Goal: Transaction & Acquisition: Book appointment/travel/reservation

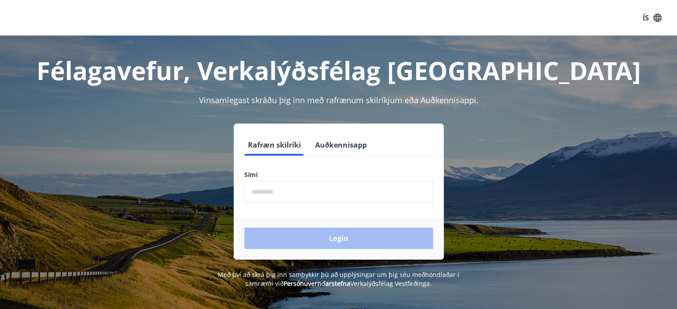
click at [297, 178] on label "Sími" at bounding box center [338, 175] width 189 height 9
drag, startPoint x: 290, startPoint y: 195, endPoint x: 289, endPoint y: 199, distance: 4.6
click at [290, 195] on input "phone" at bounding box center [338, 192] width 189 height 22
type input "********"
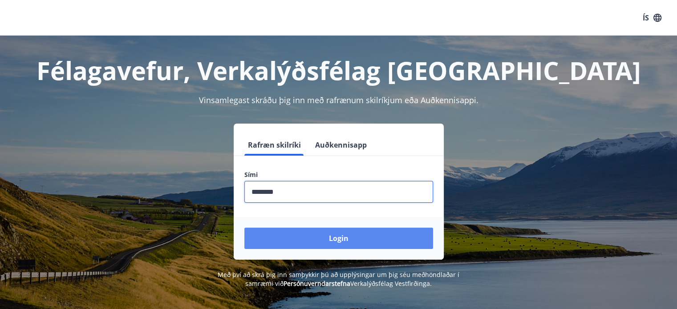
click at [297, 233] on button "Login" at bounding box center [338, 238] width 189 height 21
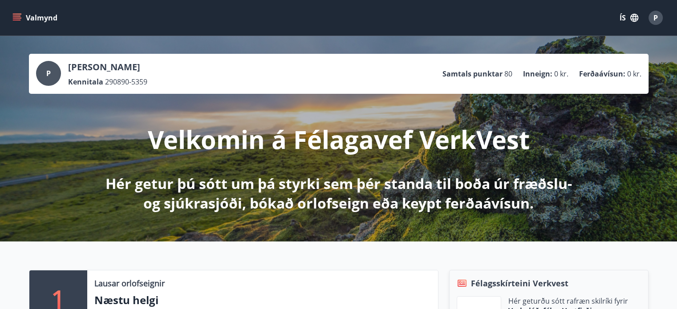
click at [629, 18] on button "ÍS" at bounding box center [629, 18] width 28 height 16
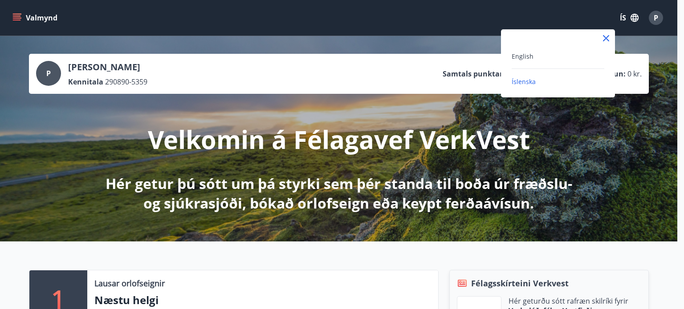
drag, startPoint x: 462, startPoint y: 9, endPoint x: 468, endPoint y: 10, distance: 6.7
click at [463, 8] on div at bounding box center [342, 154] width 684 height 309
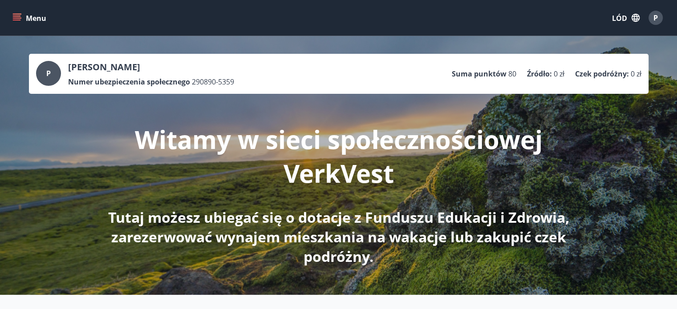
click at [438, 145] on font "Witamy w sieci społecznościowej VerkVest" at bounding box center [339, 156] width 408 height 68
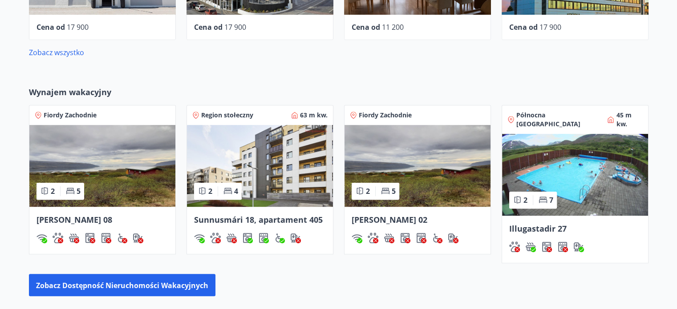
scroll to position [553, 0]
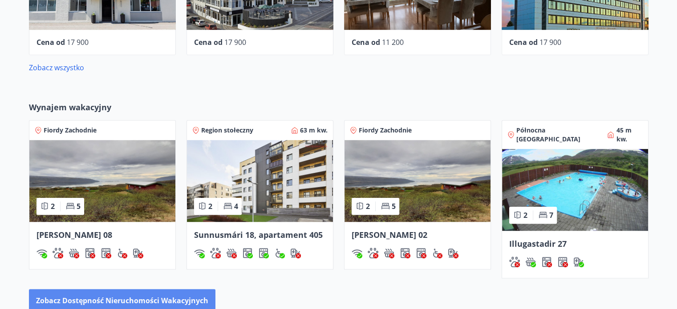
click at [92, 289] on button "Zobacz dostępność nieruchomości wakacyjnych" at bounding box center [122, 300] width 187 height 22
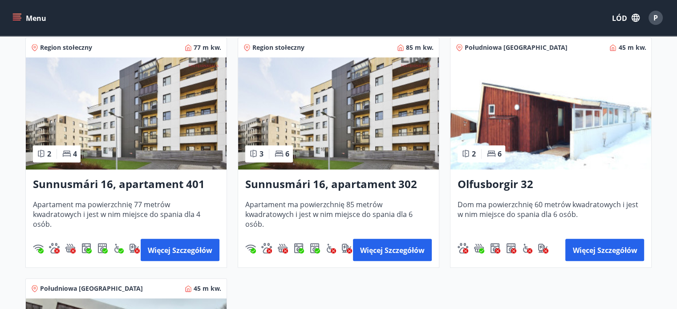
scroll to position [891, 0]
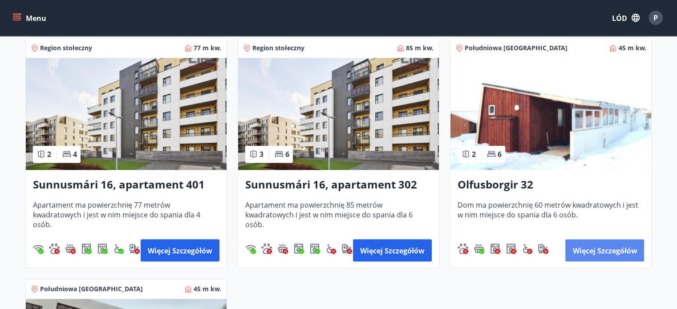
click at [589, 249] on font "Więcej szczegółów" at bounding box center [605, 251] width 65 height 10
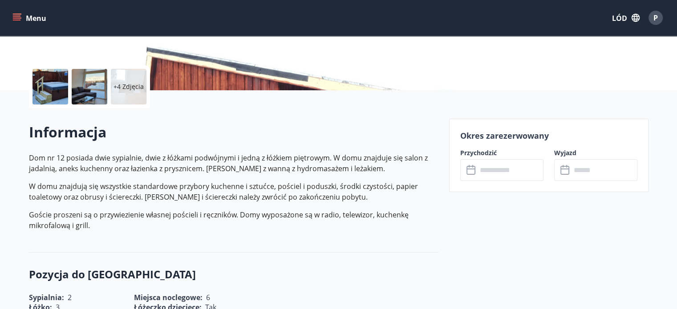
scroll to position [178, 0]
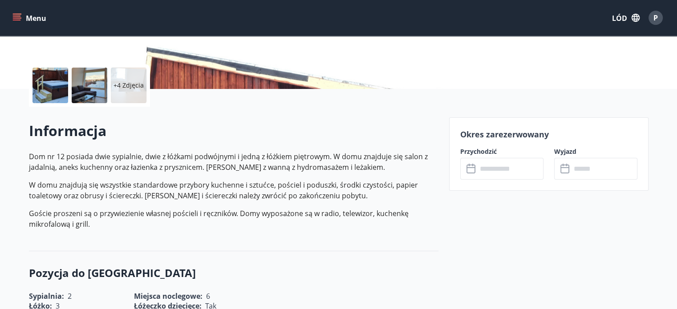
click at [470, 165] on icon at bounding box center [471, 169] width 9 height 9
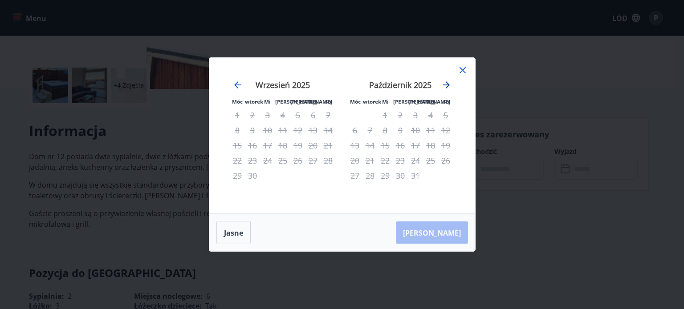
click at [446, 83] on icon "Przejdź dalej, aby przejść do następnego miesiąca." at bounding box center [446, 84] width 7 height 7
click at [446, 84] on icon "Przejdź dalej, aby przejść do następnego miesiąca." at bounding box center [446, 85] width 11 height 11
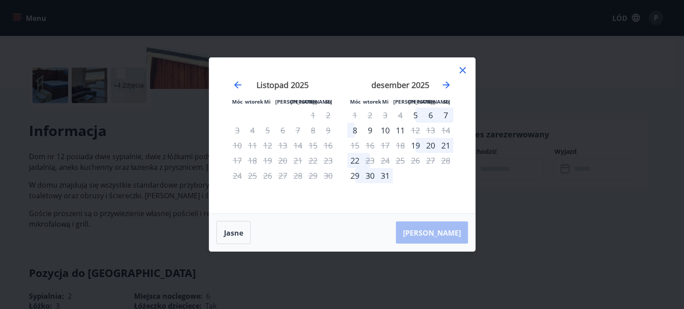
click at [463, 71] on icon at bounding box center [463, 70] width 6 height 6
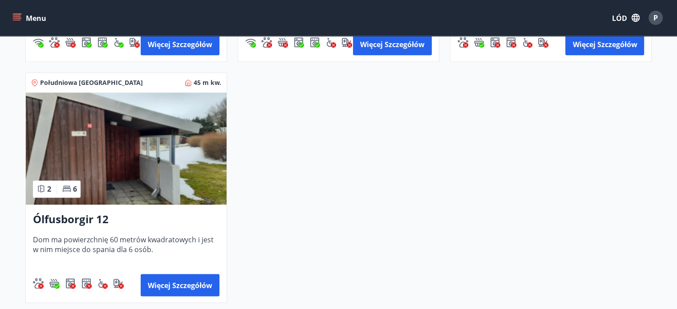
scroll to position [1158, 0]
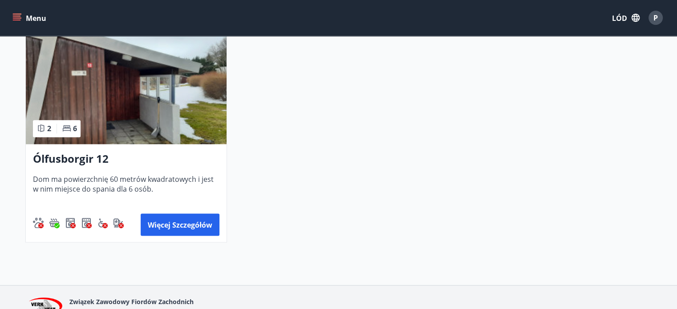
click at [96, 71] on img at bounding box center [126, 88] width 201 height 112
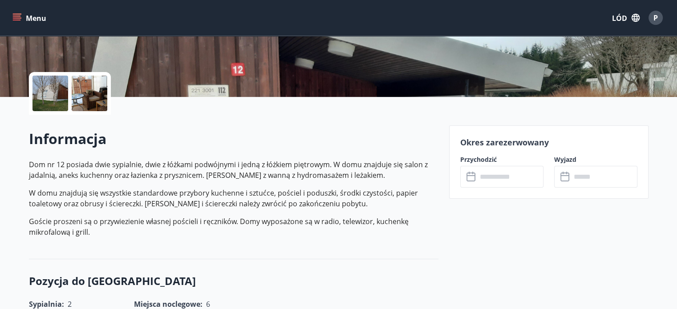
scroll to position [223, 0]
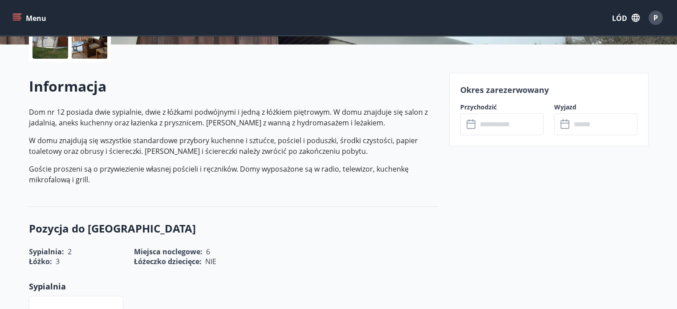
click at [477, 121] on input "text" at bounding box center [510, 125] width 66 height 22
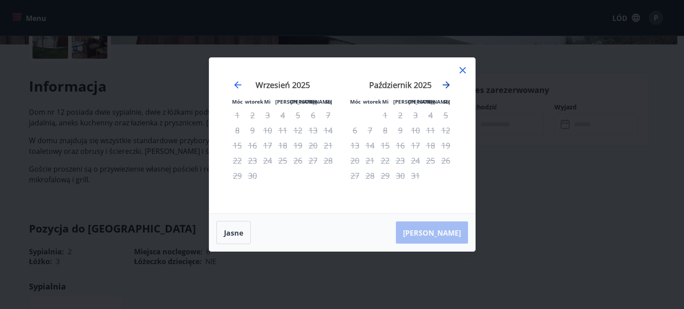
click at [450, 85] on icon "Przejdź dalej, aby przejść do następnego miesiąca." at bounding box center [446, 85] width 11 height 11
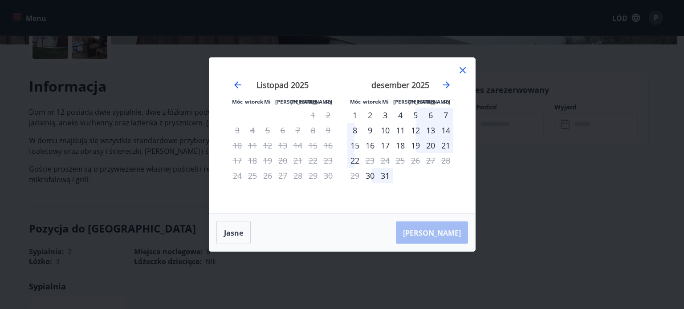
click at [372, 113] on div "2" at bounding box center [369, 115] width 15 height 15
click at [445, 111] on div "7" at bounding box center [445, 115] width 15 height 15
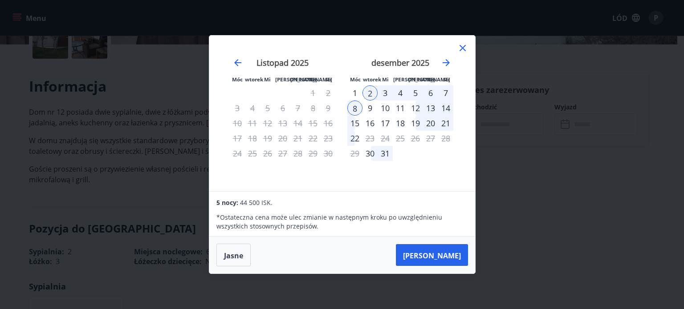
click at [444, 93] on div "7" at bounding box center [445, 92] width 15 height 15
click at [370, 93] on div "2" at bounding box center [369, 92] width 15 height 15
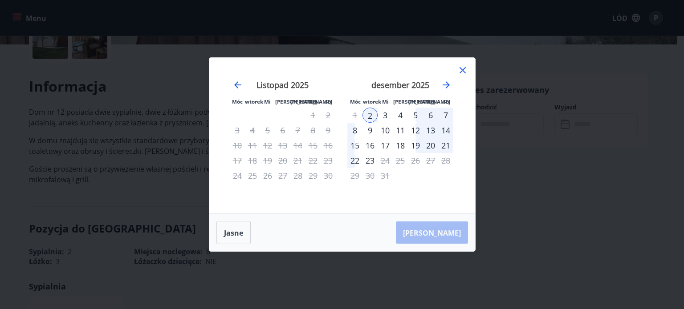
click at [376, 105] on div "Móc wtorek Mi Piątek Piątek La Su" at bounding box center [401, 101] width 118 height 10
click at [370, 111] on div "2" at bounding box center [369, 115] width 15 height 15
drag, startPoint x: 354, startPoint y: 128, endPoint x: 360, endPoint y: 128, distance: 5.4
click at [356, 128] on div "8" at bounding box center [354, 130] width 15 height 15
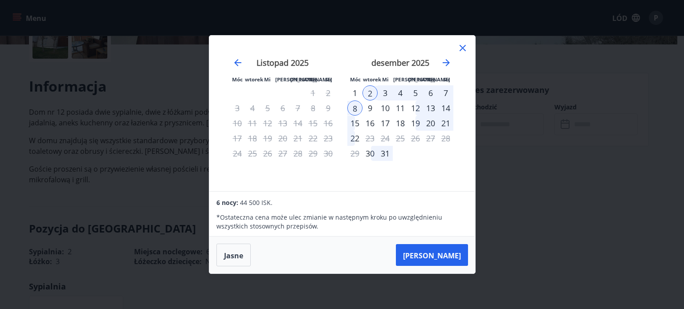
drag, startPoint x: 442, startPoint y: 89, endPoint x: 424, endPoint y: 96, distance: 19.2
click at [442, 89] on div "7" at bounding box center [445, 92] width 15 height 15
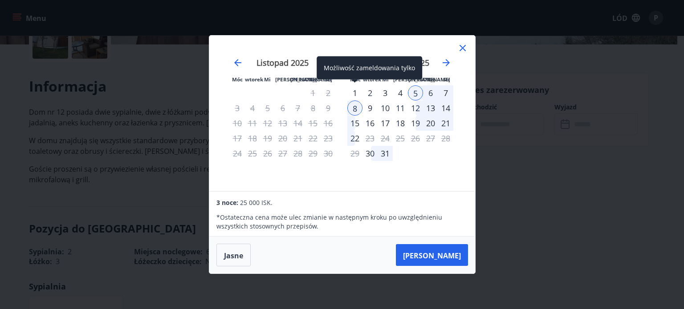
click at [356, 91] on div "1" at bounding box center [354, 92] width 15 height 15
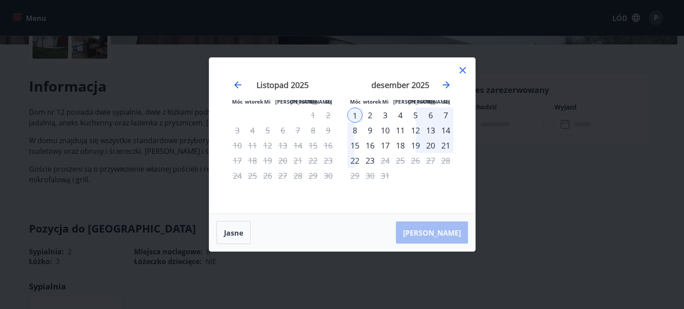
click at [445, 109] on div "7" at bounding box center [445, 115] width 15 height 15
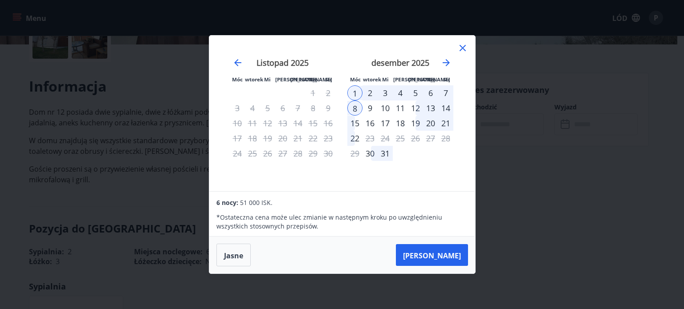
click at [354, 106] on div "8" at bounding box center [354, 108] width 15 height 15
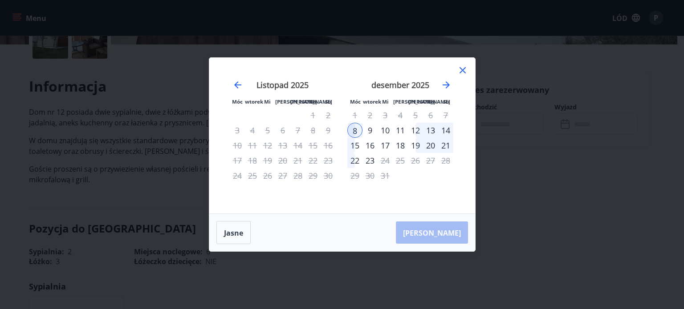
click at [355, 130] on div "8" at bounding box center [354, 130] width 15 height 15
drag, startPoint x: 463, startPoint y: 67, endPoint x: 456, endPoint y: 79, distance: 13.6
click at [462, 67] on icon at bounding box center [462, 70] width 11 height 11
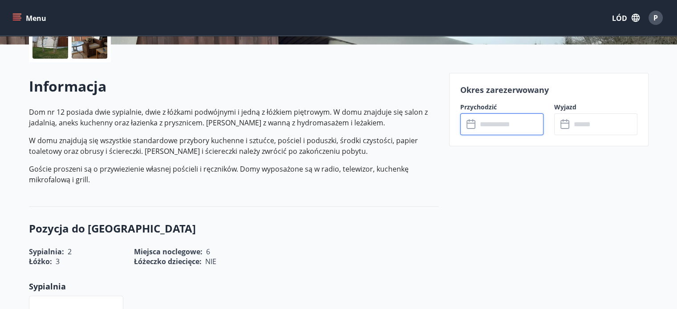
click at [480, 130] on input "text" at bounding box center [510, 125] width 66 height 22
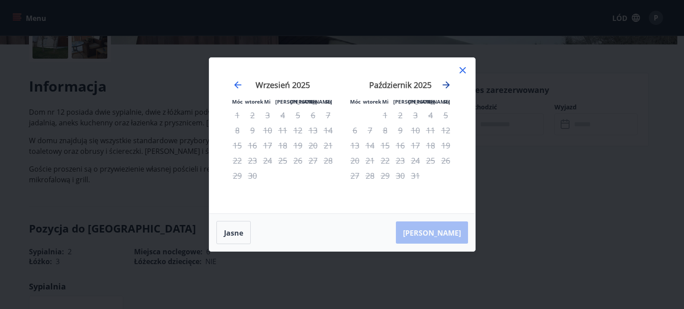
click at [451, 82] on icon "Przejdź dalej, aby przejść do następnego miesiąca." at bounding box center [446, 85] width 11 height 11
click at [450, 83] on icon "Przejdź dalej, aby przejść do następnego miesiąca." at bounding box center [446, 85] width 11 height 11
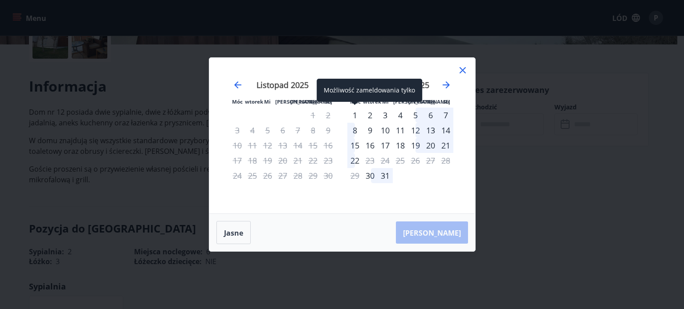
click at [354, 114] on div "1" at bounding box center [354, 115] width 15 height 15
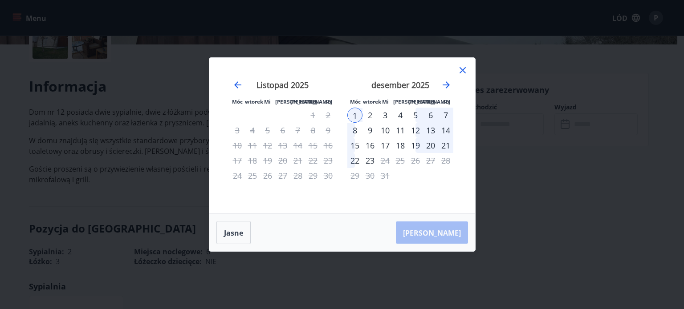
click at [441, 114] on div "7" at bounding box center [445, 115] width 15 height 15
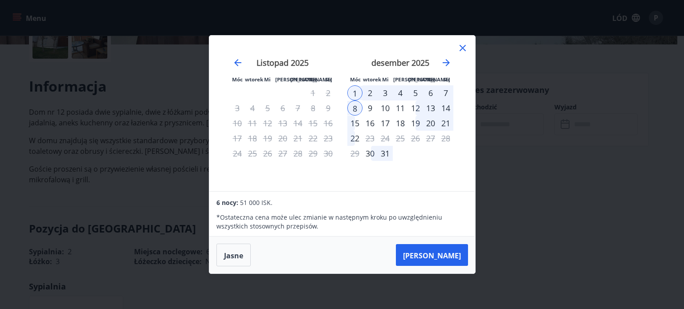
click at [375, 94] on div "2" at bounding box center [369, 92] width 15 height 15
click at [388, 94] on div "3" at bounding box center [385, 92] width 15 height 15
click at [376, 94] on div "2" at bounding box center [369, 92] width 15 height 15
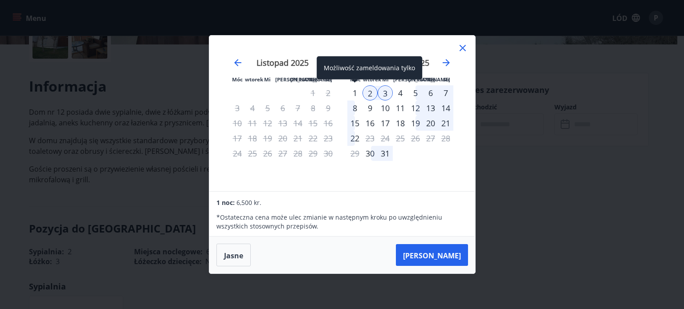
click at [355, 95] on div "1" at bounding box center [354, 92] width 15 height 15
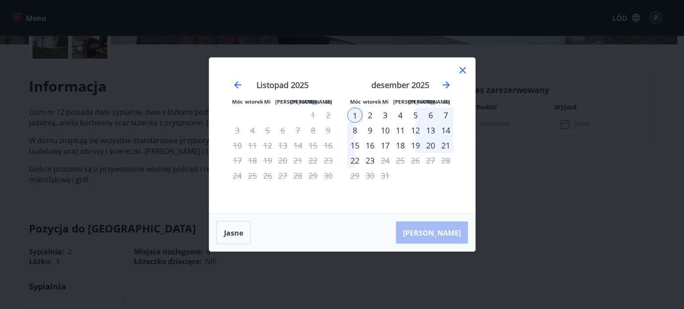
click at [441, 112] on div "7" at bounding box center [445, 115] width 15 height 15
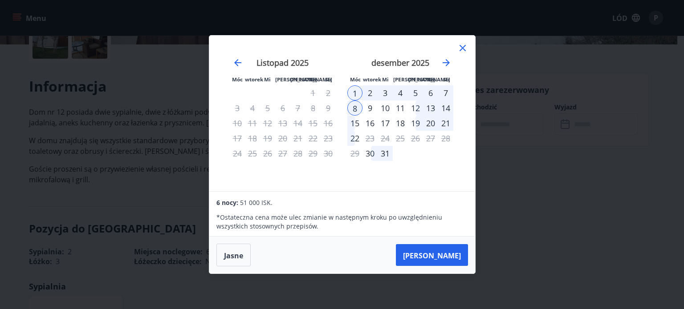
click at [368, 91] on div "2" at bounding box center [369, 92] width 15 height 15
click at [427, 93] on div "6" at bounding box center [430, 92] width 15 height 15
click at [447, 94] on div "7" at bounding box center [445, 92] width 15 height 15
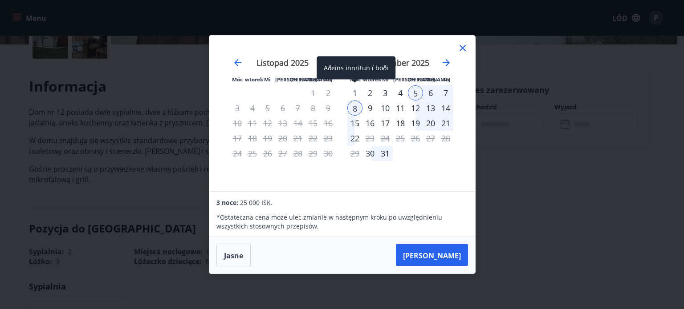
click at [360, 90] on div "1" at bounding box center [354, 92] width 15 height 15
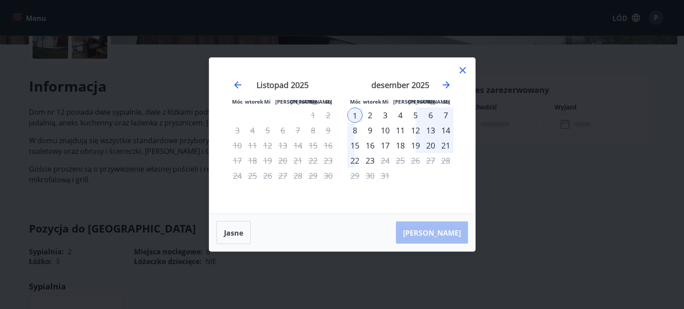
click at [462, 72] on icon at bounding box center [462, 70] width 11 height 11
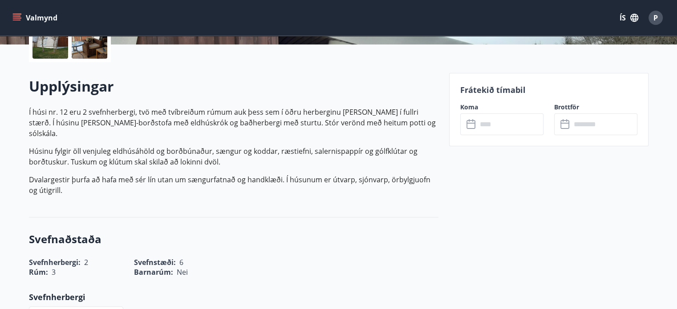
click at [506, 121] on input "text" at bounding box center [510, 125] width 66 height 22
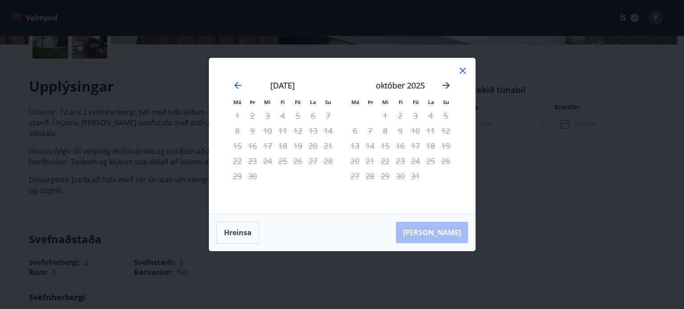
click at [451, 83] on icon "Move forward to switch to the next month." at bounding box center [446, 85] width 11 height 11
click at [451, 83] on div "nóvember 2025" at bounding box center [400, 88] width 106 height 39
click at [452, 81] on div "nóvember 2025" at bounding box center [400, 88] width 106 height 39
click at [450, 85] on icon "Move forward to switch to the next month." at bounding box center [446, 85] width 11 height 11
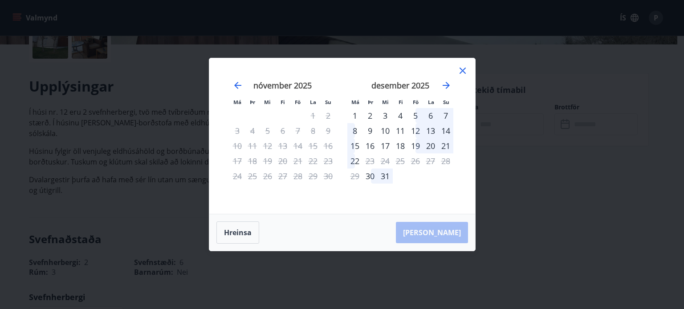
click at [373, 110] on div "2" at bounding box center [369, 115] width 15 height 15
click at [444, 113] on div "7" at bounding box center [445, 115] width 15 height 15
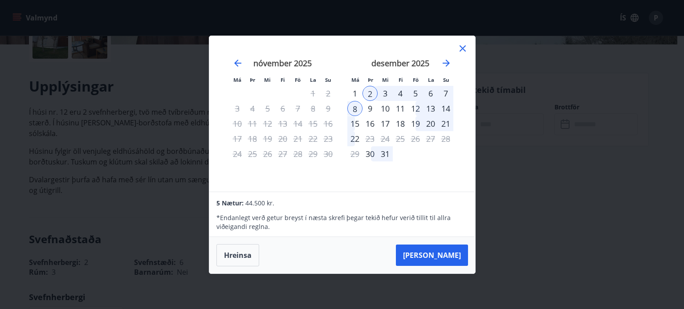
click at [462, 48] on icon at bounding box center [462, 48] width 1 height 1
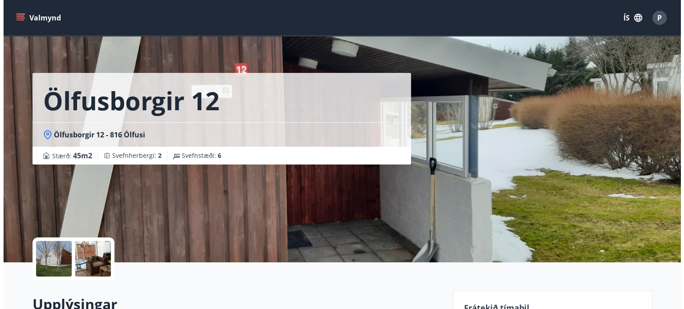
scroll to position [0, 0]
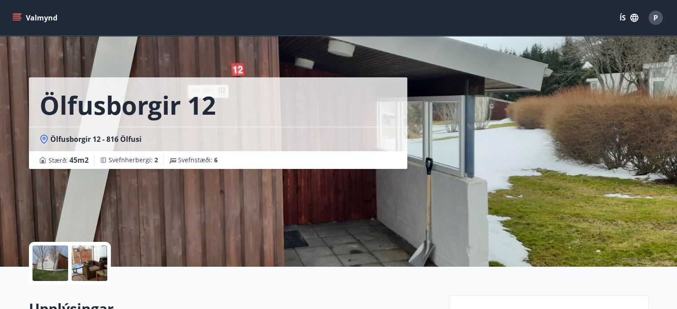
click at [52, 265] on div at bounding box center [51, 264] width 36 height 36
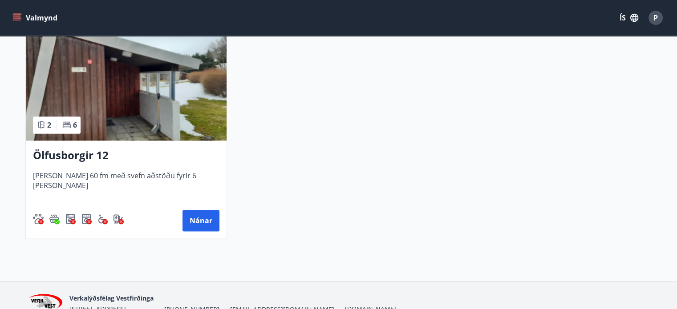
scroll to position [1159, 0]
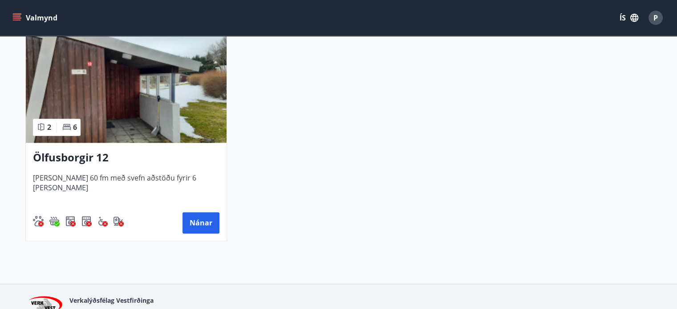
drag, startPoint x: 167, startPoint y: 178, endPoint x: 505, endPoint y: 141, distance: 340.8
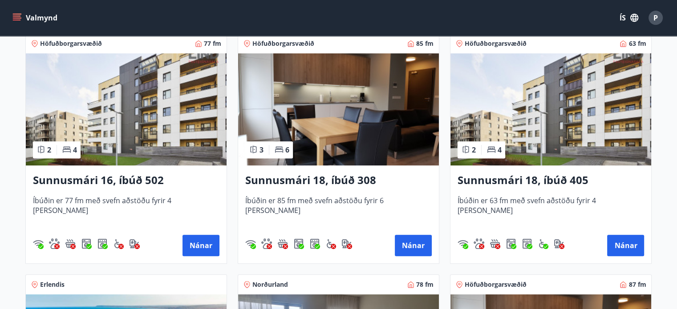
scroll to position [402, 0]
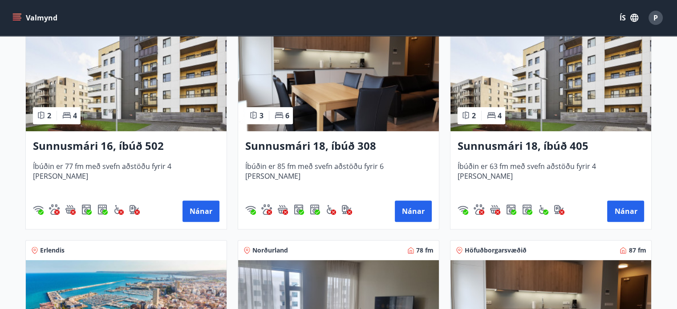
click at [575, 73] on img at bounding box center [551, 75] width 201 height 112
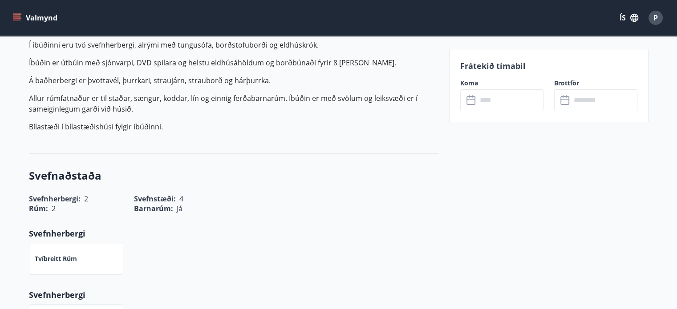
scroll to position [401, 0]
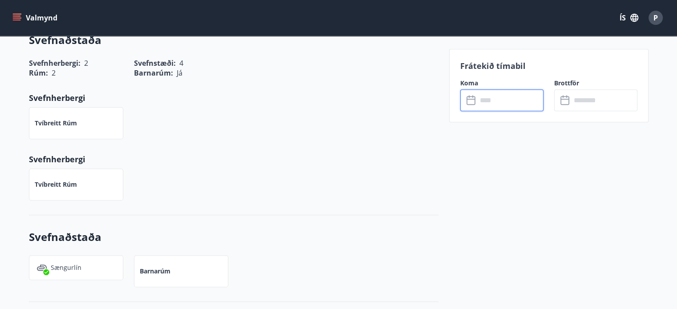
click at [483, 98] on input "text" at bounding box center [510, 101] width 66 height 22
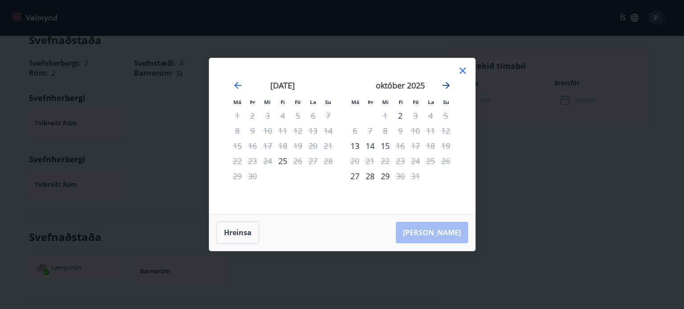
click at [446, 87] on icon "Move forward to switch to the next month." at bounding box center [446, 85] width 11 height 11
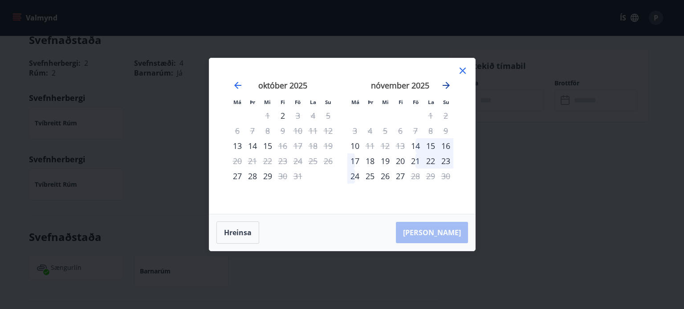
click at [446, 87] on icon "Move forward to switch to the next month." at bounding box center [446, 85] width 11 height 11
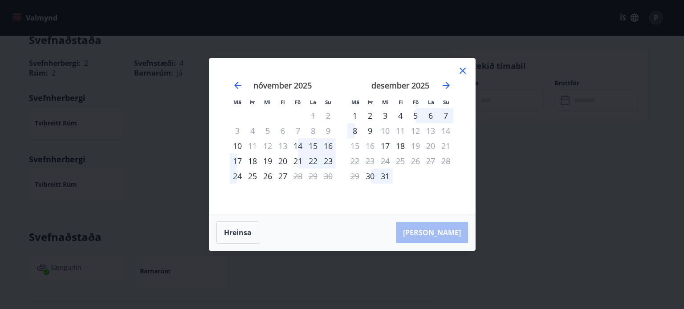
click at [464, 69] on icon at bounding box center [463, 71] width 6 height 6
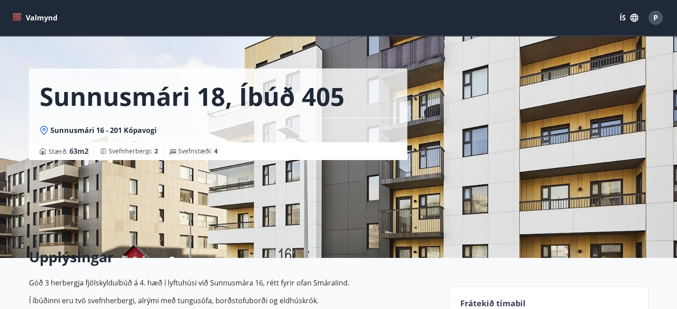
scroll to position [0, 0]
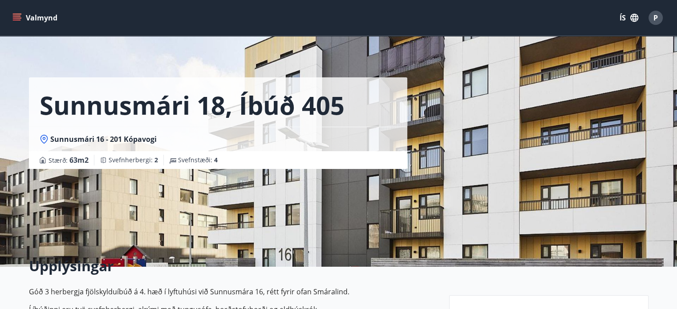
click at [215, 196] on div "Sunnusmári 18, íbúð 405 Sunnusmári 16 - 201 Kópavogi Stærð : 63 m2 Svefnherberg…" at bounding box center [235, 133] width 413 height 267
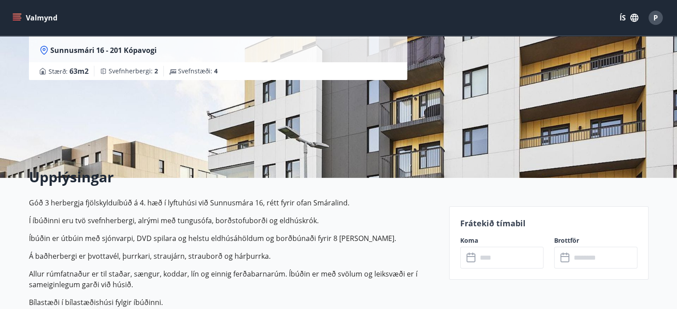
click at [291, 121] on div "Sunnusmári 18, íbúð 405 Sunnusmári 16 - 201 Kópavogi Stærð : 63 m2 Svefnherberg…" at bounding box center [235, 44] width 413 height 267
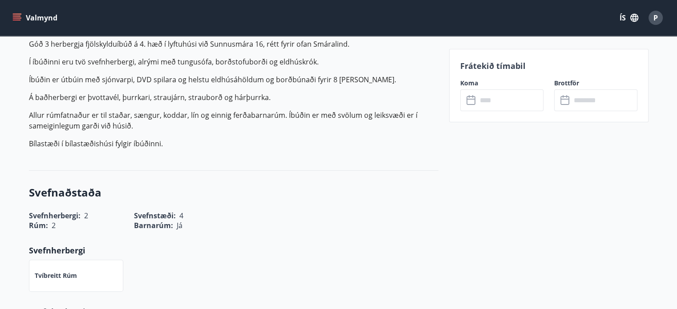
scroll to position [267, 0]
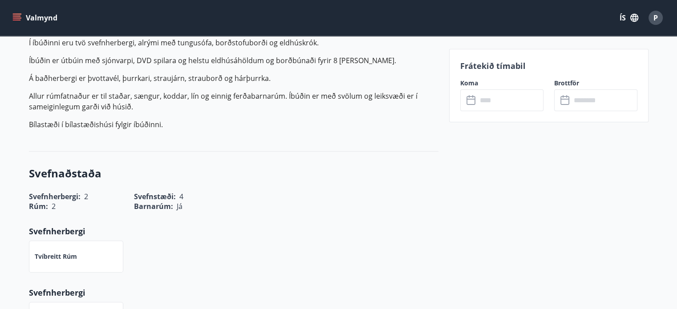
click at [289, 143] on div "Upplýsingar Góð 3 herbergja fjölskylduíbúð á 4. hæð í lyftuhúsi við Sunnusmára …" at bounding box center [234, 63] width 410 height 177
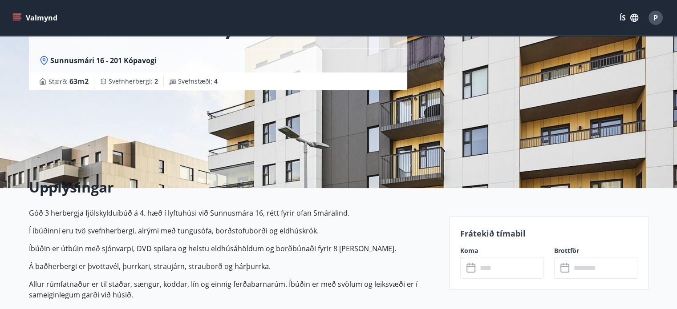
scroll to position [0, 0]
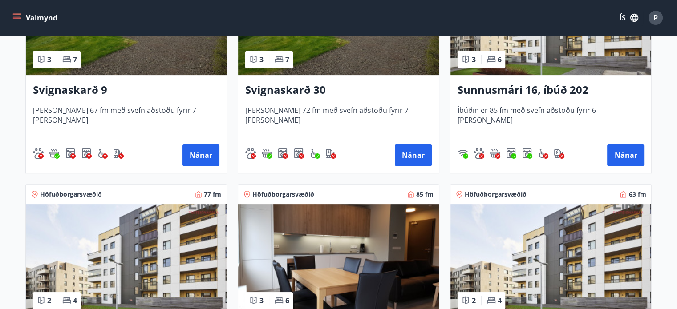
scroll to position [267, 0]
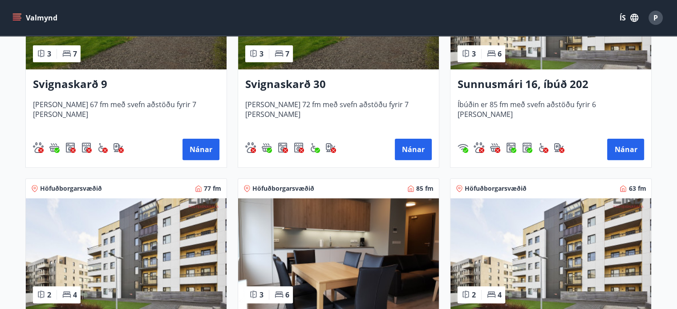
click at [545, 47] on img at bounding box center [551, 13] width 201 height 112
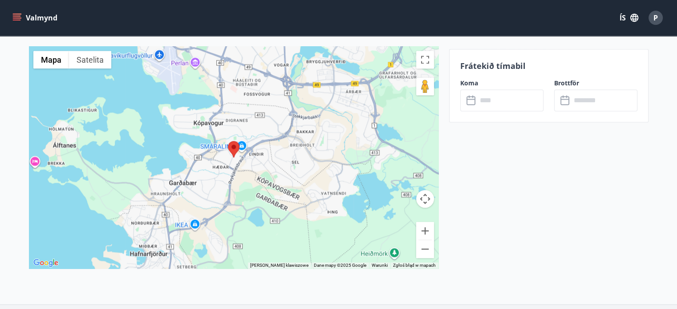
scroll to position [1290, 0]
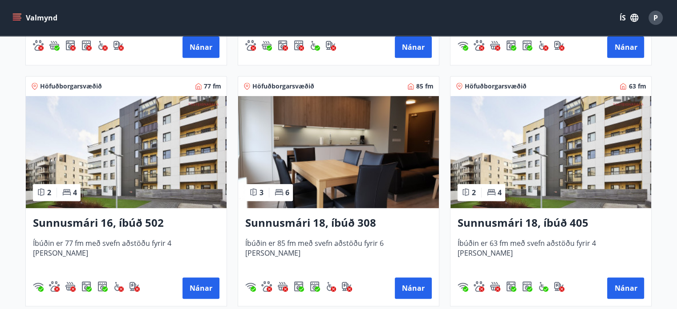
scroll to position [401, 0]
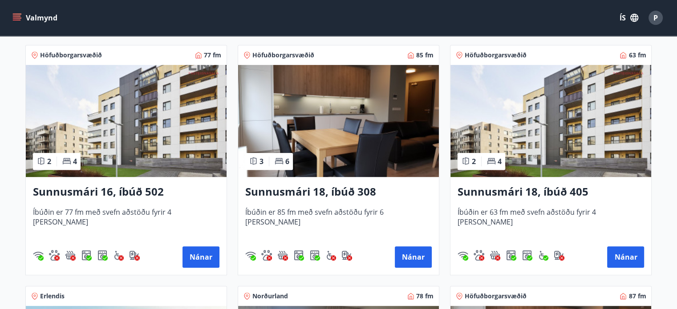
click at [347, 113] on img at bounding box center [338, 121] width 201 height 112
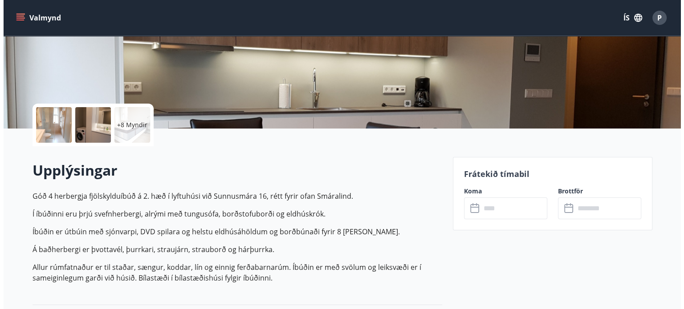
scroll to position [134, 0]
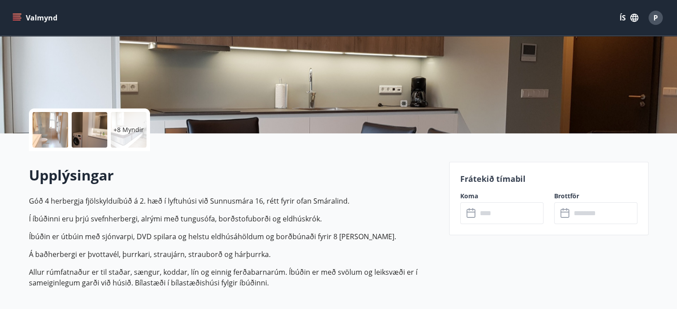
click at [53, 129] on div at bounding box center [51, 130] width 36 height 36
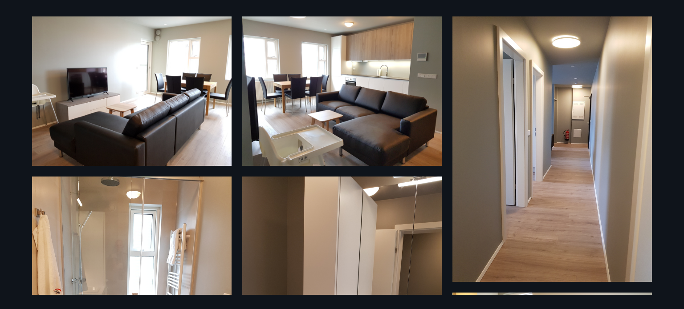
scroll to position [0, 0]
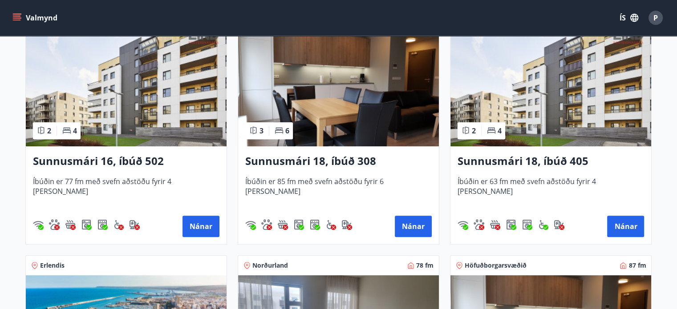
scroll to position [490, 0]
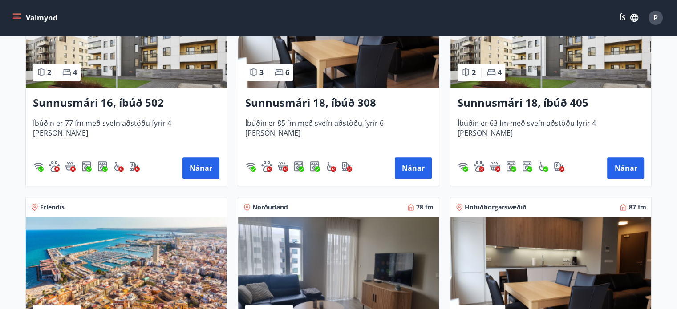
click at [586, 67] on img at bounding box center [551, 32] width 201 height 112
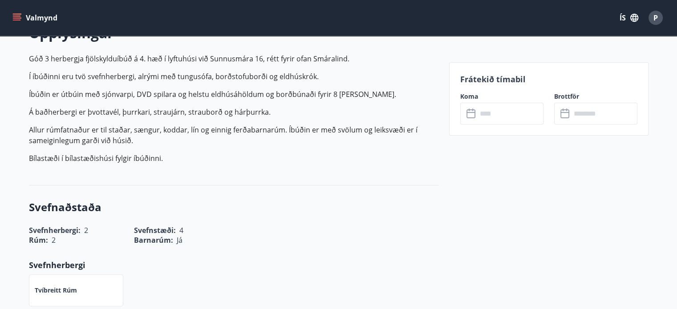
scroll to position [267, 0]
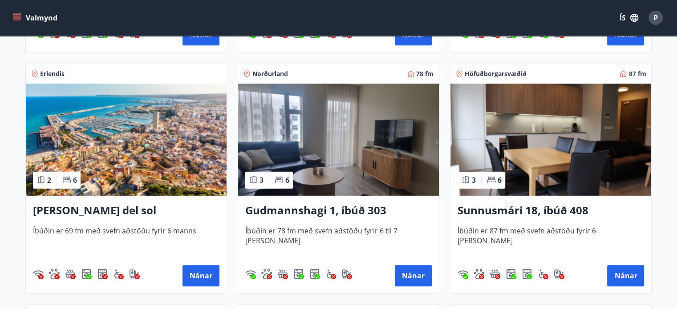
click at [305, 154] on img at bounding box center [338, 140] width 201 height 112
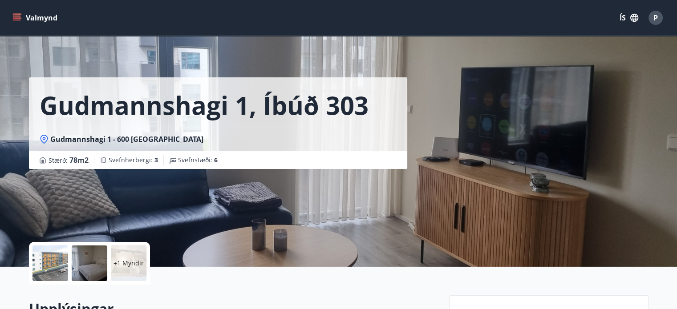
click at [244, 215] on div "Gudmannshagi 1, íbúð 303 Gudmannshagi 1 - 600 Akureyri Stærð : 78 m2 Svefnherbe…" at bounding box center [235, 133] width 413 height 267
click at [45, 262] on div at bounding box center [51, 264] width 36 height 36
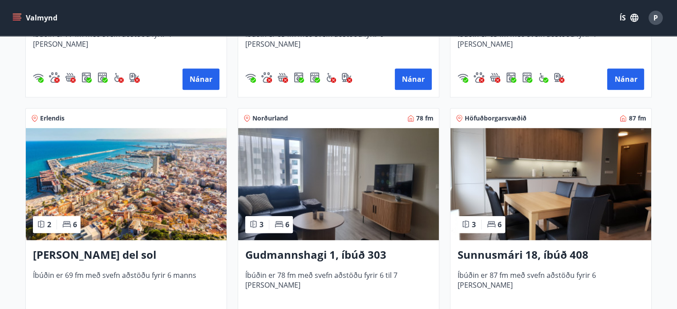
scroll to position [579, 0]
click at [580, 188] on img at bounding box center [551, 184] width 201 height 112
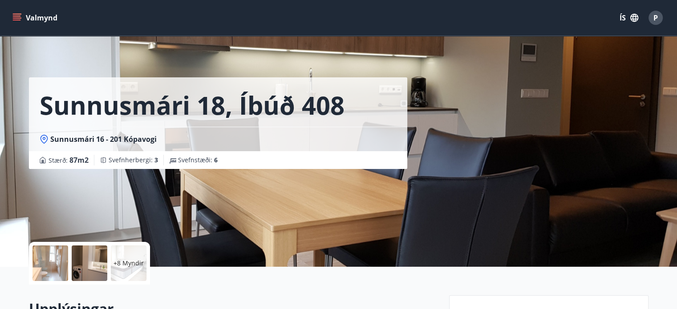
click at [174, 212] on div "Sunnusmári 18, íbúð 408 Sunnusmári 16 - 201 Kópavogi Stærð : 87 m2 Svefnherberg…" at bounding box center [235, 133] width 413 height 267
click at [126, 255] on div "+8 Myndir" at bounding box center [129, 264] width 36 height 36
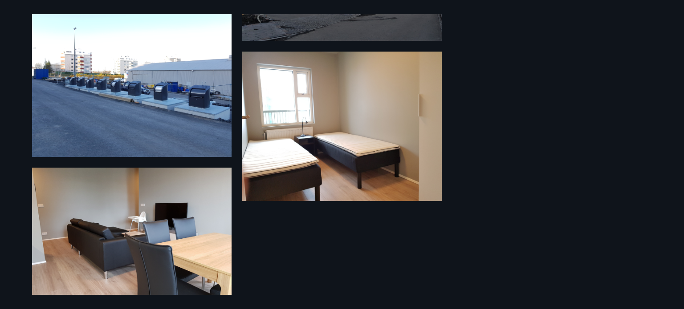
scroll to position [781, 0]
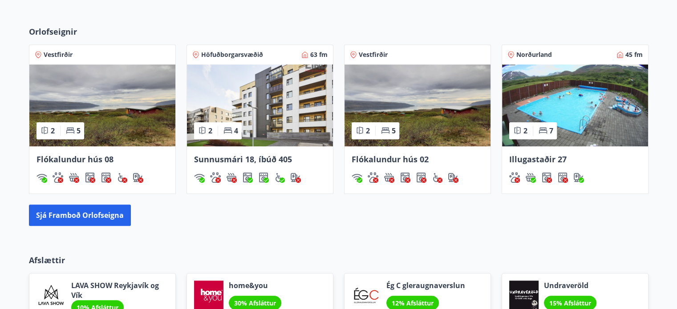
scroll to position [534, 0]
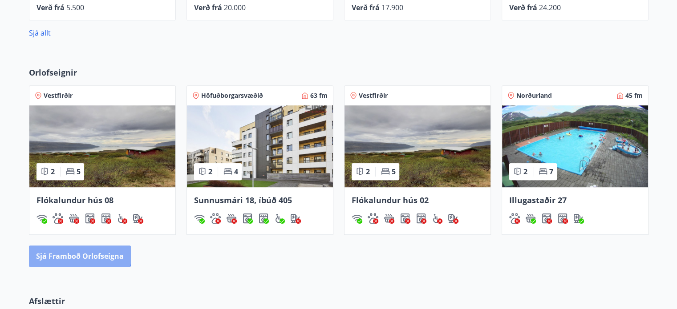
click at [69, 252] on button "Sjá framboð orlofseigna" at bounding box center [80, 256] width 102 height 21
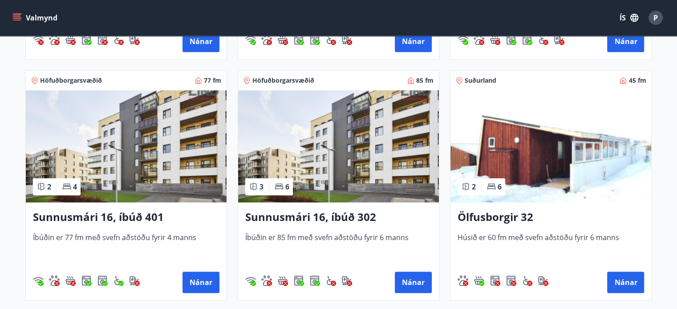
click at [323, 153] on img at bounding box center [338, 146] width 201 height 112
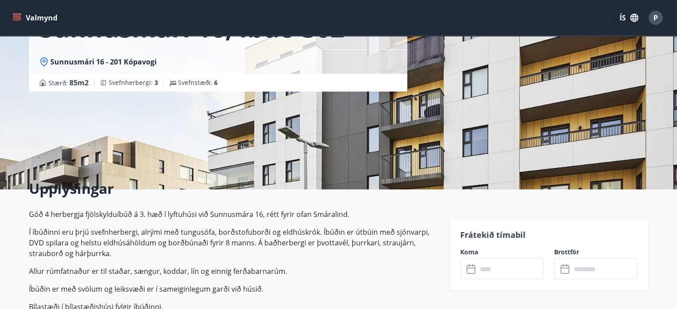
scroll to position [45, 0]
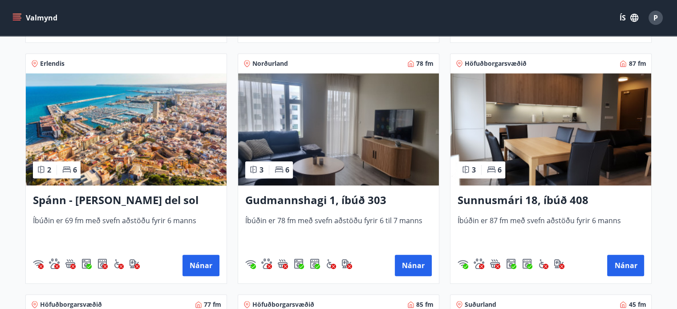
scroll to position [814, 0]
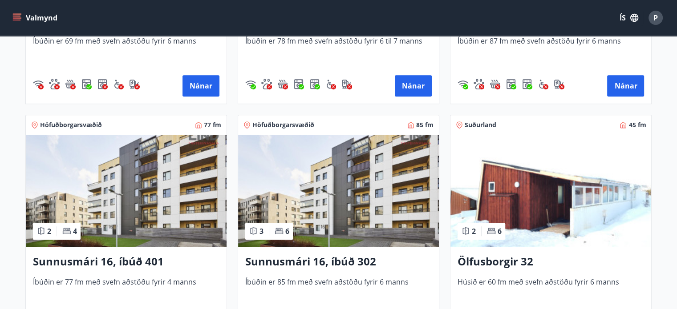
click at [128, 183] on img at bounding box center [126, 191] width 201 height 112
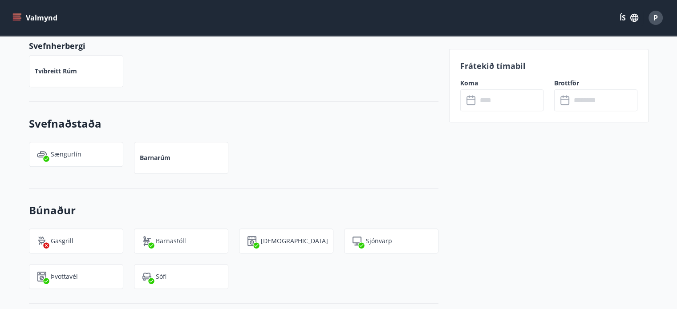
scroll to position [534, 0]
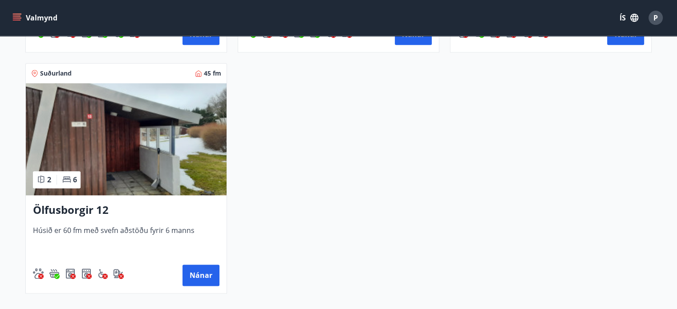
scroll to position [1123, 0]
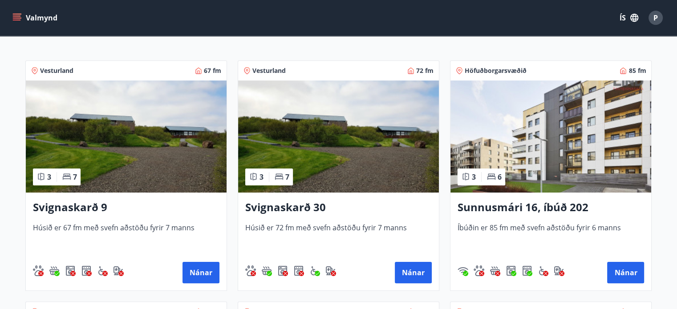
click at [192, 139] on img at bounding box center [126, 137] width 201 height 112
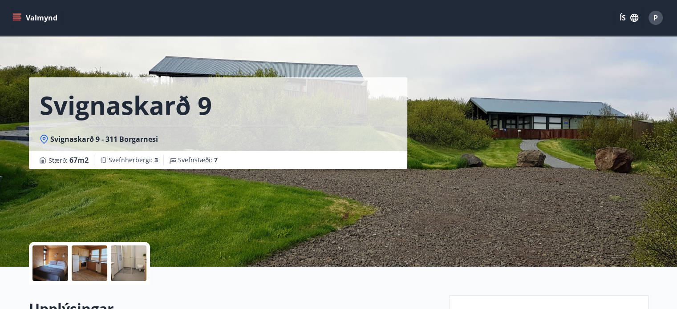
click at [130, 249] on div at bounding box center [129, 264] width 36 height 36
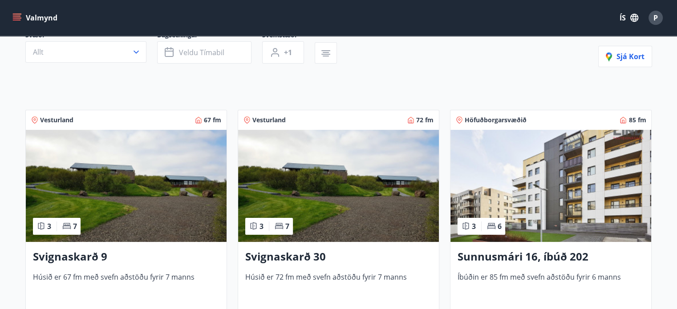
scroll to position [134, 0]
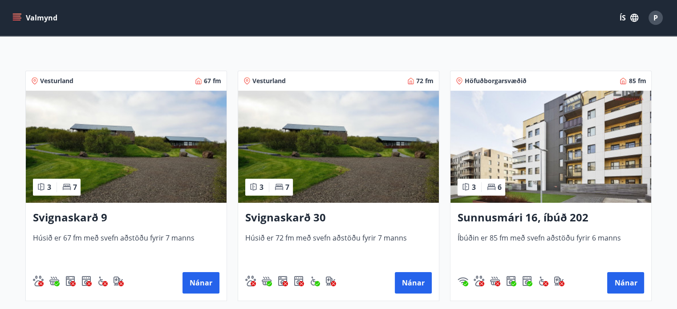
click at [254, 130] on img at bounding box center [338, 147] width 201 height 112
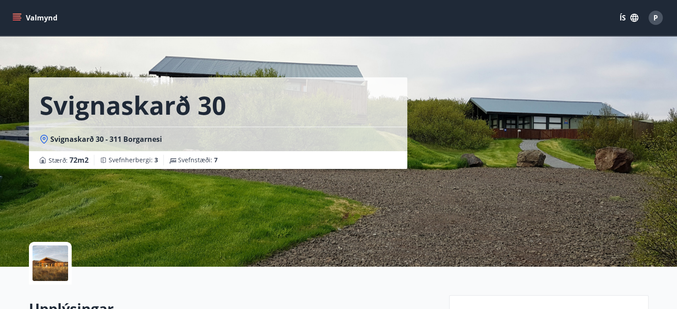
click at [44, 261] on div at bounding box center [51, 264] width 36 height 36
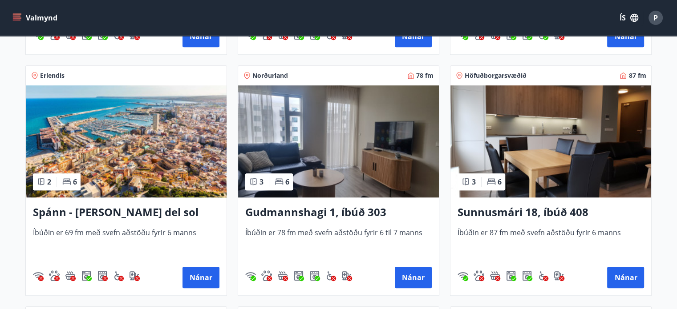
scroll to position [623, 0]
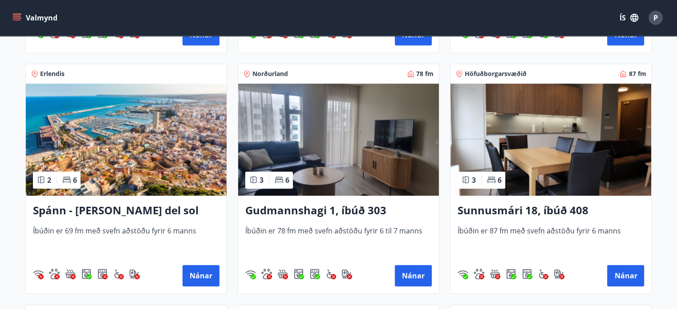
click at [102, 145] on img at bounding box center [126, 140] width 201 height 112
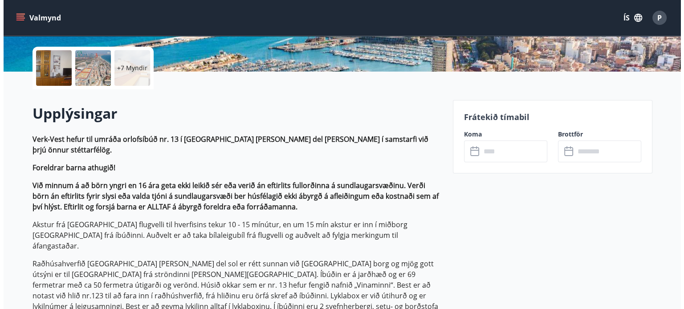
scroll to position [45, 0]
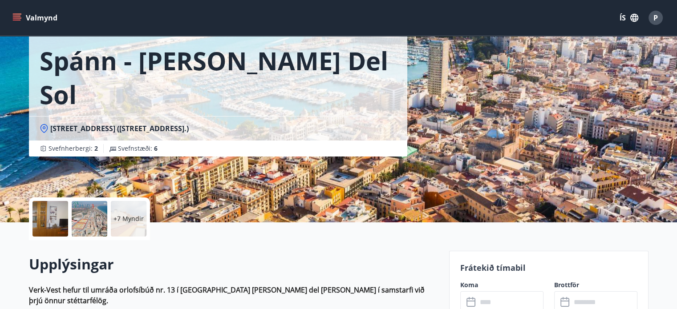
click at [37, 221] on div at bounding box center [51, 219] width 36 height 36
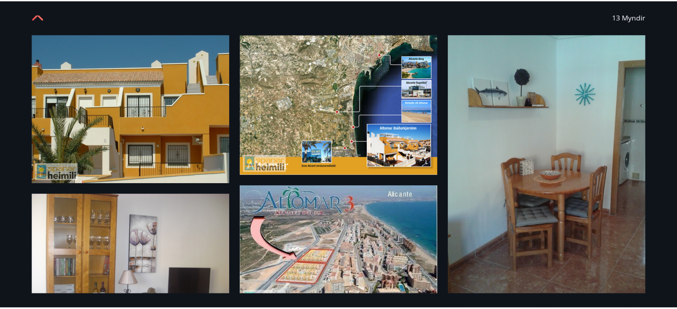
scroll to position [0, 0]
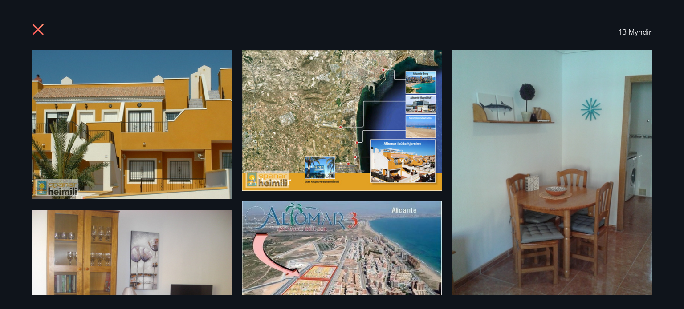
click at [36, 26] on icon at bounding box center [39, 31] width 14 height 14
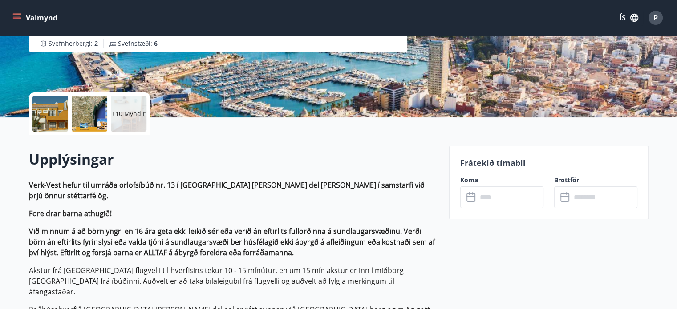
scroll to position [178, 0]
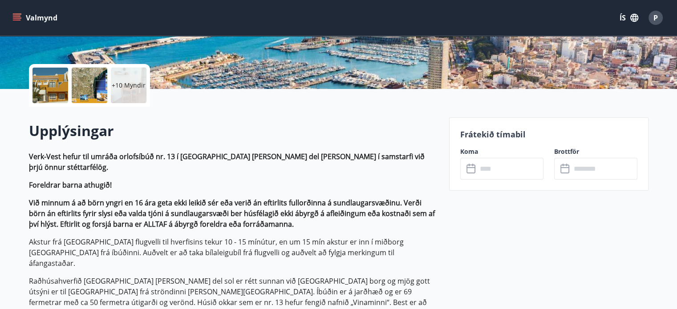
click at [468, 164] on icon at bounding box center [472, 169] width 11 height 11
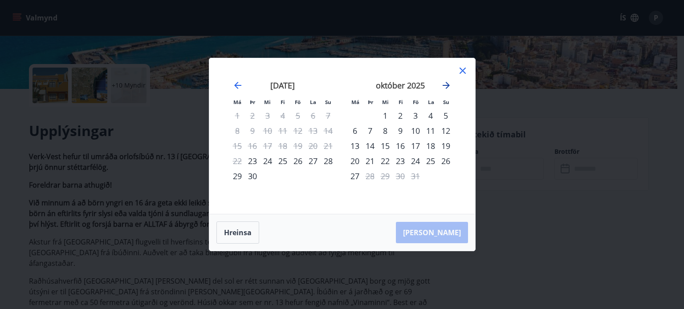
click at [447, 87] on icon "Move forward to switch to the next month." at bounding box center [446, 85] width 11 height 11
click at [370, 176] on div "30" at bounding box center [369, 176] width 15 height 15
click at [373, 176] on div "30" at bounding box center [369, 176] width 15 height 15
click at [241, 87] on icon "Move backward to switch to the previous month." at bounding box center [237, 85] width 11 height 11
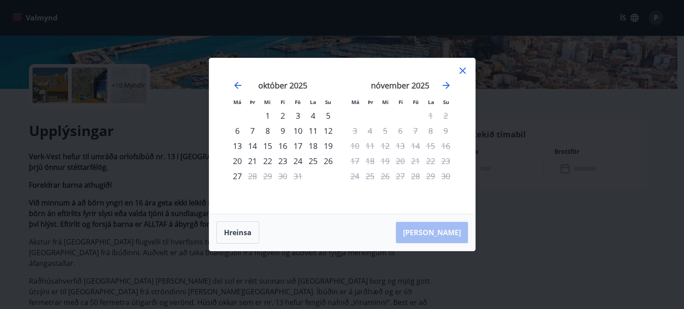
click at [276, 127] on div "9" at bounding box center [282, 130] width 15 height 15
click at [283, 133] on div "9" at bounding box center [282, 130] width 15 height 15
click at [236, 82] on icon "Move backward to switch to the previous month." at bounding box center [237, 85] width 11 height 11
drag, startPoint x: 459, startPoint y: 68, endPoint x: 366, endPoint y: 43, distance: 96.3
click at [459, 67] on icon at bounding box center [462, 70] width 11 height 11
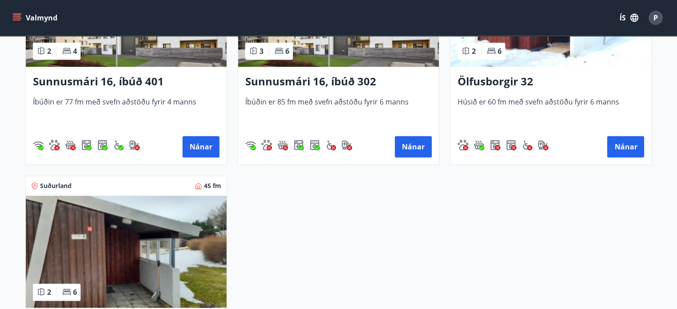
scroll to position [935, 0]
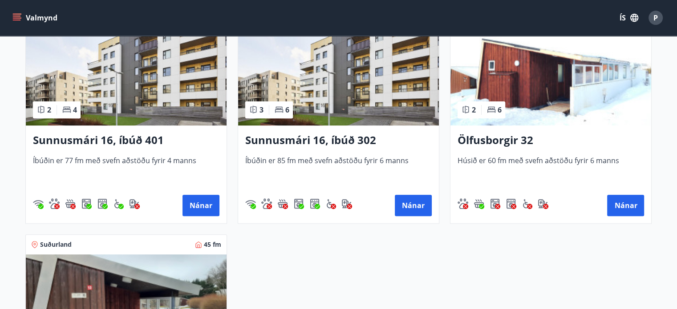
click at [564, 97] on img at bounding box center [551, 69] width 201 height 112
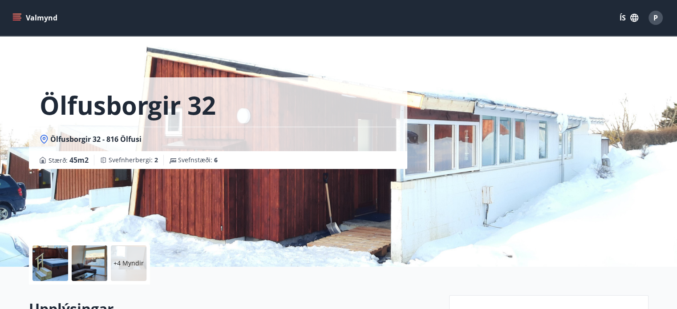
click at [57, 260] on div at bounding box center [51, 264] width 36 height 36
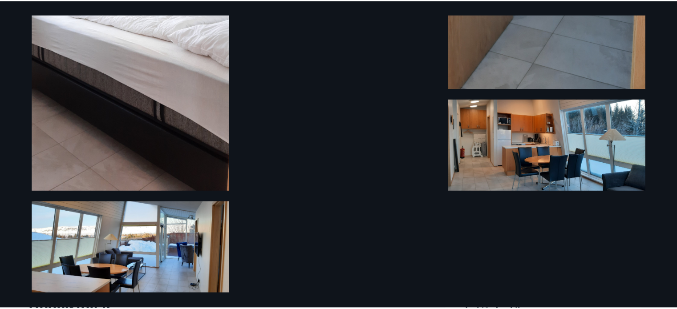
scroll to position [839, 0]
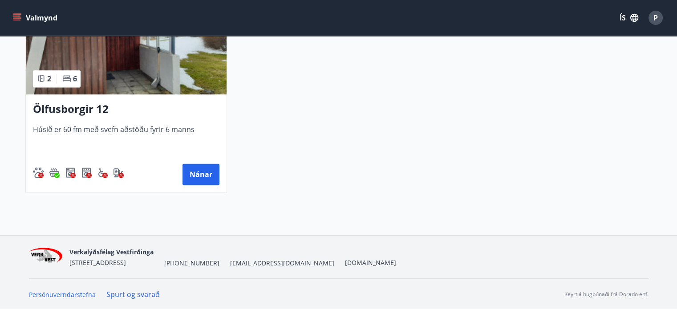
click at [100, 75] on img at bounding box center [126, 38] width 201 height 112
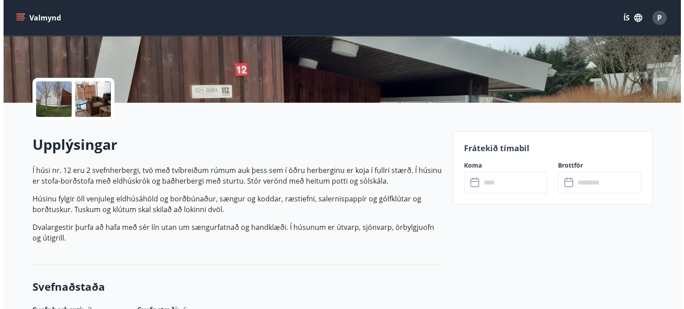
scroll to position [178, 0]
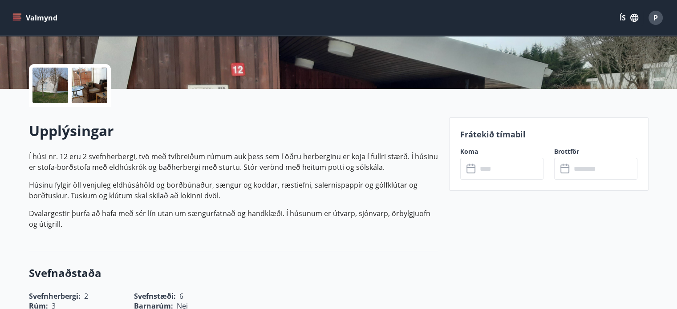
click at [42, 76] on div at bounding box center [51, 86] width 36 height 36
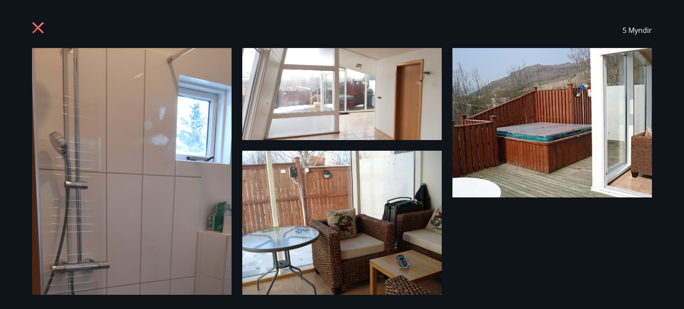
scroll to position [0, 0]
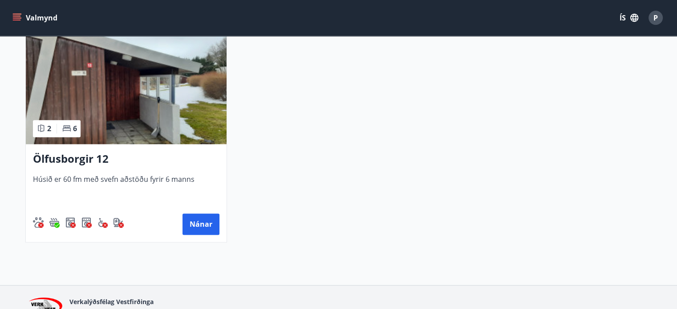
click at [160, 110] on img at bounding box center [126, 88] width 201 height 112
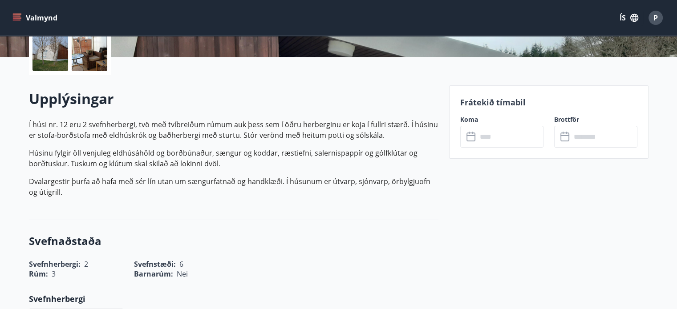
scroll to position [223, 0]
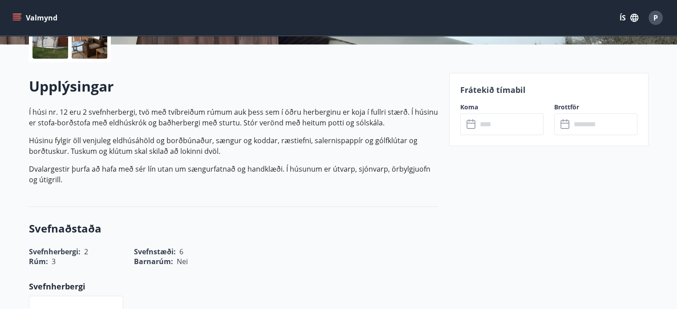
click at [492, 119] on input "text" at bounding box center [510, 125] width 66 height 22
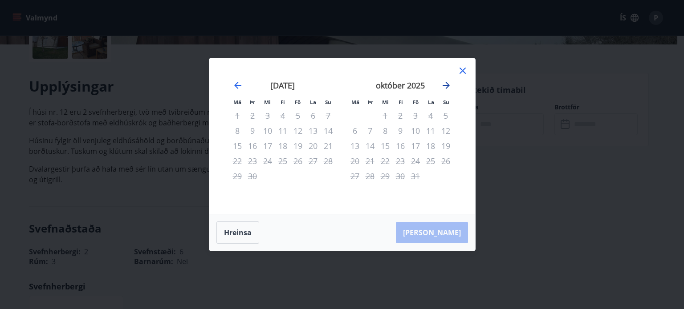
click at [449, 85] on icon "Move forward to switch to the next month." at bounding box center [446, 85] width 11 height 11
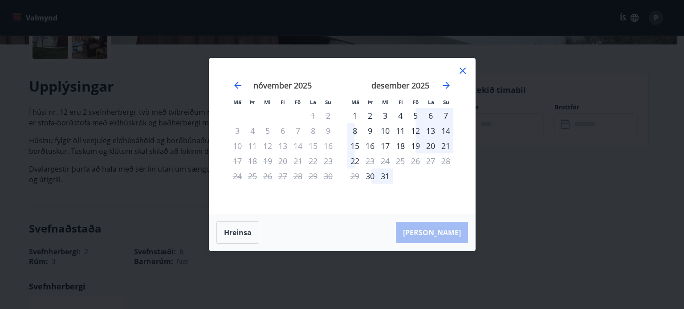
click at [370, 118] on div "2" at bounding box center [369, 115] width 15 height 15
click at [442, 114] on div "7" at bounding box center [445, 115] width 15 height 15
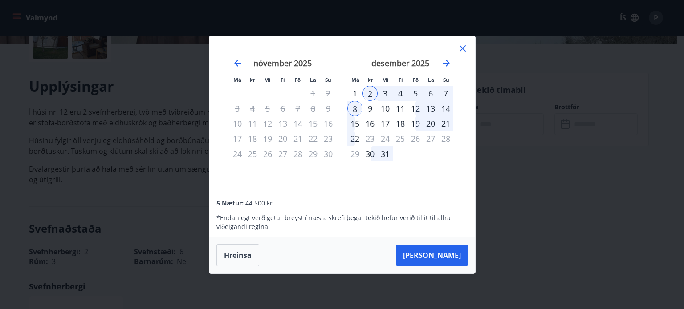
click at [461, 51] on icon at bounding box center [462, 48] width 11 height 11
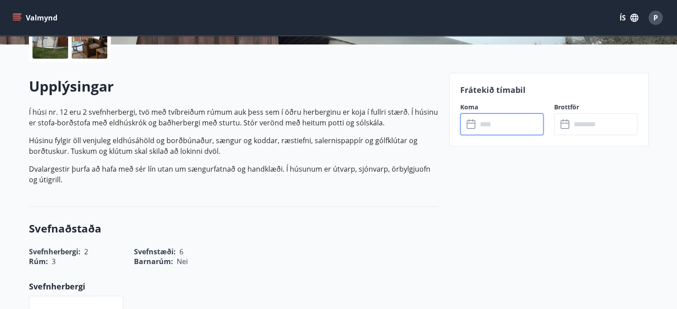
click at [597, 118] on input "text" at bounding box center [604, 125] width 66 height 22
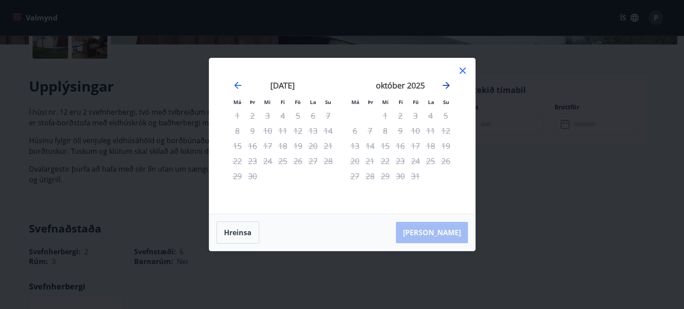
click at [446, 85] on icon "Move forward to switch to the next month." at bounding box center [446, 85] width 11 height 11
click at [447, 85] on icon "Move forward to switch to the next month." at bounding box center [446, 85] width 11 height 11
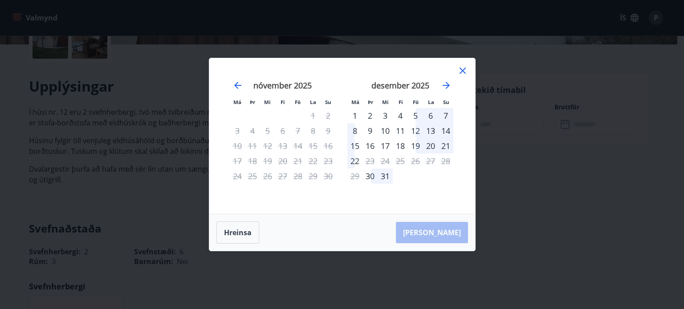
click at [442, 114] on div "7" at bounding box center [445, 115] width 15 height 15
drag, startPoint x: 458, startPoint y: 73, endPoint x: 474, endPoint y: 99, distance: 30.8
click at [458, 72] on icon at bounding box center [462, 70] width 11 height 11
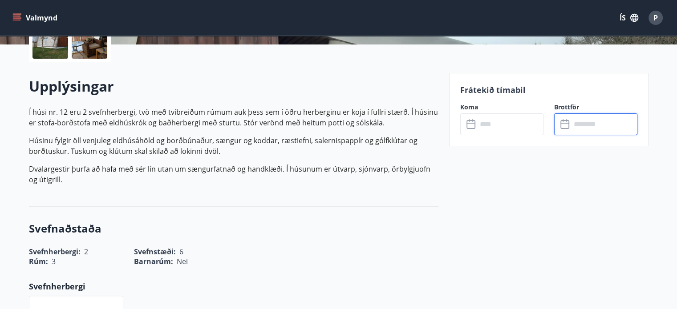
click at [476, 118] on div "​ ​" at bounding box center [501, 125] width 83 height 22
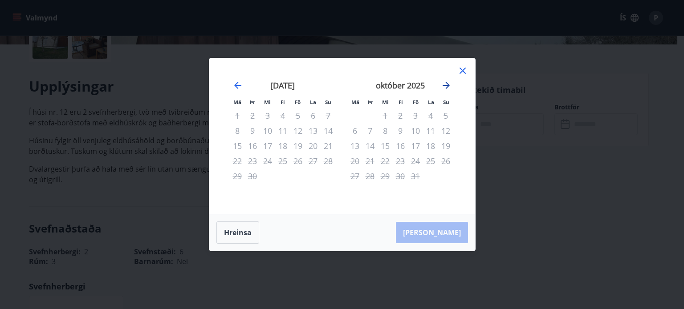
click at [442, 83] on icon "Move forward to switch to the next month." at bounding box center [446, 85] width 11 height 11
click at [446, 84] on icon "Move forward to switch to the next month." at bounding box center [446, 85] width 11 height 11
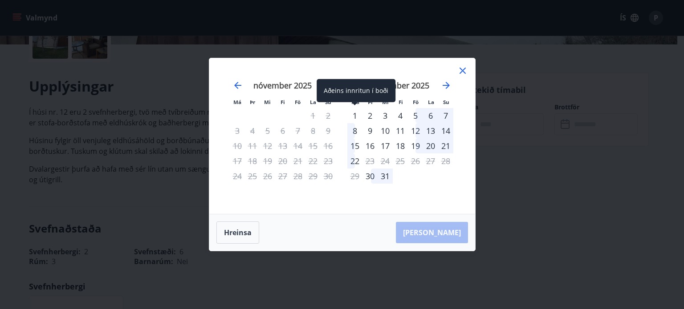
click at [351, 119] on div "1" at bounding box center [354, 115] width 15 height 15
click at [354, 118] on div "1" at bounding box center [354, 115] width 15 height 15
click at [355, 114] on div "1" at bounding box center [354, 115] width 15 height 15
click at [356, 130] on div "8" at bounding box center [354, 130] width 15 height 15
click at [358, 113] on div "1" at bounding box center [354, 115] width 15 height 15
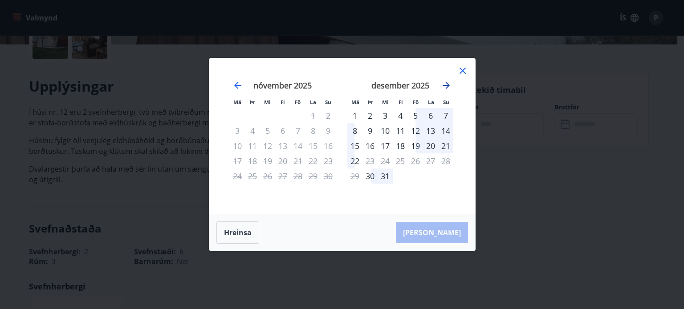
click at [448, 83] on icon "Move forward to switch to the next month." at bounding box center [446, 85] width 11 height 11
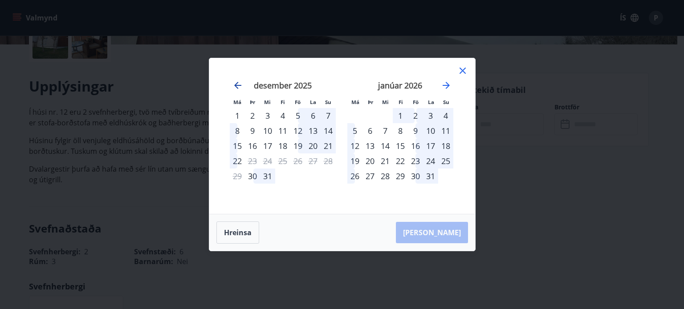
click at [235, 89] on icon "Move backward to switch to the previous month." at bounding box center [237, 85] width 11 height 11
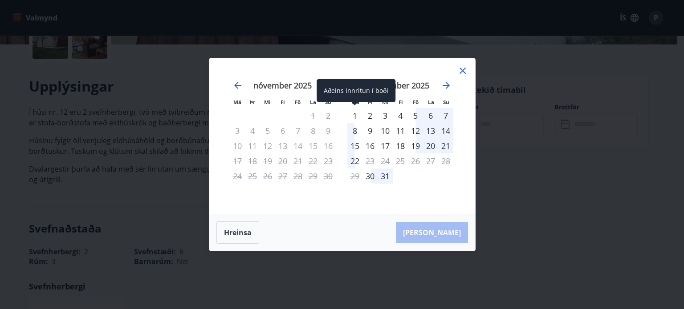
click at [350, 111] on div "1" at bounding box center [354, 115] width 15 height 15
click at [353, 113] on div "1" at bounding box center [354, 115] width 15 height 15
click at [354, 112] on div "1" at bounding box center [354, 115] width 15 height 15
click at [449, 74] on div "desember 2025" at bounding box center [400, 88] width 106 height 39
click at [460, 69] on icon at bounding box center [462, 70] width 11 height 11
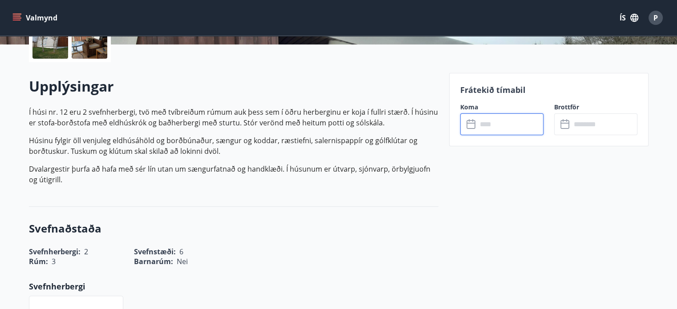
click at [468, 124] on icon at bounding box center [472, 124] width 11 height 11
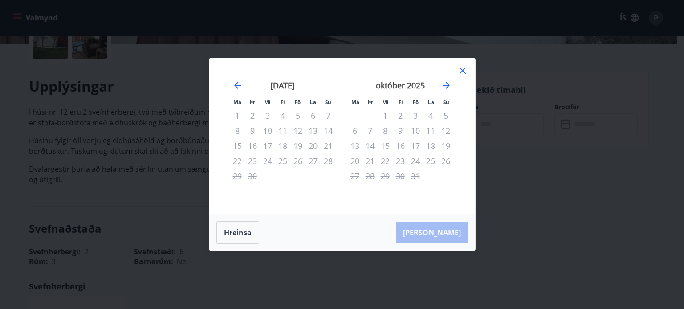
click at [449, 79] on div "október 2025" at bounding box center [400, 88] width 106 height 39
click at [443, 84] on icon "Move forward to switch to the next month." at bounding box center [446, 85] width 11 height 11
click at [444, 83] on icon "Move forward to switch to the next month." at bounding box center [446, 85] width 11 height 11
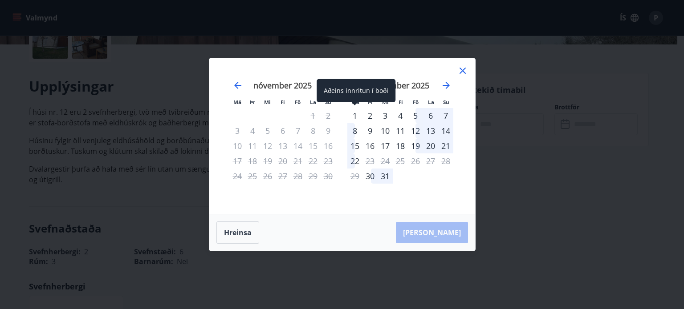
click at [354, 115] on div "1" at bounding box center [354, 115] width 15 height 15
click at [351, 132] on div "8" at bounding box center [354, 130] width 15 height 15
click at [369, 114] on div "2" at bounding box center [369, 115] width 15 height 15
click at [369, 116] on div "2" at bounding box center [369, 115] width 15 height 15
click at [354, 132] on div "8" at bounding box center [354, 130] width 15 height 15
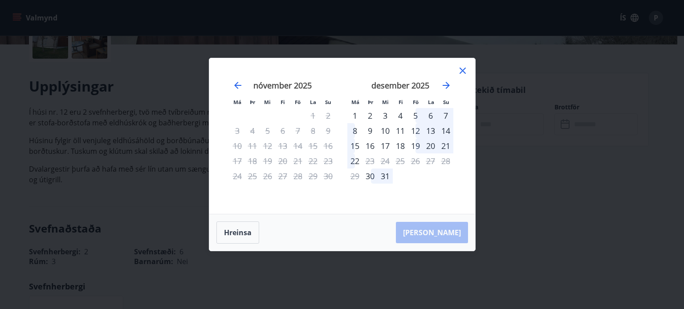
click at [463, 72] on icon at bounding box center [463, 71] width 6 height 6
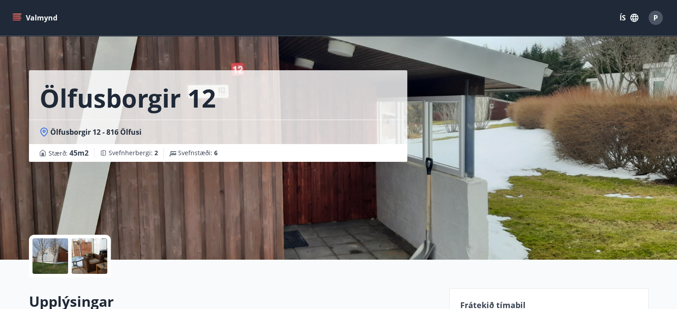
scroll to position [0, 0]
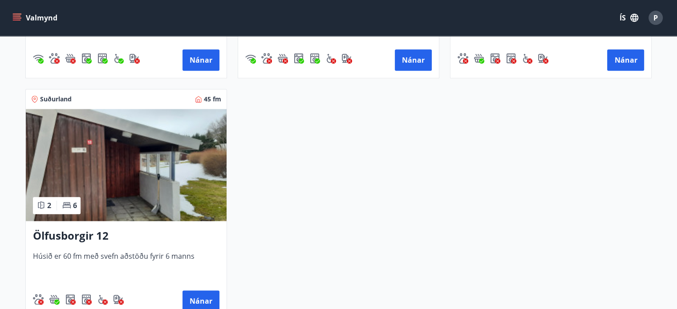
scroll to position [1208, 0]
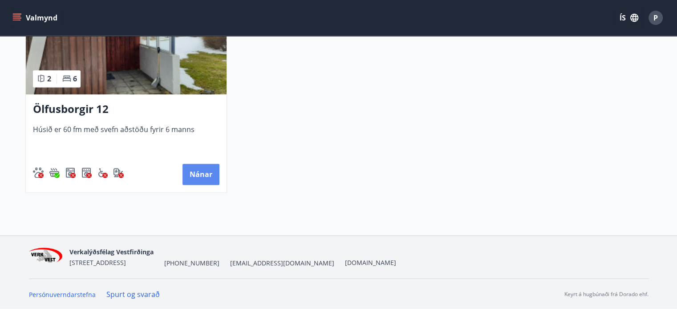
click at [194, 174] on button "Nánar" at bounding box center [201, 174] width 37 height 21
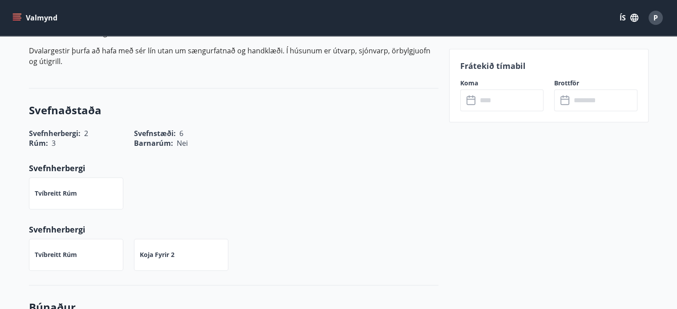
scroll to position [356, 0]
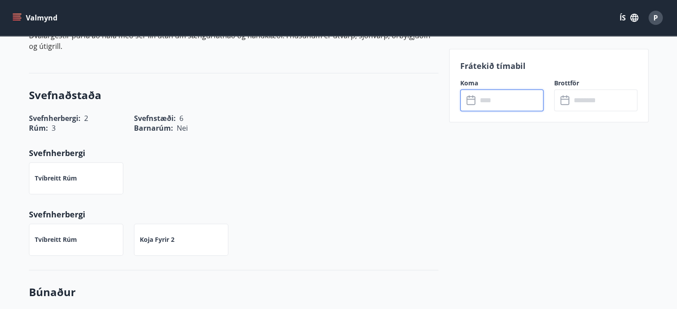
click at [503, 100] on input "text" at bounding box center [510, 101] width 66 height 22
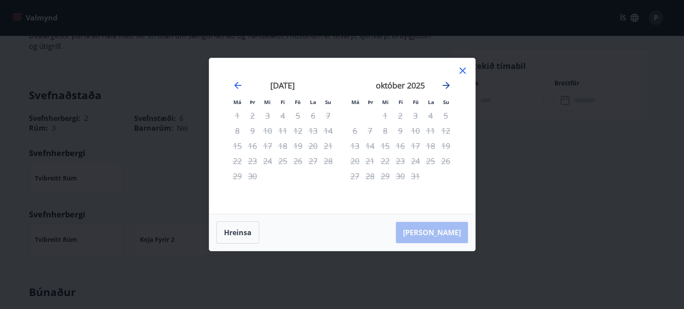
click at [444, 84] on icon "Move forward to switch to the next month." at bounding box center [446, 85] width 11 height 11
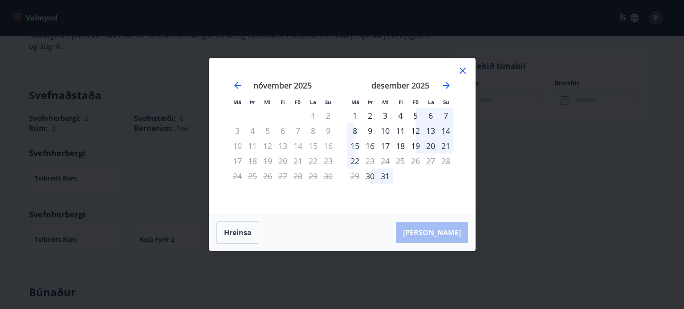
click at [354, 116] on div "1" at bounding box center [354, 115] width 15 height 15
click at [354, 131] on div "8" at bounding box center [354, 130] width 15 height 15
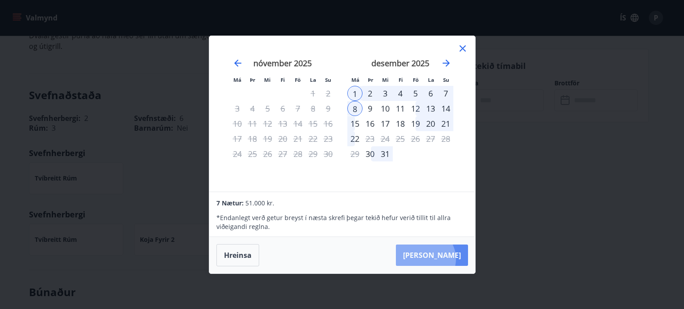
click at [452, 259] on button "[PERSON_NAME]" at bounding box center [432, 255] width 72 height 21
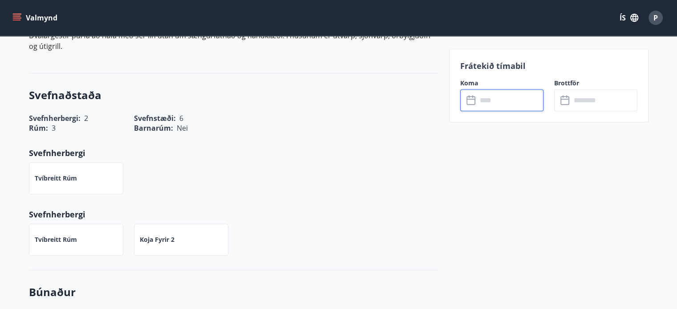
type input "******"
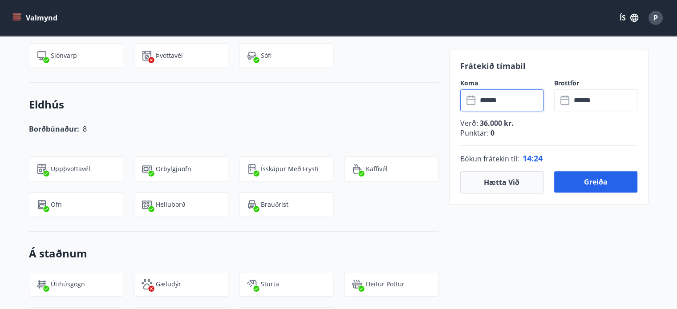
scroll to position [623, 0]
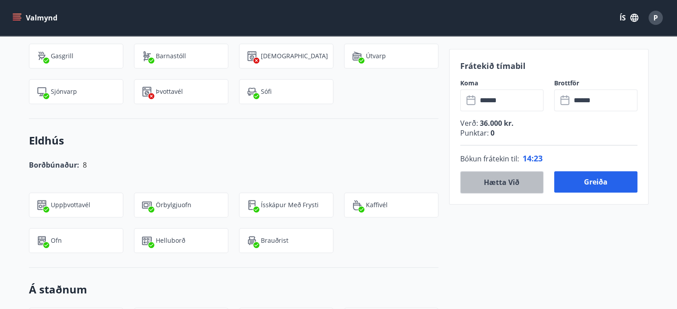
drag, startPoint x: 503, startPoint y: 184, endPoint x: 497, endPoint y: 191, distance: 9.5
click at [503, 184] on button "Hætta við" at bounding box center [501, 182] width 83 height 22
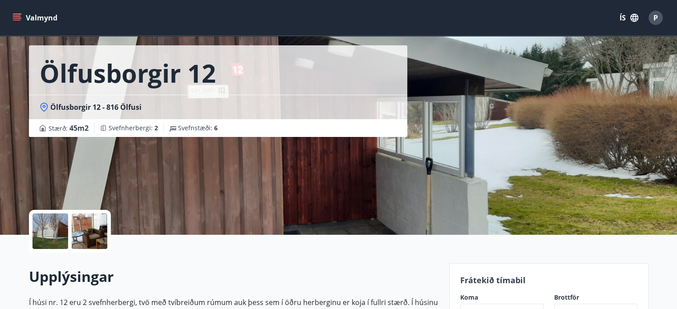
scroll to position [0, 0]
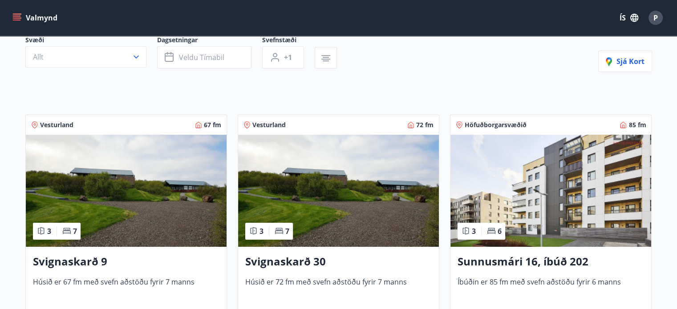
scroll to position [89, 0]
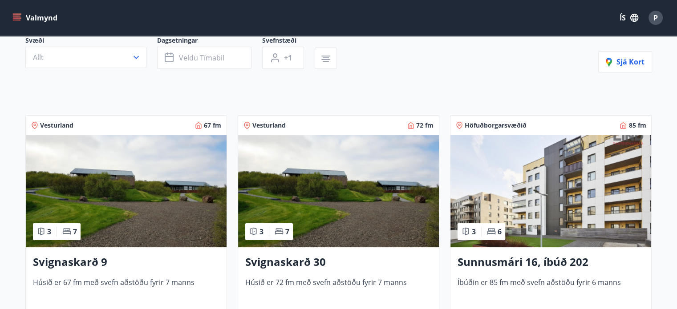
click at [536, 184] on img at bounding box center [551, 191] width 201 height 112
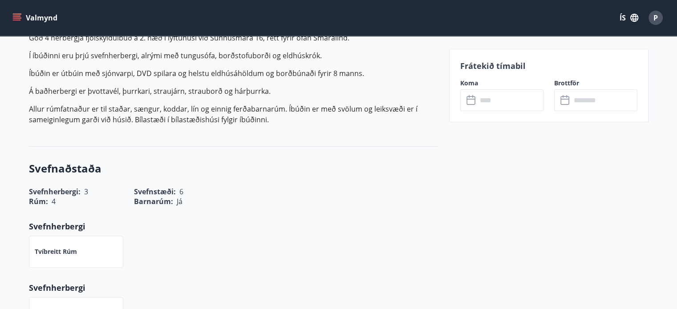
scroll to position [267, 0]
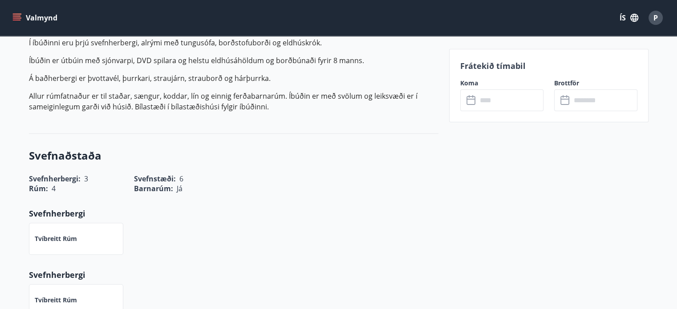
click at [480, 98] on input "text" at bounding box center [510, 101] width 66 height 22
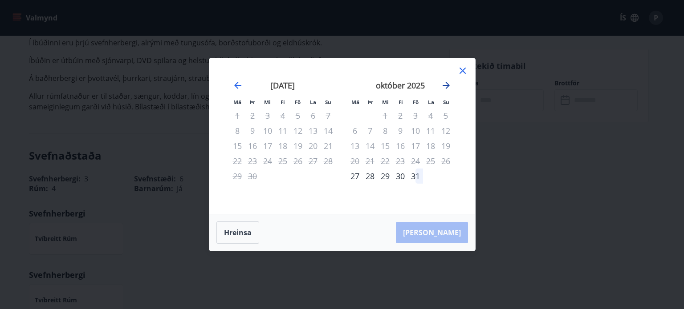
click at [448, 87] on icon "Move forward to switch to the next month." at bounding box center [446, 85] width 7 height 7
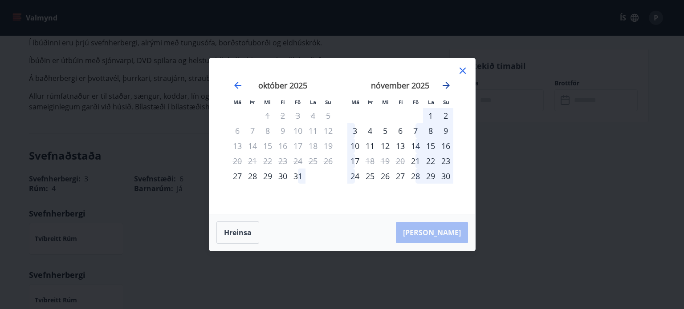
click at [448, 87] on icon "Move forward to switch to the next month." at bounding box center [446, 85] width 7 height 7
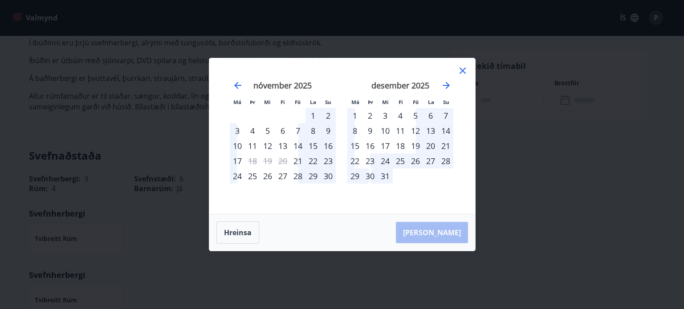
drag, startPoint x: 358, startPoint y: 115, endPoint x: 354, endPoint y: 130, distance: 15.6
click at [358, 115] on div "1" at bounding box center [354, 115] width 15 height 15
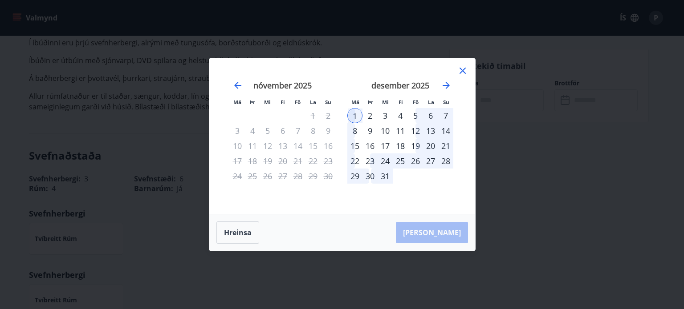
click at [351, 130] on div "8" at bounding box center [354, 130] width 15 height 15
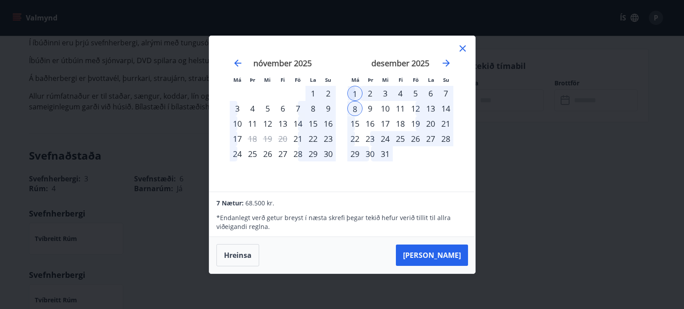
click at [435, 259] on button "[PERSON_NAME]" at bounding box center [432, 255] width 72 height 21
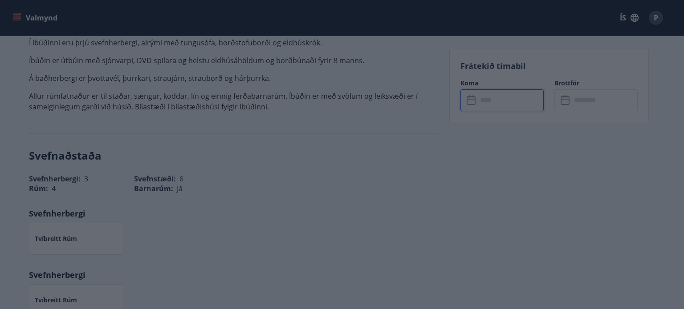
type input "******"
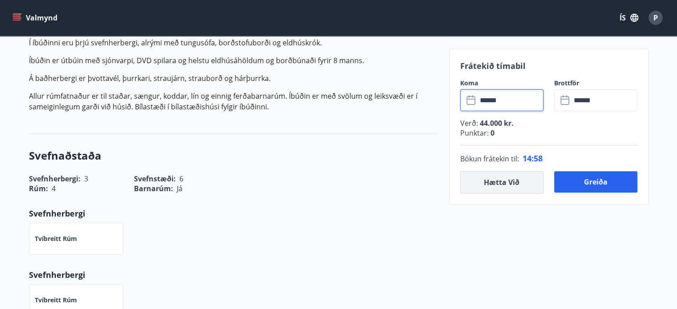
click at [521, 180] on button "Hætta við" at bounding box center [501, 182] width 83 height 22
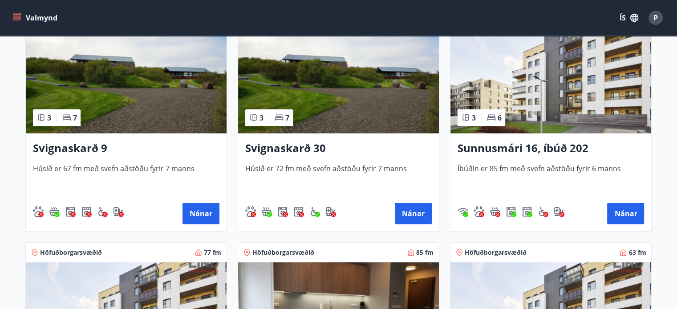
scroll to position [312, 0]
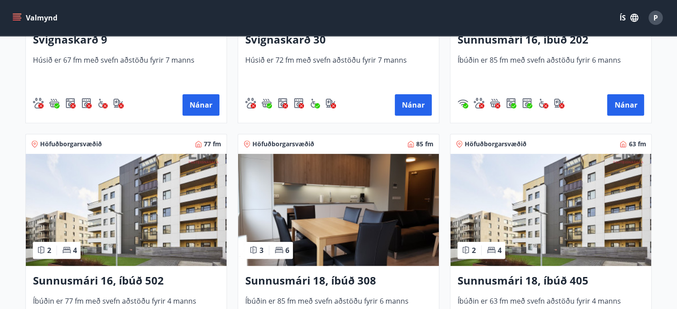
click at [161, 210] on img at bounding box center [126, 210] width 201 height 112
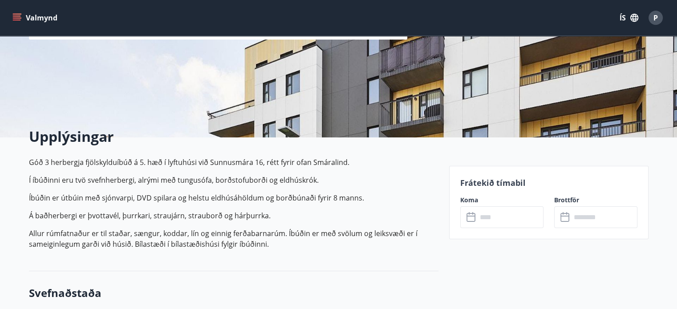
scroll to position [134, 0]
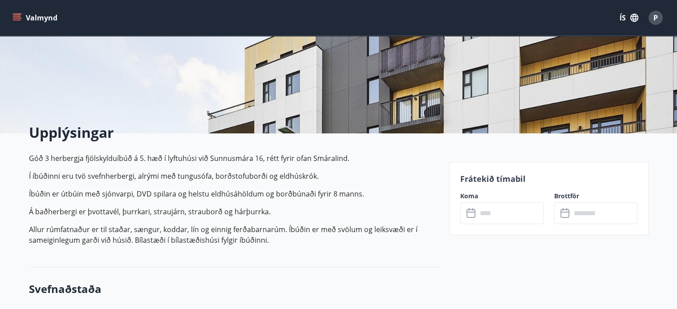
click at [510, 212] on input "text" at bounding box center [510, 214] width 66 height 22
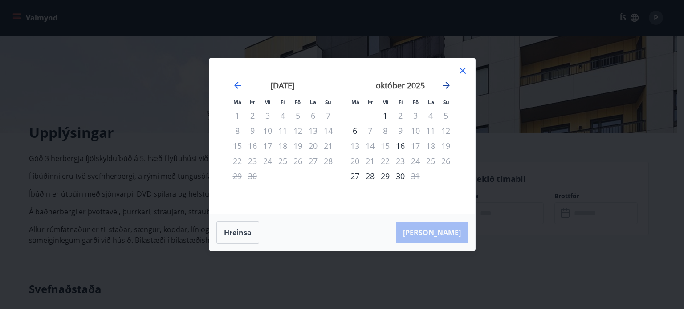
click at [447, 88] on icon "Move forward to switch to the next month." at bounding box center [446, 85] width 11 height 11
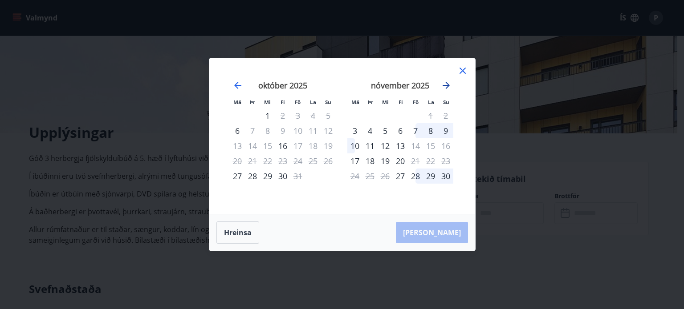
click at [447, 88] on icon "Move forward to switch to the next month." at bounding box center [446, 85] width 7 height 7
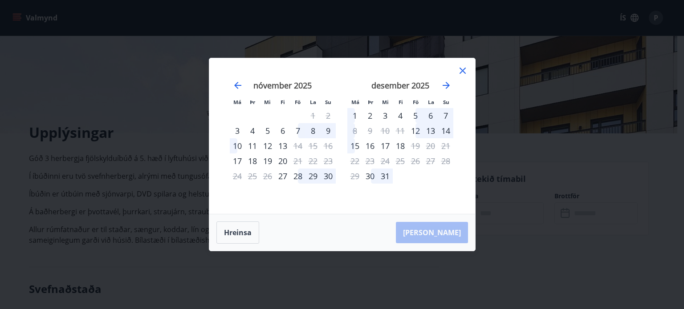
click at [357, 113] on div "1" at bounding box center [354, 115] width 15 height 15
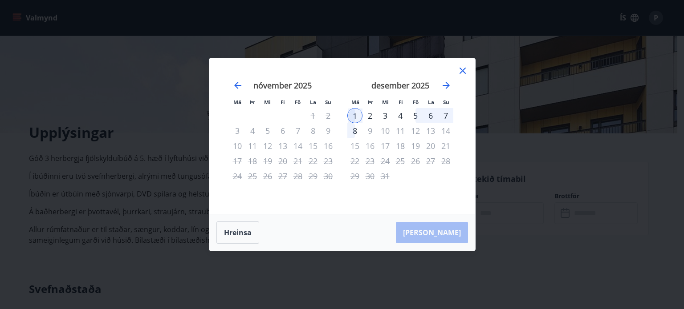
click at [353, 131] on div "8" at bounding box center [354, 130] width 15 height 15
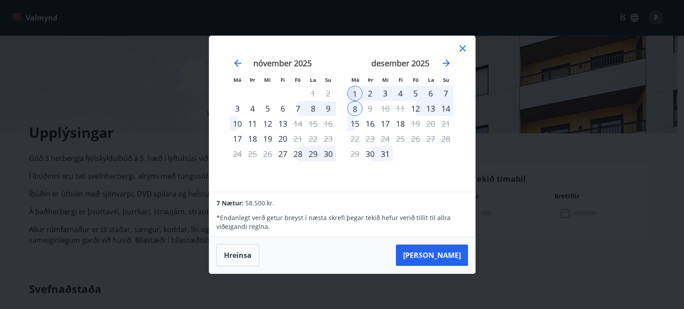
click at [360, 91] on div "1" at bounding box center [354, 93] width 15 height 15
click at [368, 92] on div "2" at bounding box center [369, 93] width 15 height 15
drag, startPoint x: 350, startPoint y: 94, endPoint x: 368, endPoint y: 93, distance: 18.3
click at [350, 93] on div "1" at bounding box center [354, 93] width 15 height 15
click at [369, 92] on div "2" at bounding box center [369, 93] width 15 height 15
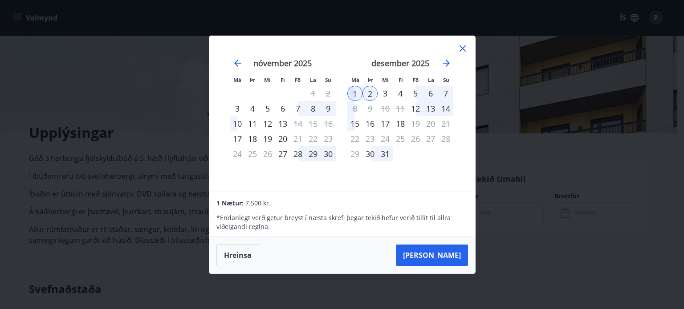
click at [436, 94] on div "6" at bounding box center [430, 93] width 15 height 15
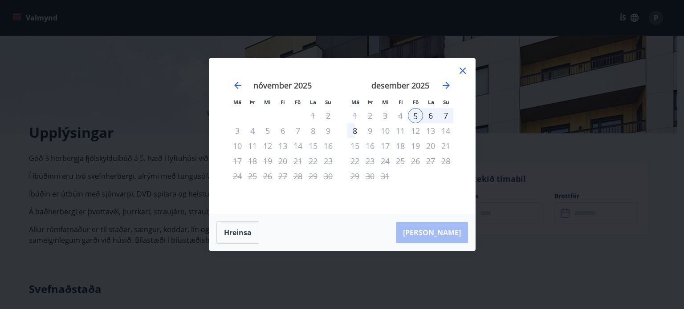
drag, startPoint x: 461, startPoint y: 69, endPoint x: 472, endPoint y: 79, distance: 14.5
click at [461, 69] on icon at bounding box center [463, 71] width 6 height 6
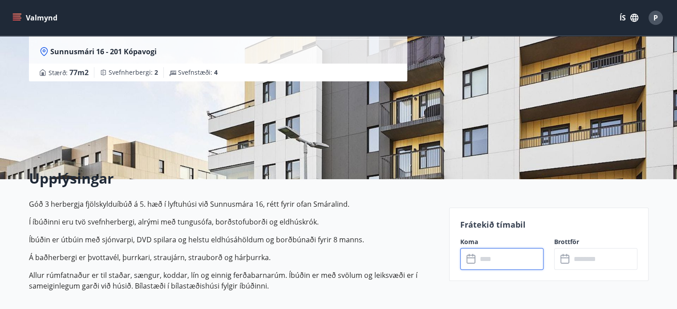
scroll to position [0, 0]
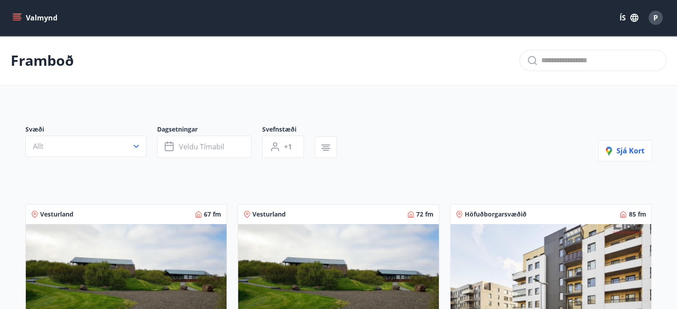
click at [181, 55] on div "Framboð" at bounding box center [338, 61] width 677 height 50
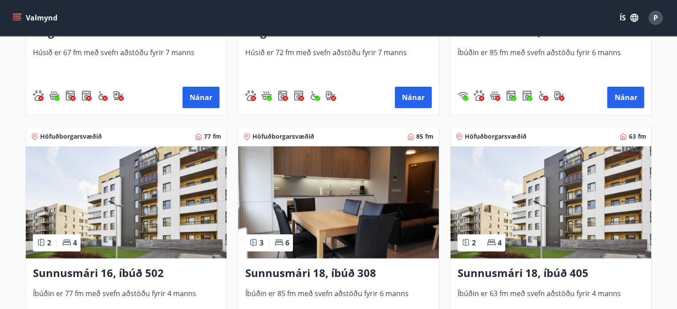
scroll to position [317, 0]
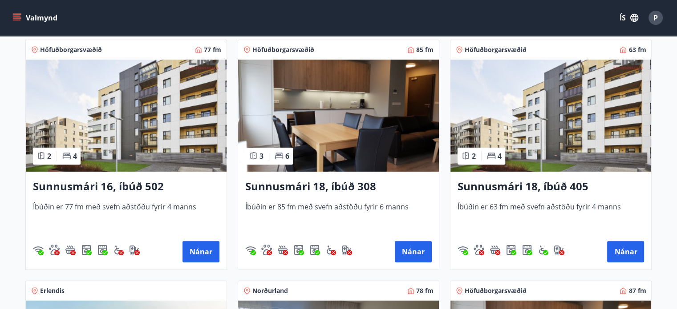
click at [518, 100] on img at bounding box center [551, 116] width 201 height 112
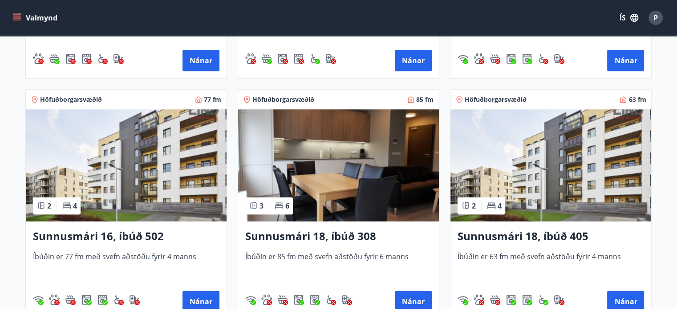
click at [147, 145] on img at bounding box center [126, 166] width 201 height 112
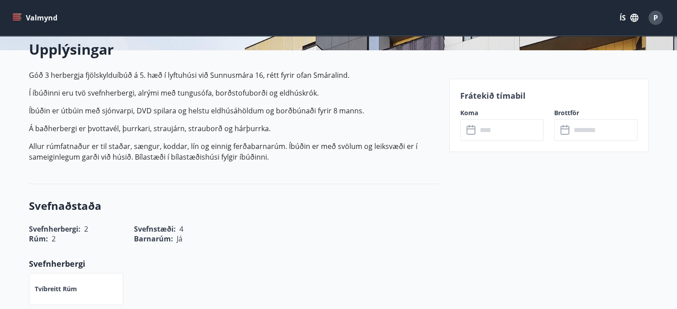
scroll to position [223, 0]
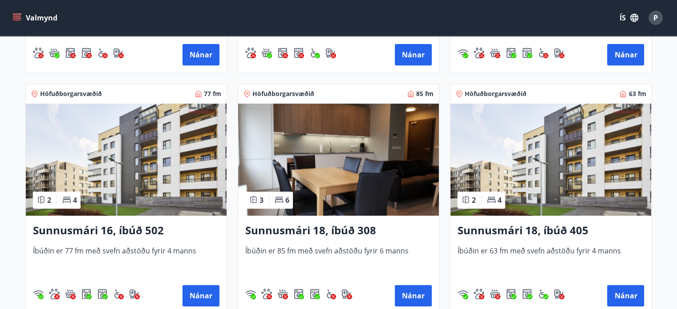
scroll to position [401, 0]
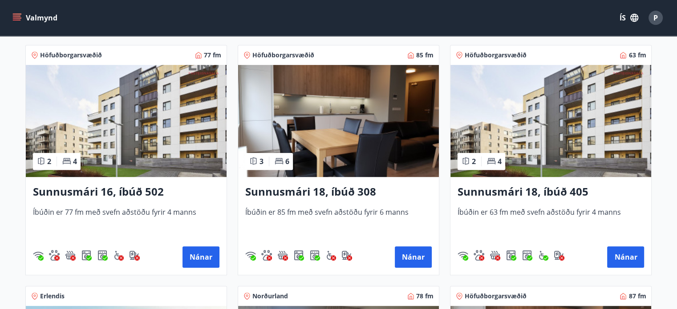
click at [342, 132] on img at bounding box center [338, 121] width 201 height 112
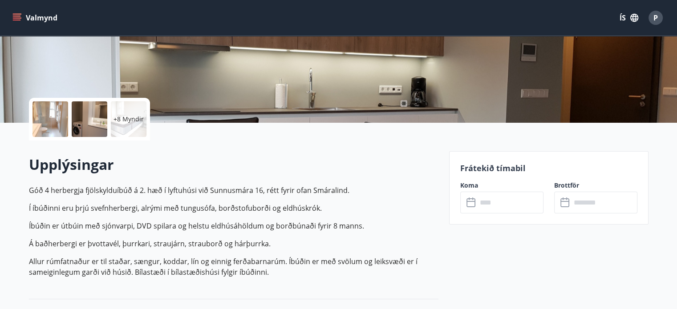
scroll to position [134, 0]
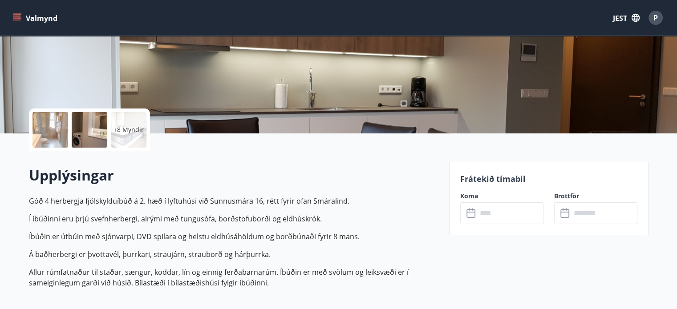
click at [629, 21] on button "JEST" at bounding box center [627, 17] width 34 height 17
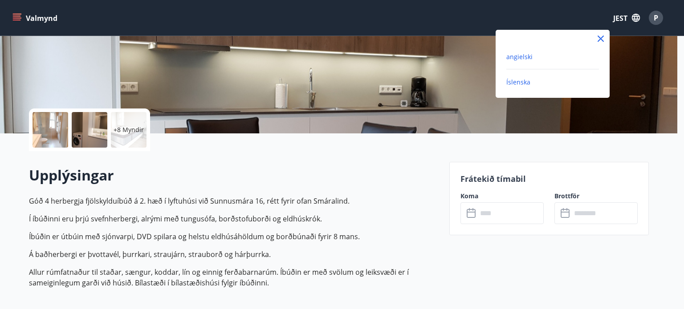
click at [531, 57] on font "angielski" at bounding box center [519, 57] width 26 height 8
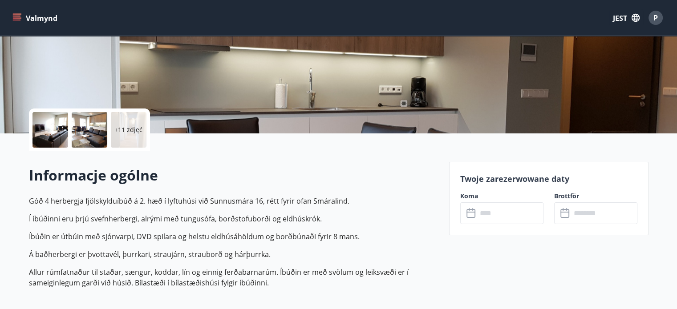
click at [389, 182] on h2 "Informacje ogólne" at bounding box center [234, 176] width 410 height 20
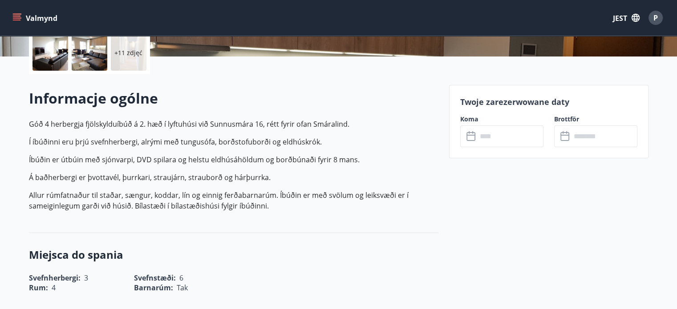
scroll to position [178, 0]
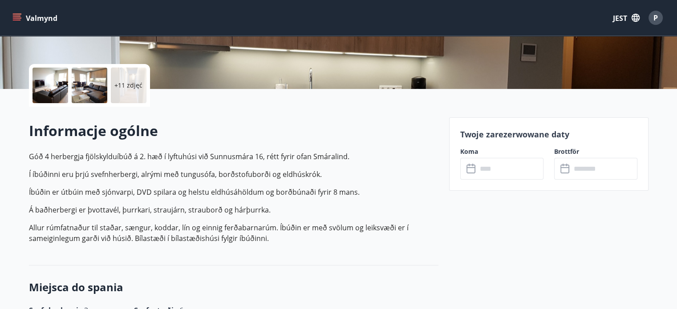
click at [634, 18] on icon "button" at bounding box center [636, 18] width 8 height 8
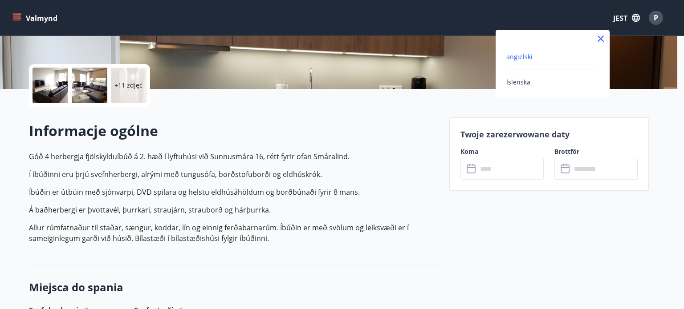
click at [513, 57] on font "angielski" at bounding box center [519, 57] width 26 height 8
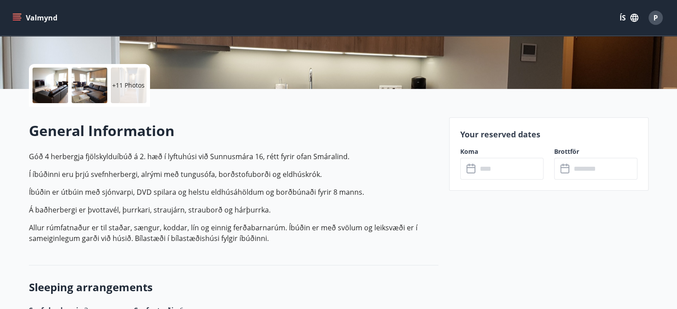
click at [623, 18] on button "ÍS" at bounding box center [629, 18] width 28 height 16
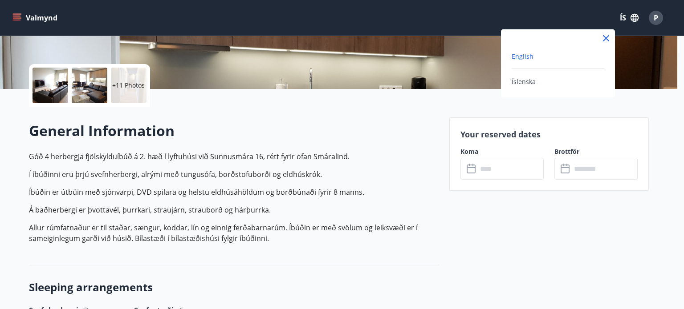
click at [561, 11] on div at bounding box center [342, 154] width 684 height 309
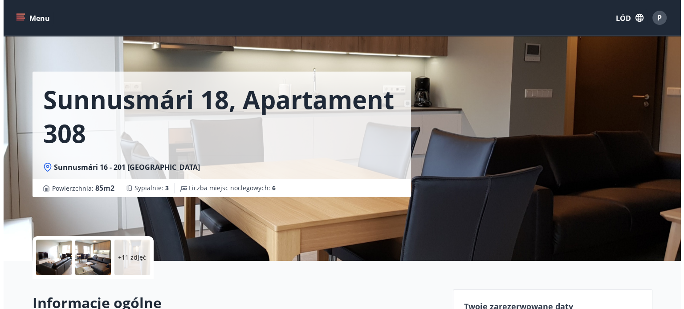
scroll to position [0, 0]
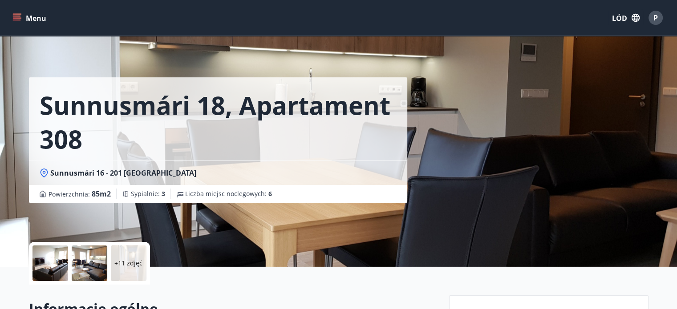
click at [57, 258] on div at bounding box center [51, 264] width 36 height 36
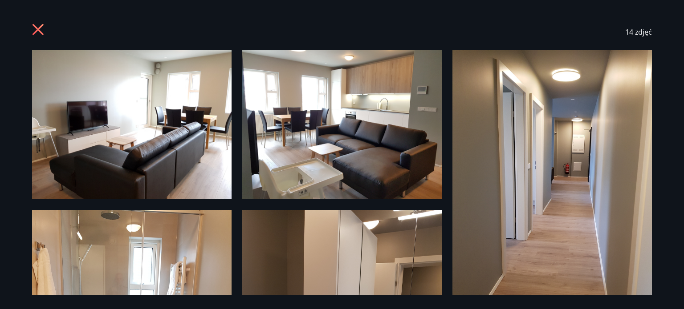
click at [34, 25] on icon at bounding box center [38, 29] width 11 height 11
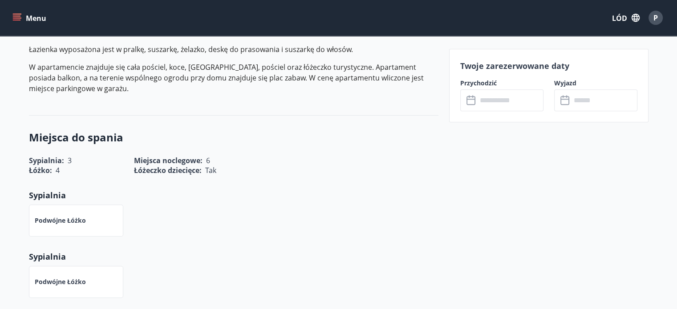
scroll to position [401, 0]
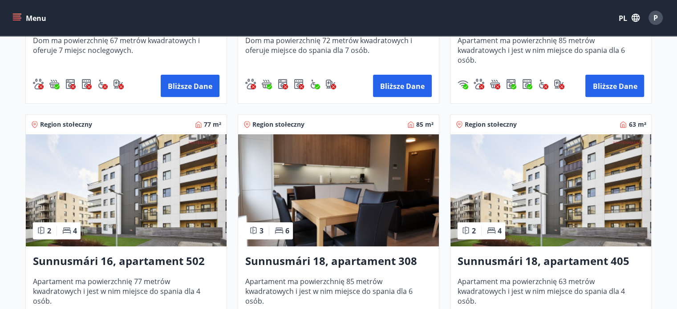
scroll to position [356, 0]
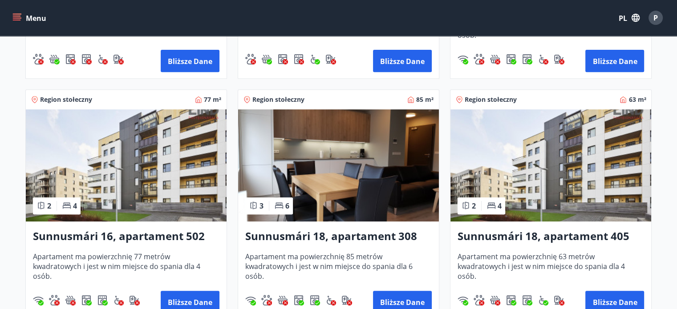
click at [516, 159] on img at bounding box center [551, 166] width 201 height 112
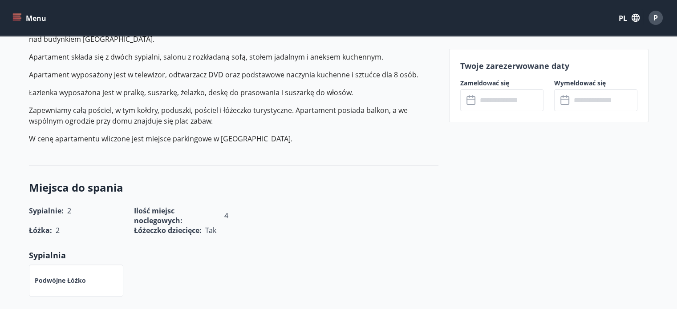
scroll to position [267, 0]
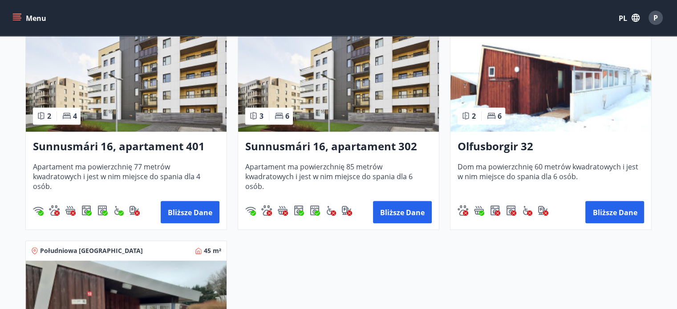
scroll to position [947, 0]
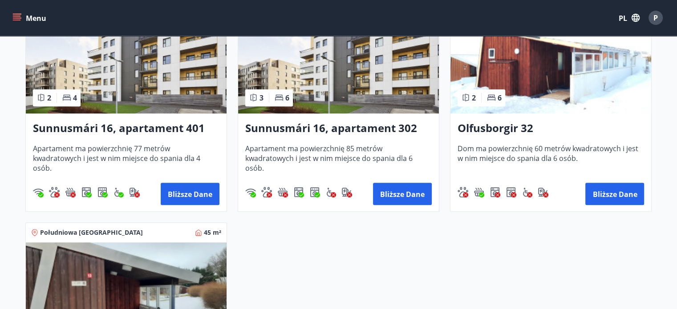
click at [130, 80] on img at bounding box center [126, 57] width 201 height 112
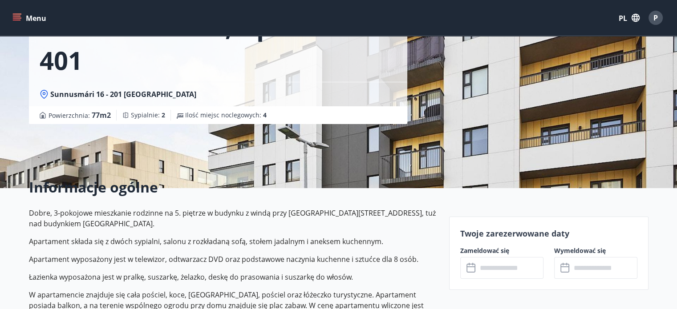
scroll to position [45, 0]
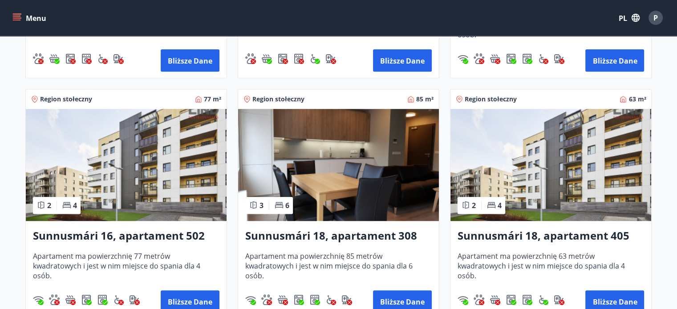
scroll to position [356, 0]
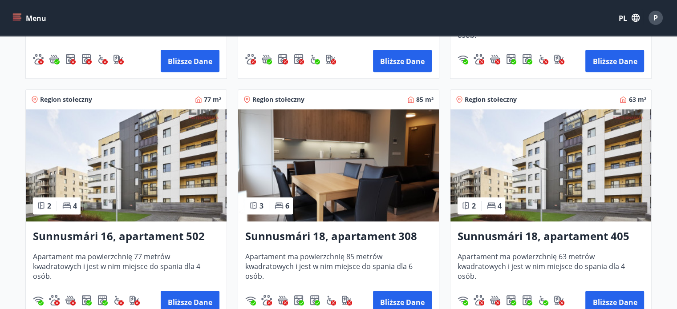
click at [547, 172] on img at bounding box center [551, 166] width 201 height 112
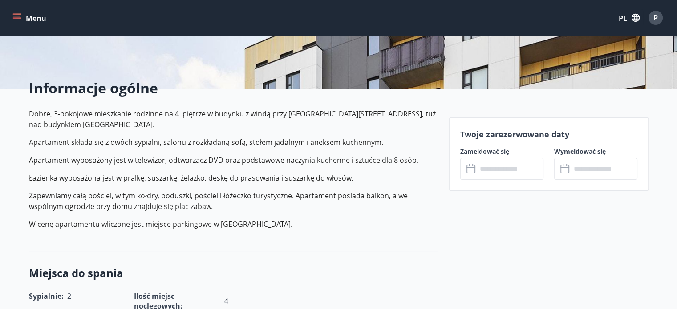
scroll to position [223, 0]
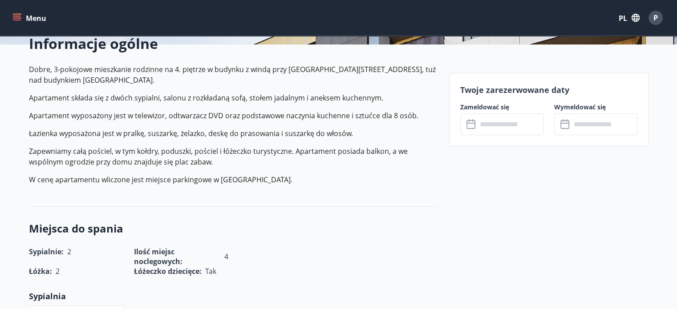
click at [489, 125] on input "text" at bounding box center [510, 125] width 66 height 22
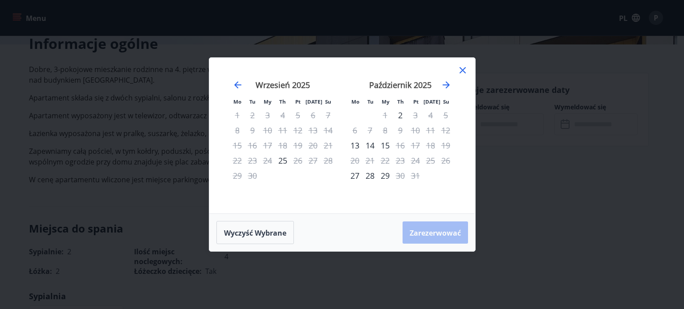
click at [447, 78] on div "Październik 2025" at bounding box center [400, 88] width 106 height 39
click at [444, 81] on icon "Przejdź dalej, aby przejść do następnego miesiąca." at bounding box center [446, 85] width 11 height 11
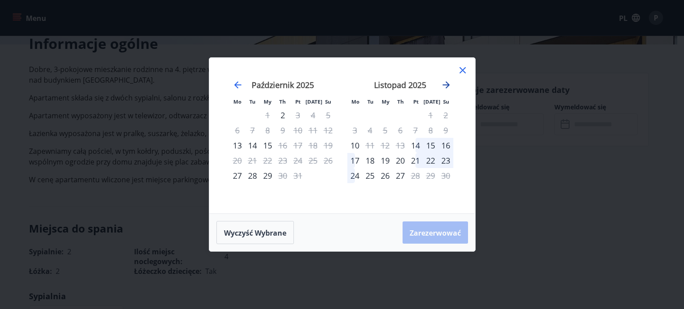
click at [444, 81] on icon "Przejdź dalej, aby przejść do następnego miesiąca." at bounding box center [446, 85] width 11 height 11
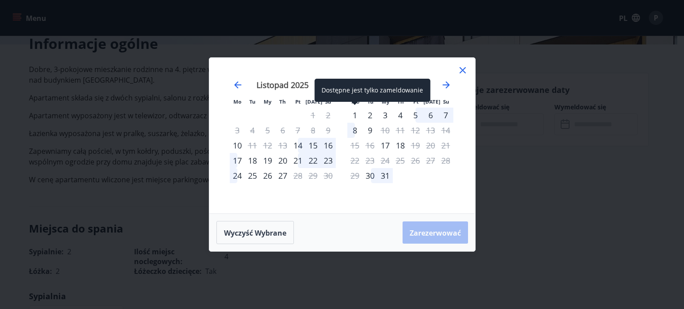
click at [356, 111] on div "1" at bounding box center [354, 115] width 15 height 15
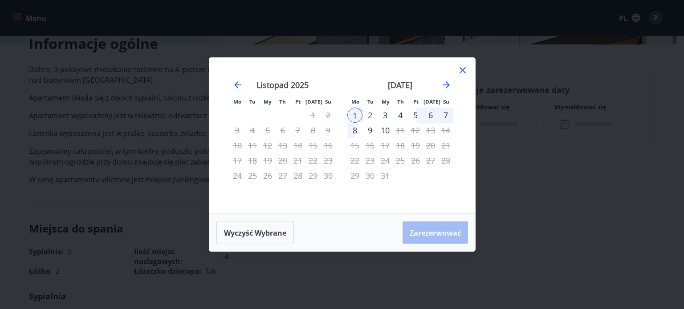
click at [354, 129] on div "8" at bounding box center [354, 130] width 15 height 15
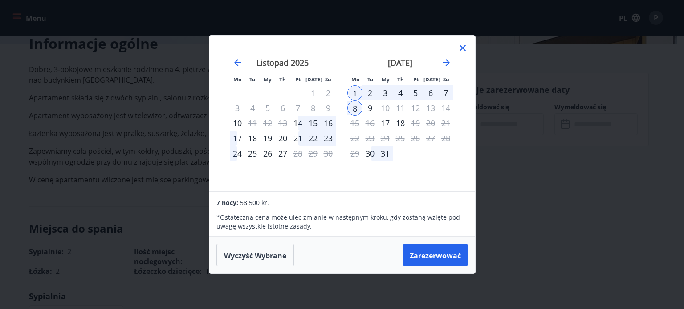
click at [461, 45] on icon at bounding box center [462, 48] width 11 height 11
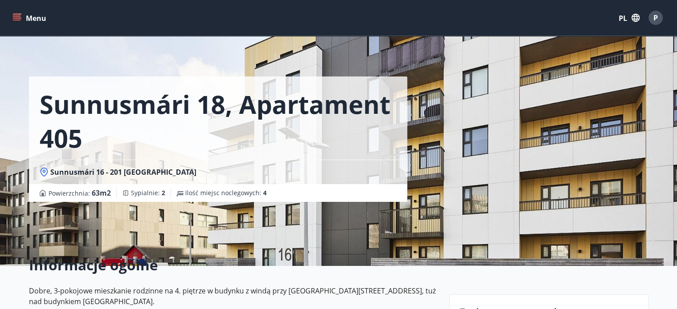
scroll to position [0, 0]
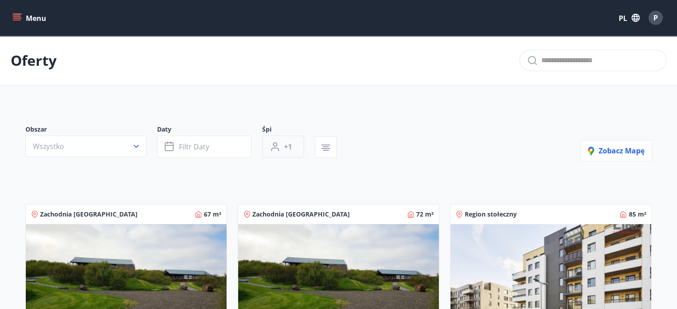
click at [278, 145] on icon "button" at bounding box center [275, 147] width 11 height 11
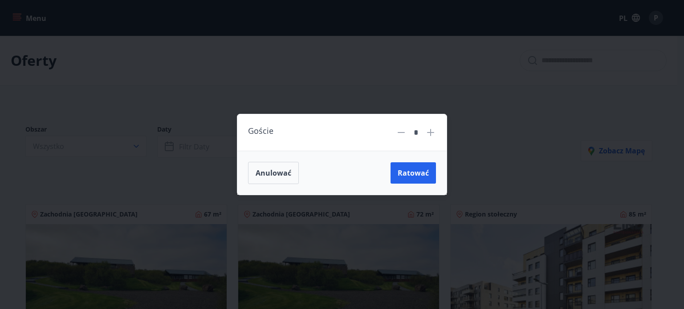
click at [429, 135] on icon at bounding box center [430, 132] width 11 height 11
click at [399, 131] on icon at bounding box center [401, 132] width 11 height 11
type input "*"
click at [276, 173] on font "Anulować" at bounding box center [274, 173] width 36 height 10
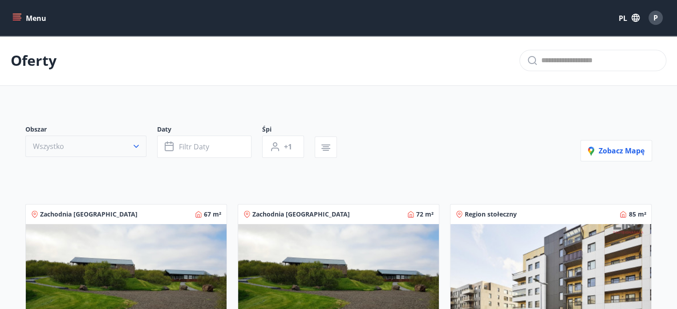
click at [44, 142] on font "Wszystko" at bounding box center [48, 147] width 31 height 10
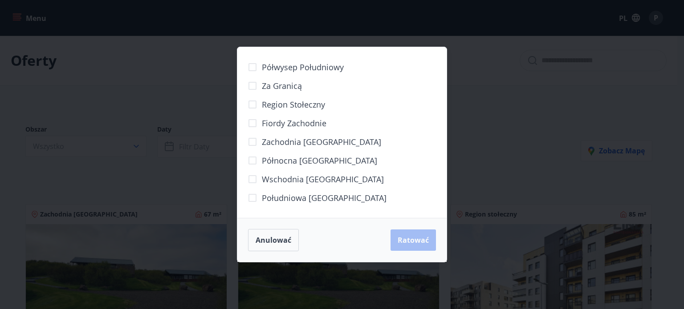
click at [108, 186] on div "Półwysep Południowy Za granicą Region stołeczny [GEOGRAPHIC_DATA] Zachodnia [GE…" at bounding box center [342, 154] width 684 height 309
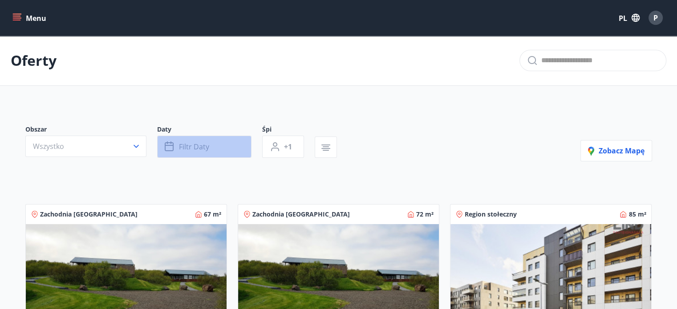
click at [193, 147] on font "Filtr daty" at bounding box center [194, 147] width 30 height 10
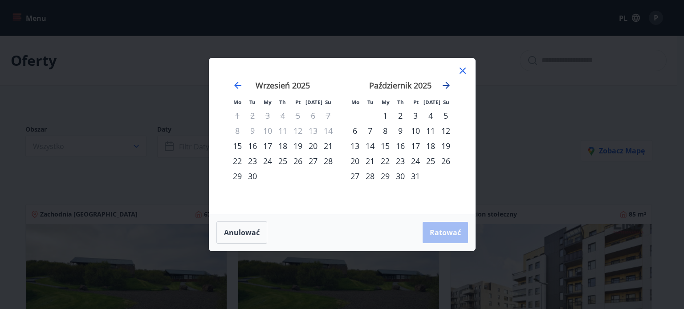
click at [449, 81] on icon "Przejdź dalej, aby przejść do następnego miesiąca." at bounding box center [446, 85] width 11 height 11
click at [448, 82] on icon "Przejdź dalej, aby przejść do następnego miesiąca." at bounding box center [446, 85] width 11 height 11
click at [358, 113] on div "1" at bounding box center [354, 115] width 15 height 15
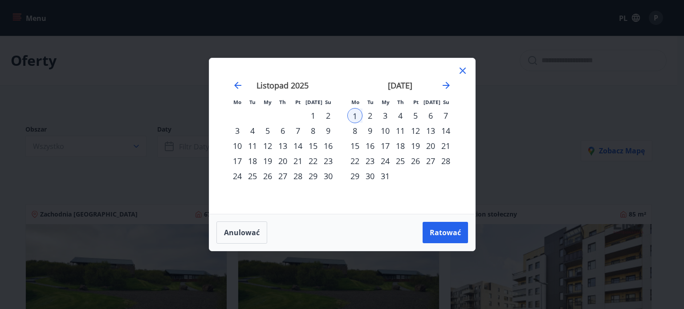
click at [358, 131] on div "8" at bounding box center [354, 130] width 15 height 15
click at [445, 231] on font "Ratować" at bounding box center [445, 233] width 31 height 10
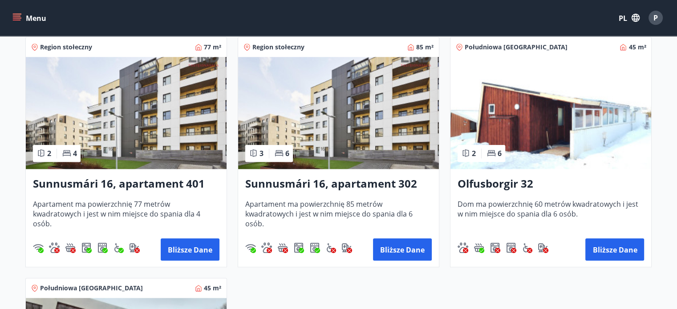
scroll to position [846, 0]
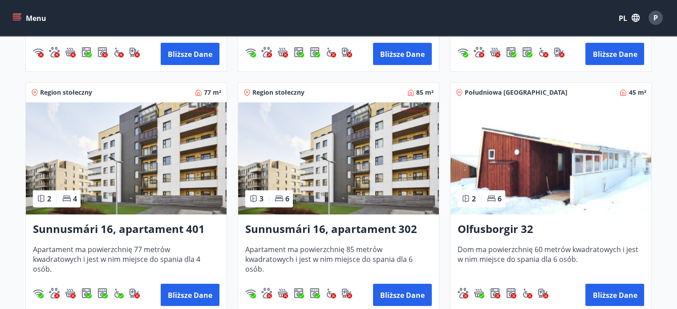
click at [513, 178] on img at bounding box center [551, 158] width 201 height 112
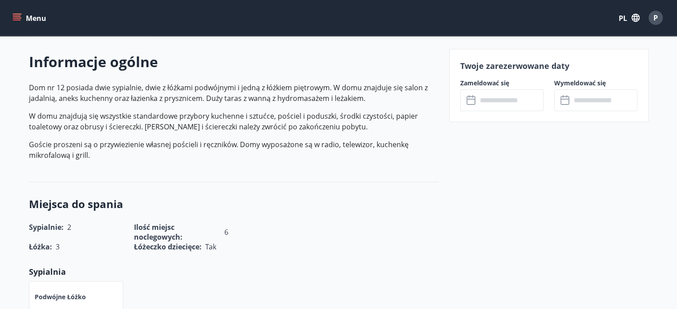
scroll to position [401, 0]
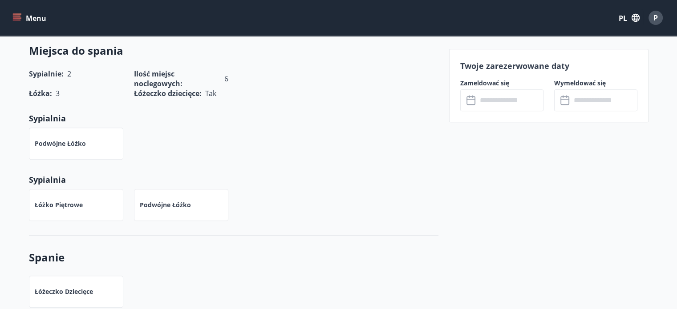
click at [493, 97] on input "text" at bounding box center [510, 101] width 66 height 22
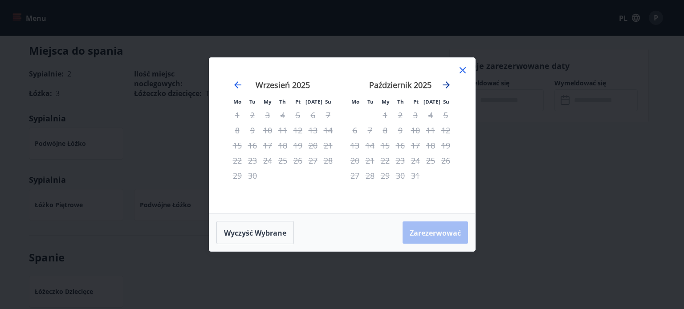
click at [441, 82] on icon "Przejdź dalej, aby przejść do następnego miesiąca." at bounding box center [446, 85] width 11 height 11
click at [444, 83] on icon "Przejdź dalej, aby przejść do następnego miesiąca." at bounding box center [446, 85] width 11 height 11
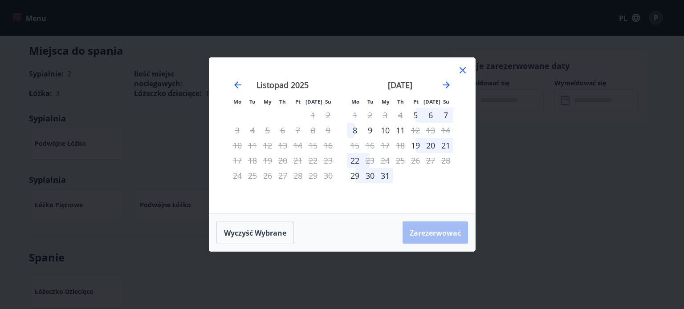
click at [463, 67] on icon at bounding box center [462, 70] width 11 height 11
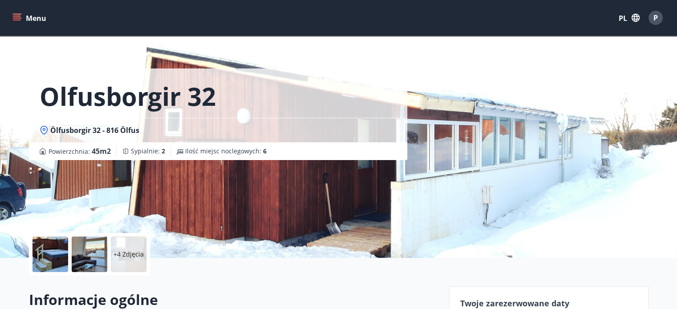
scroll to position [0, 0]
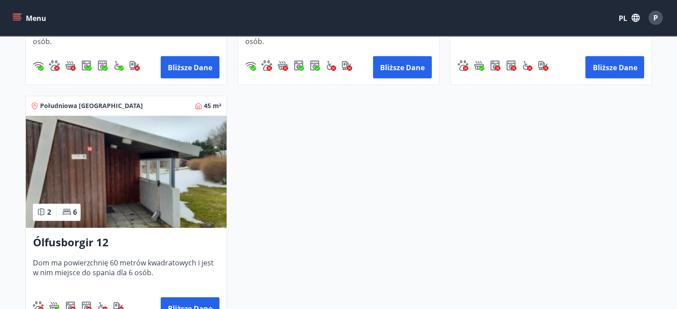
click at [123, 167] on img at bounding box center [126, 172] width 201 height 112
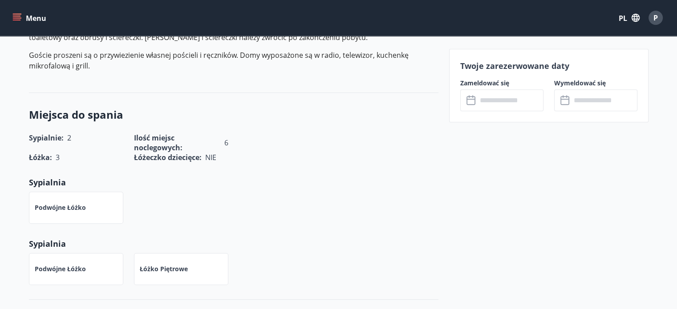
scroll to position [401, 0]
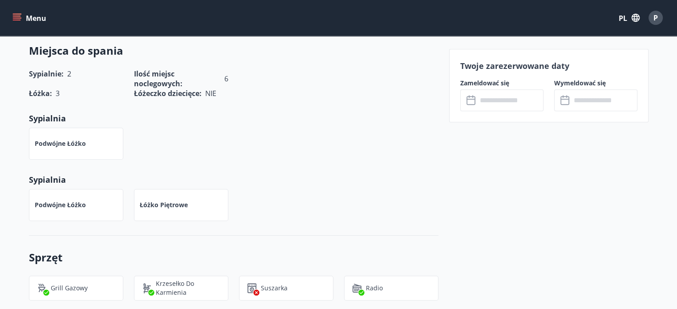
click at [484, 103] on input "text" at bounding box center [510, 101] width 66 height 22
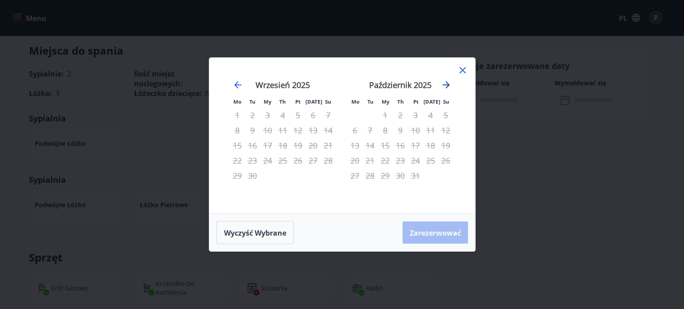
click at [446, 81] on icon "Przejdź dalej, aby przejść do następnego miesiąca." at bounding box center [446, 85] width 11 height 11
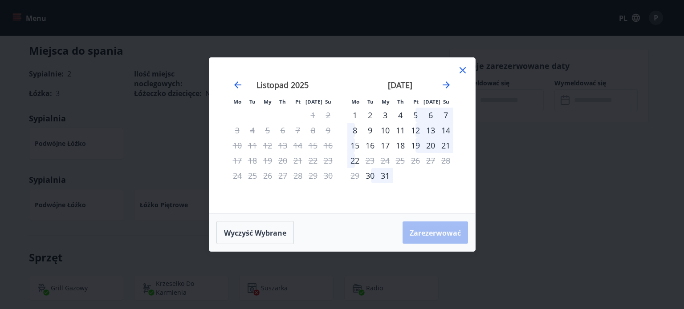
click at [463, 67] on icon at bounding box center [462, 70] width 11 height 11
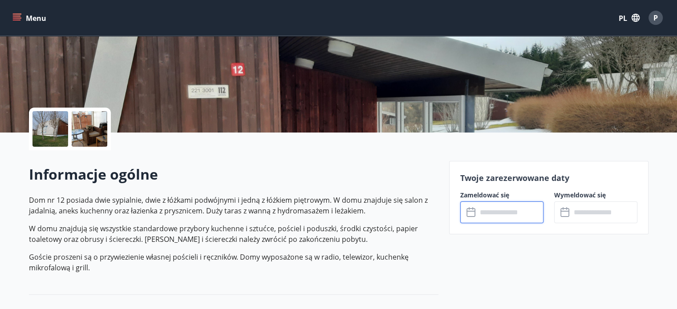
scroll to position [0, 0]
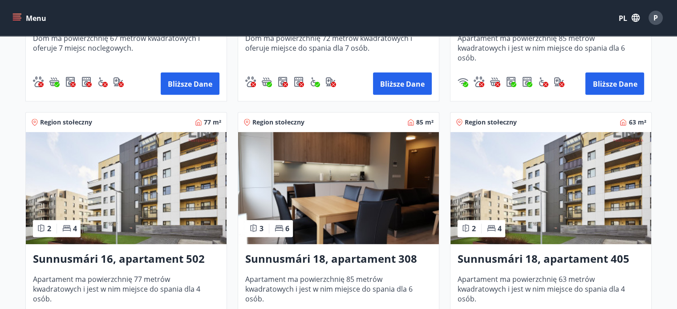
scroll to position [401, 0]
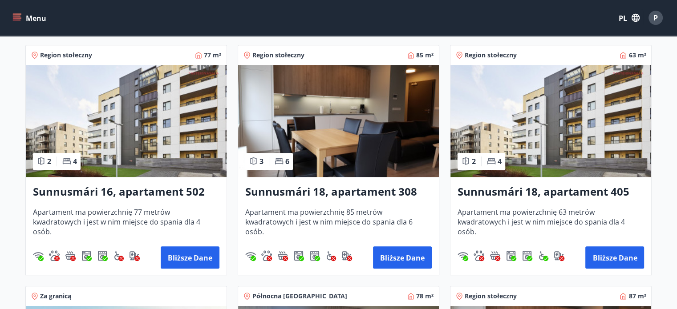
click at [132, 144] on img at bounding box center [126, 121] width 201 height 112
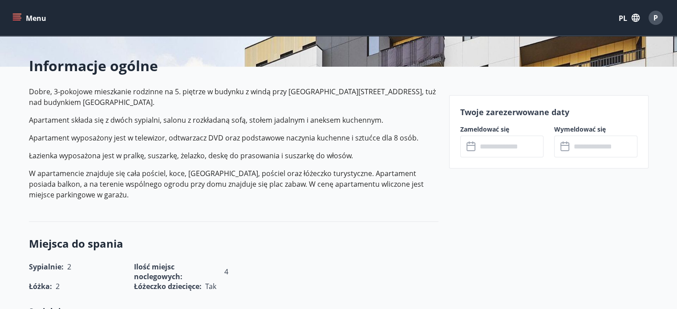
scroll to position [223, 0]
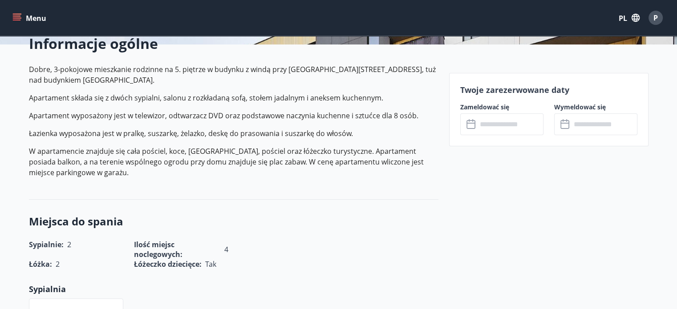
click at [480, 123] on input "text" at bounding box center [510, 125] width 66 height 22
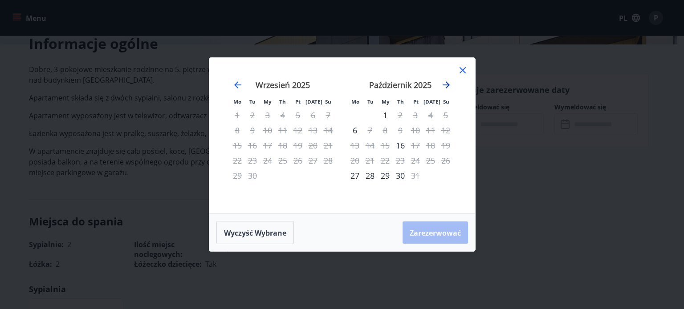
click at [448, 81] on icon "Przejdź dalej, aby przejść do następnego miesiąca." at bounding box center [446, 85] width 11 height 11
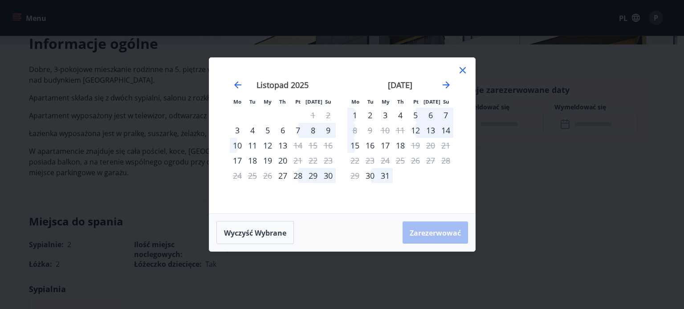
drag, startPoint x: 464, startPoint y: 70, endPoint x: 55, endPoint y: 87, distance: 409.1
click at [464, 69] on icon at bounding box center [462, 70] width 11 height 11
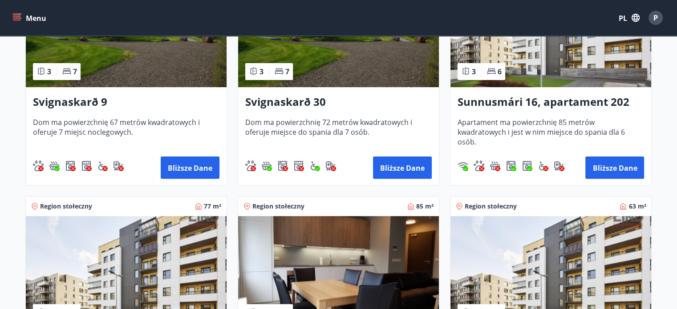
scroll to position [279, 0]
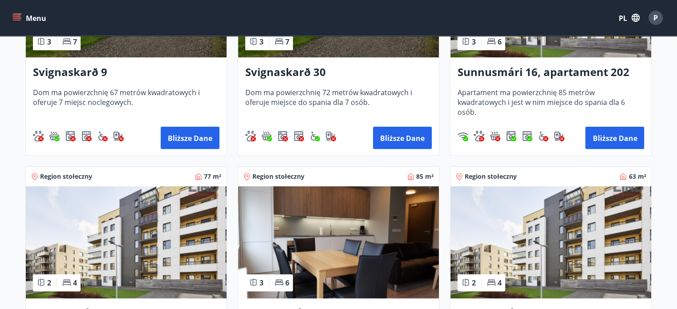
click at [545, 268] on img at bounding box center [551, 243] width 201 height 112
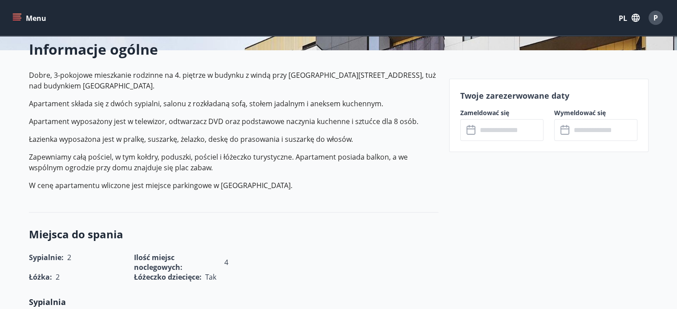
scroll to position [267, 0]
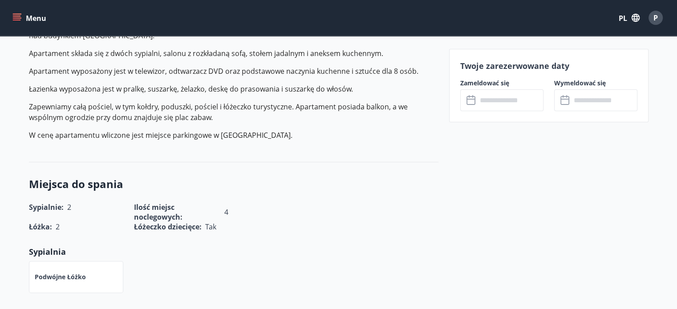
click at [476, 103] on icon at bounding box center [472, 100] width 11 height 11
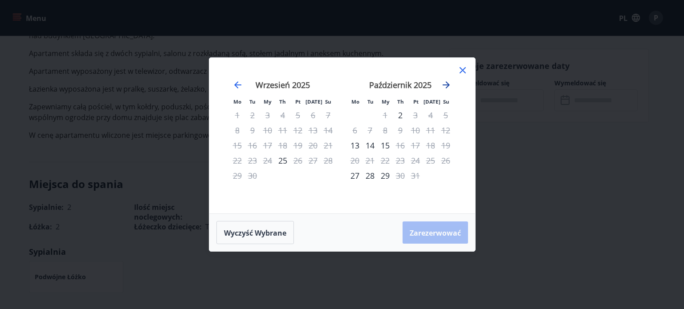
click at [446, 85] on icon "Przejdź dalej, aby przejść do następnego miesiąca." at bounding box center [446, 85] width 11 height 11
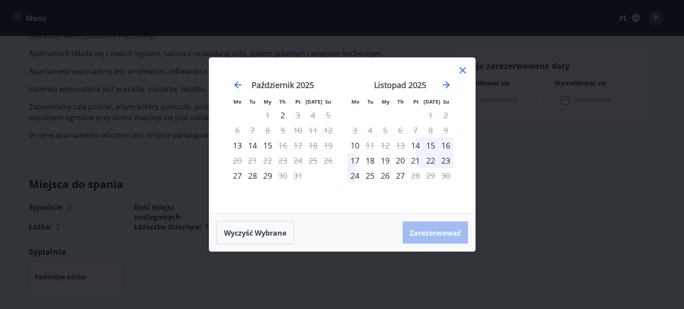
click at [461, 70] on icon at bounding box center [462, 70] width 11 height 11
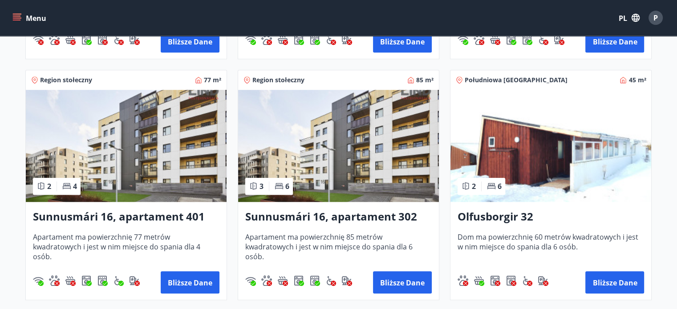
scroll to position [891, 0]
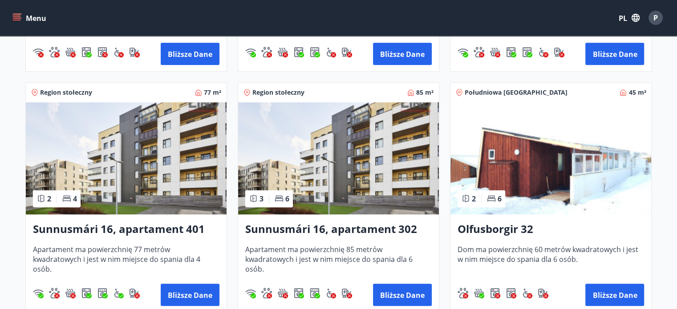
click at [148, 167] on img at bounding box center [126, 158] width 201 height 112
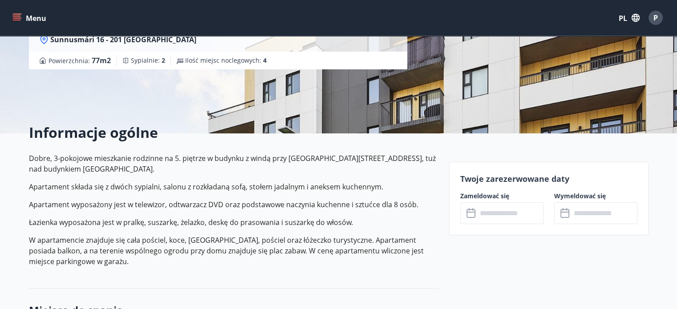
scroll to position [178, 0]
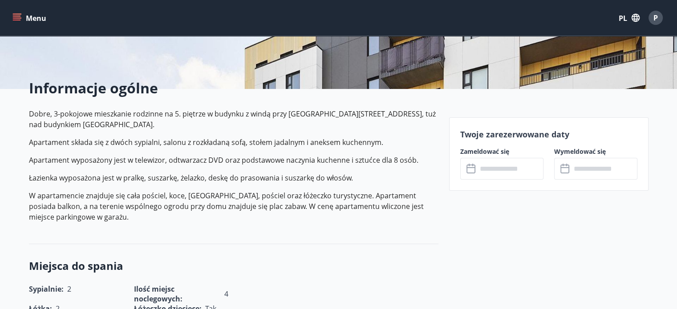
click at [483, 171] on input "text" at bounding box center [510, 169] width 66 height 22
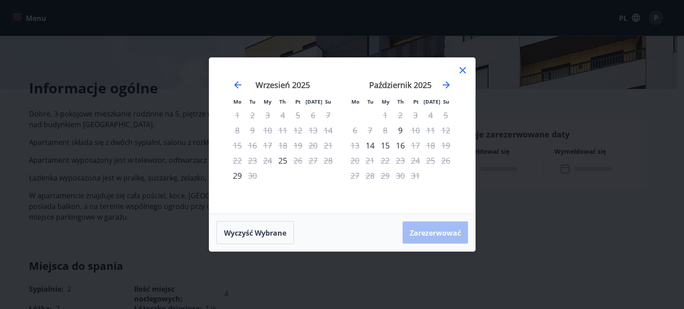
click at [446, 79] on div "Sierpień 2025 1 2 3 4 5 6 7 8 9 10 11 12 13 14 15 16 17 18 19 20 21 22 23 24 25…" at bounding box center [342, 136] width 244 height 134
click at [448, 82] on icon "Przejdź dalej, aby przejść do następnego miesiąca." at bounding box center [446, 85] width 11 height 11
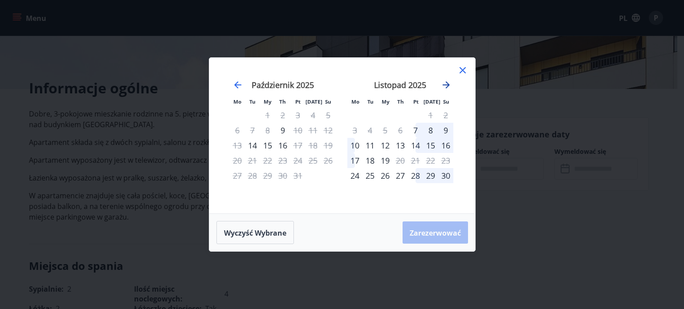
click at [444, 86] on icon "Przejdź dalej, aby przejść do następnego miesiąca." at bounding box center [446, 85] width 11 height 11
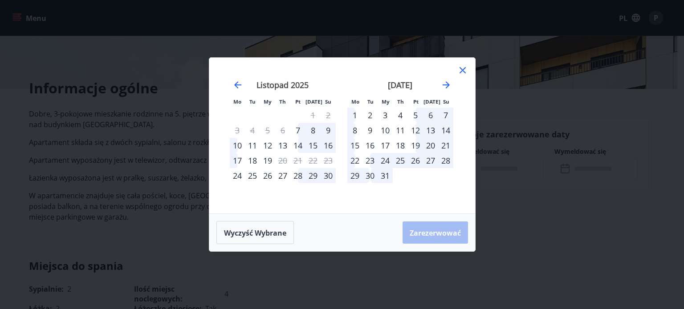
drag, startPoint x: 460, startPoint y: 71, endPoint x: 467, endPoint y: 80, distance: 11.1
click at [460, 71] on icon at bounding box center [462, 70] width 11 height 11
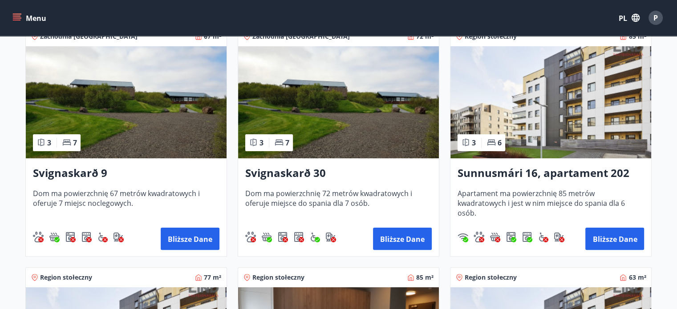
scroll to position [267, 0]
click at [560, 102] on img at bounding box center [551, 102] width 201 height 112
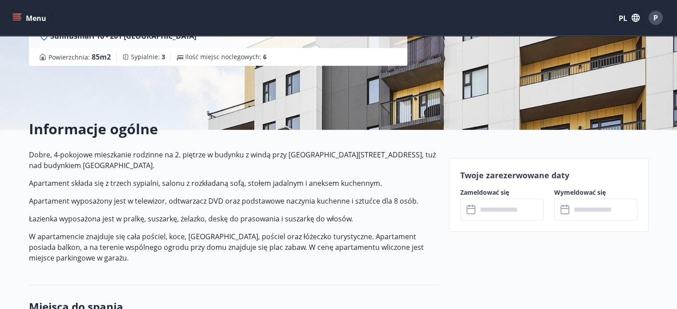
scroll to position [178, 0]
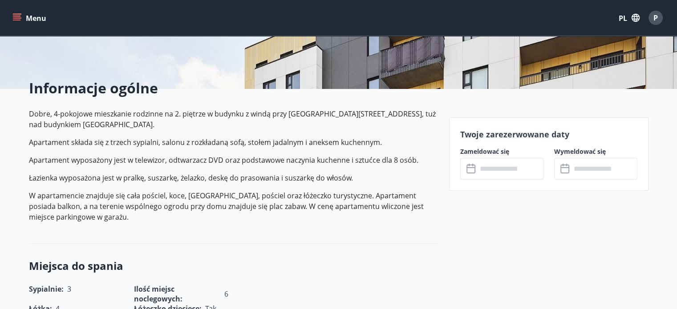
click at [472, 164] on icon at bounding box center [472, 169] width 11 height 11
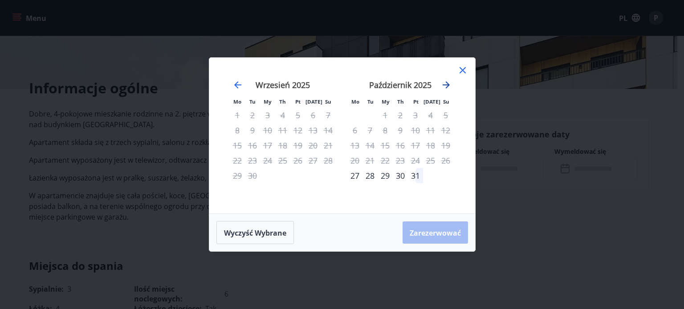
click at [444, 80] on icon "Przejdź dalej, aby przejść do następnego miesiąca." at bounding box center [446, 85] width 11 height 11
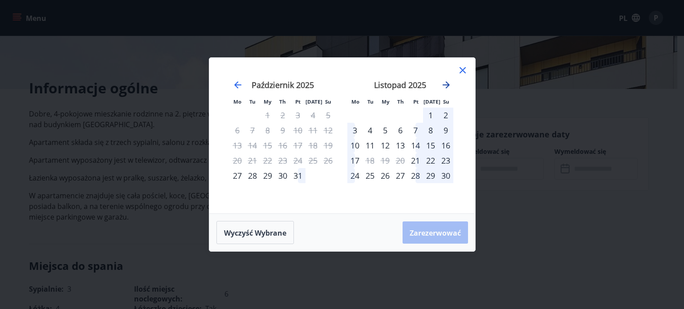
click at [444, 80] on icon "Przejdź dalej, aby przejść do następnego miesiąca." at bounding box center [446, 85] width 11 height 11
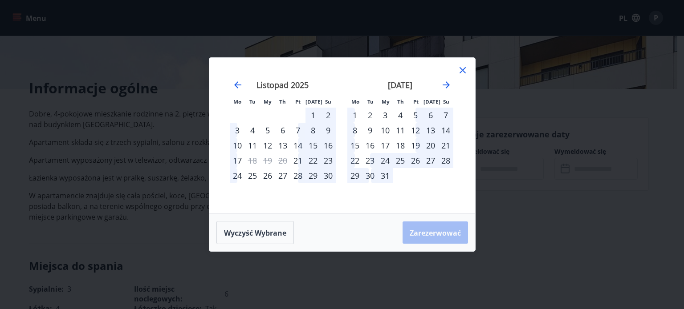
click at [460, 72] on icon at bounding box center [462, 70] width 11 height 11
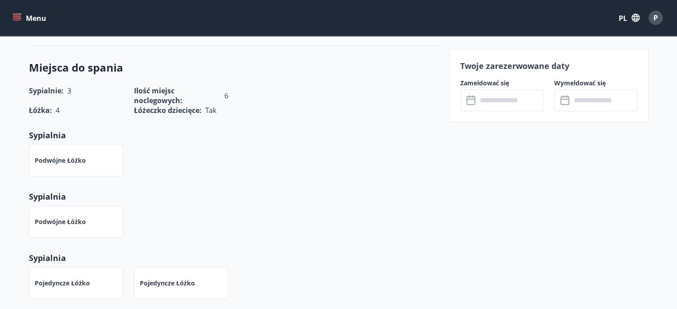
scroll to position [401, 0]
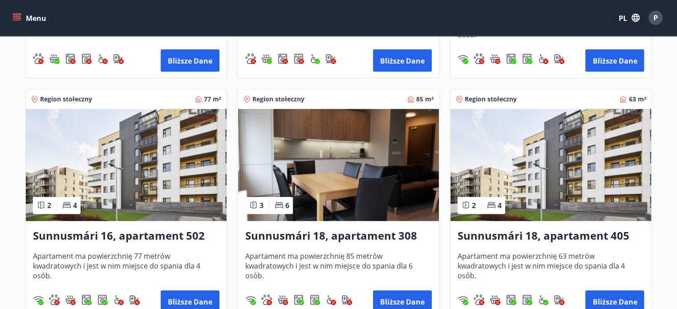
scroll to position [356, 0]
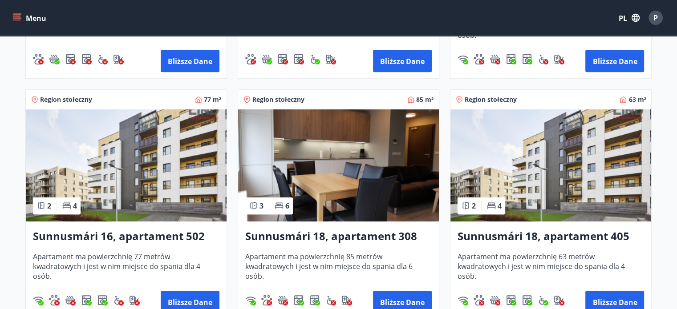
click at [313, 178] on img at bounding box center [338, 166] width 201 height 112
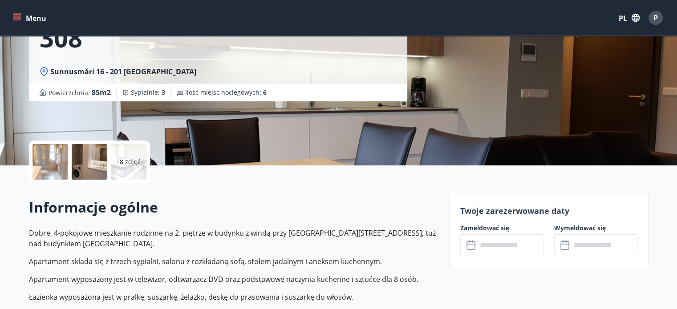
scroll to position [134, 0]
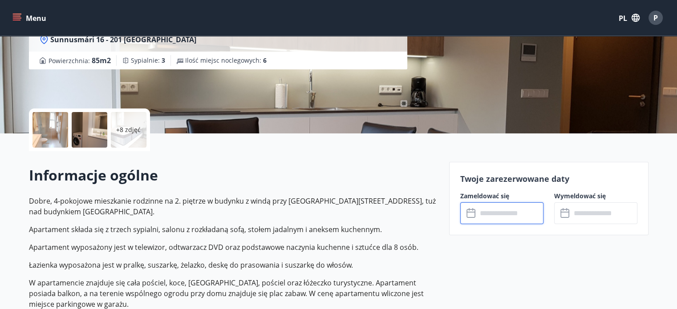
click at [484, 208] on input "text" at bounding box center [510, 214] width 66 height 22
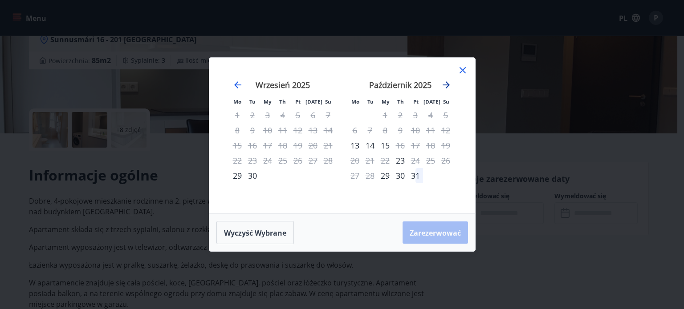
click at [444, 84] on icon "Przejdź dalej, aby przejść do następnego miesiąca." at bounding box center [446, 85] width 11 height 11
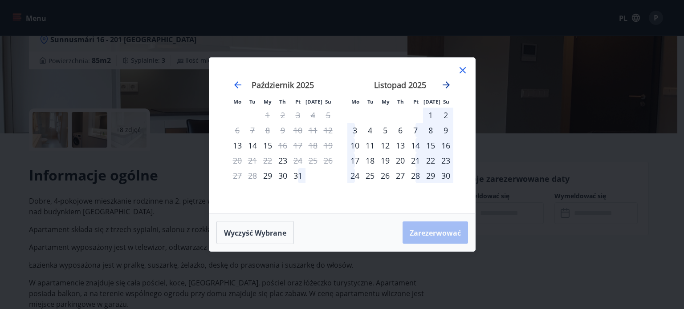
click at [444, 84] on icon "Przejdź dalej, aby przejść do następnego miesiąca." at bounding box center [446, 85] width 11 height 11
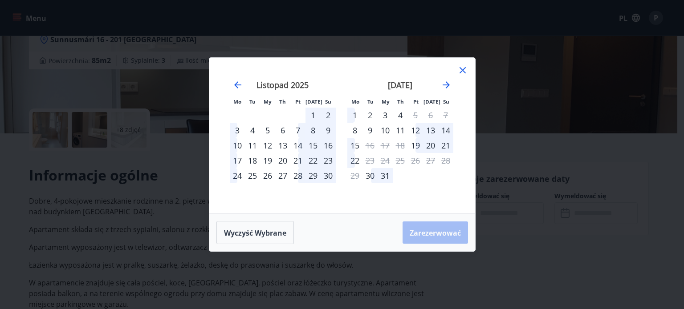
click at [463, 64] on div "Mo Tu My Th Pt [DATE] Su Mo Tu My Th Pt [DATE] Su [DATE] 1 2 3 4 5 6 7 8 9 10 1…" at bounding box center [342, 136] width 266 height 156
click at [459, 72] on icon at bounding box center [462, 70] width 11 height 11
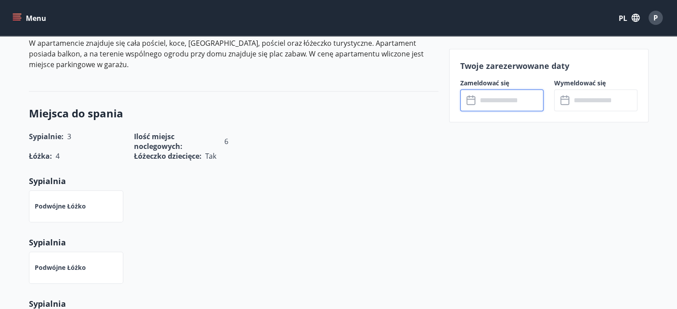
scroll to position [401, 0]
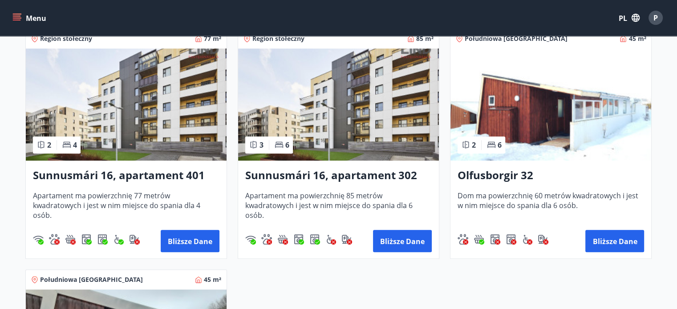
scroll to position [724, 0]
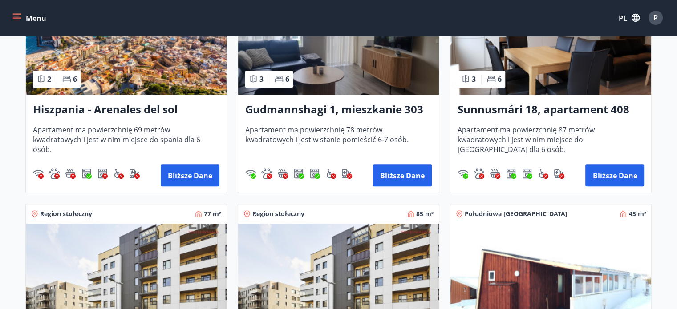
click at [529, 51] on img at bounding box center [551, 39] width 201 height 112
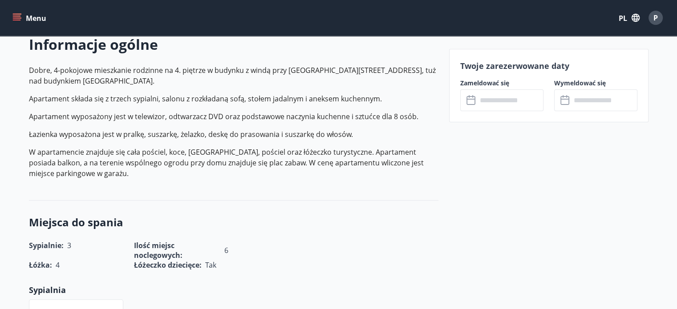
scroll to position [267, 0]
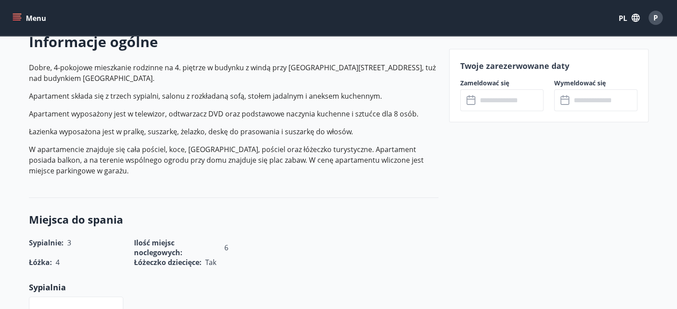
click at [474, 99] on icon at bounding box center [471, 99] width 9 height 1
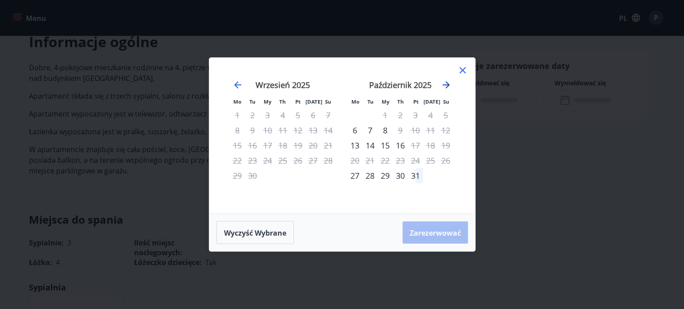
click at [445, 81] on icon "Przejdź dalej, aby przejść do następnego miesiąca." at bounding box center [446, 85] width 11 height 11
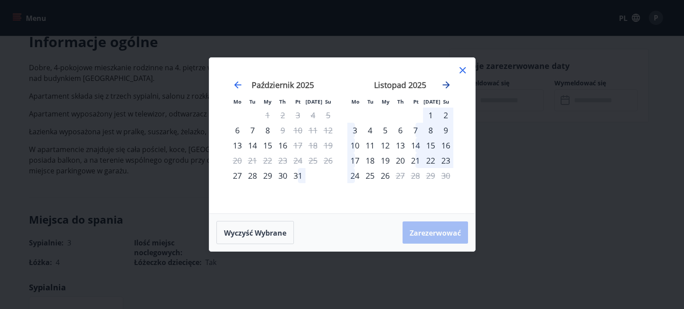
click at [446, 81] on icon "Przejdź dalej, aby przejść do następnego miesiąca." at bounding box center [446, 85] width 11 height 11
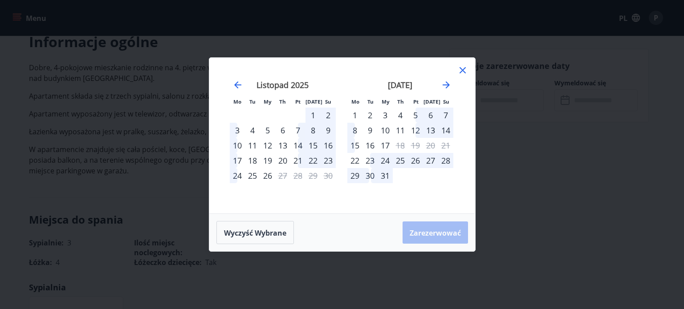
click at [460, 72] on icon at bounding box center [462, 70] width 11 height 11
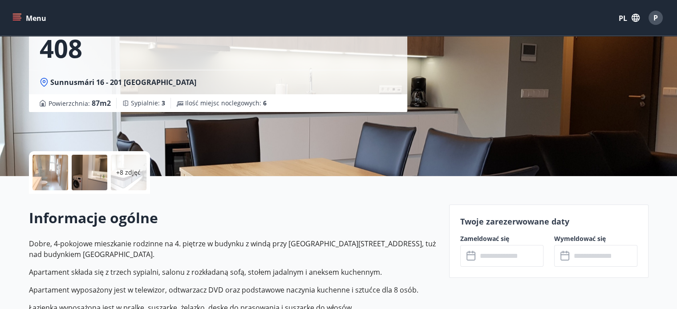
scroll to position [0, 0]
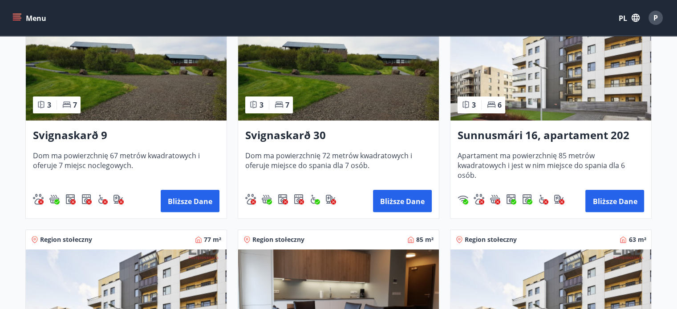
scroll to position [223, 0]
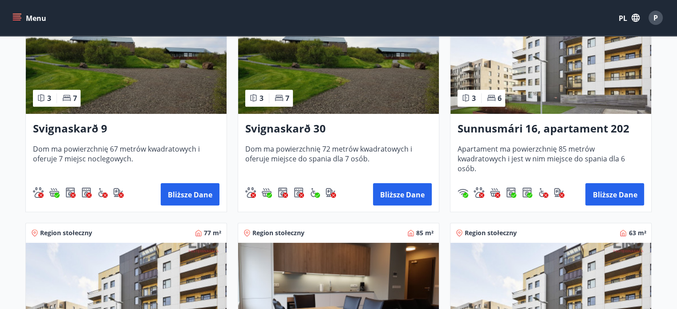
click at [350, 57] on img at bounding box center [338, 58] width 201 height 112
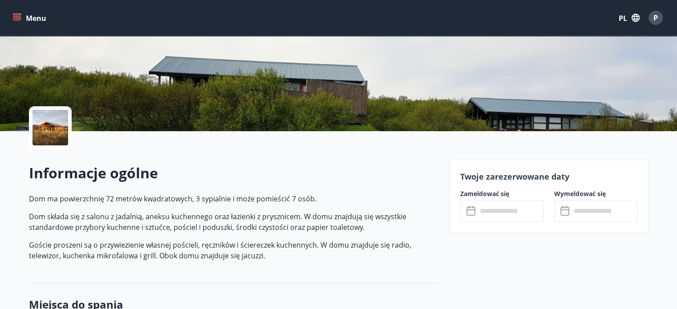
scroll to position [178, 0]
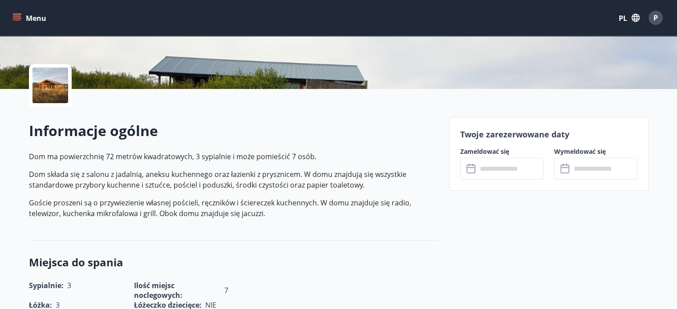
click at [472, 165] on icon at bounding box center [472, 169] width 11 height 11
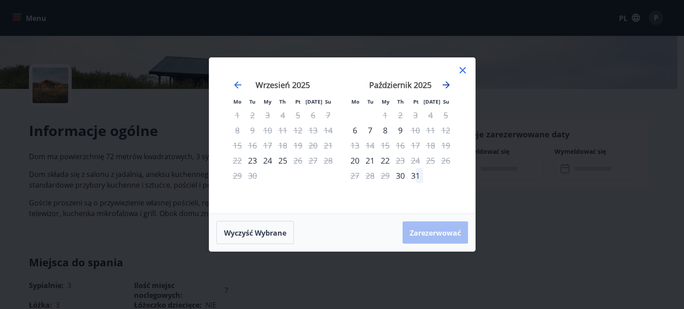
click at [446, 80] on icon "Przejdź dalej, aby przejść do następnego miesiąca." at bounding box center [446, 85] width 11 height 11
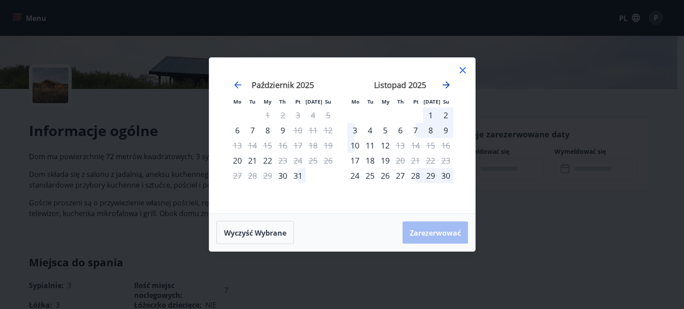
click at [446, 80] on icon "Przejdź dalej, aby przejść do następnego miesiąca." at bounding box center [446, 85] width 11 height 11
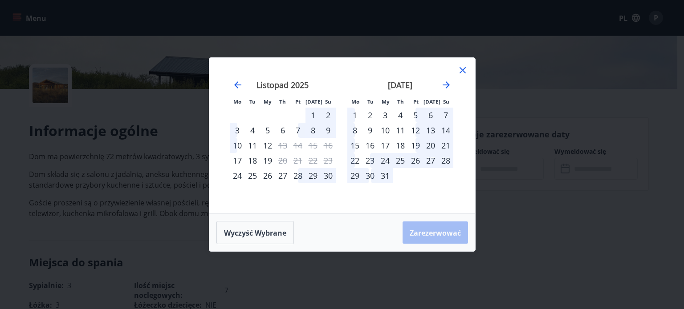
click at [460, 67] on icon at bounding box center [462, 70] width 11 height 11
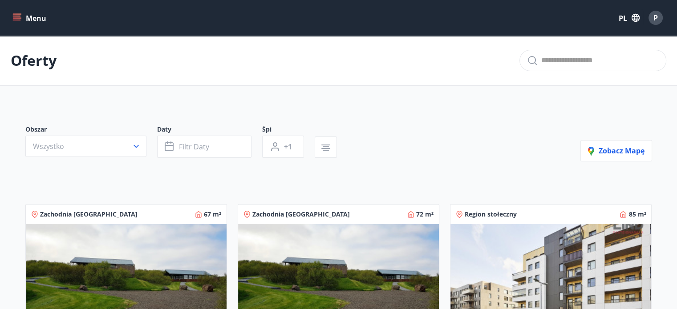
click at [123, 275] on img at bounding box center [126, 280] width 201 height 112
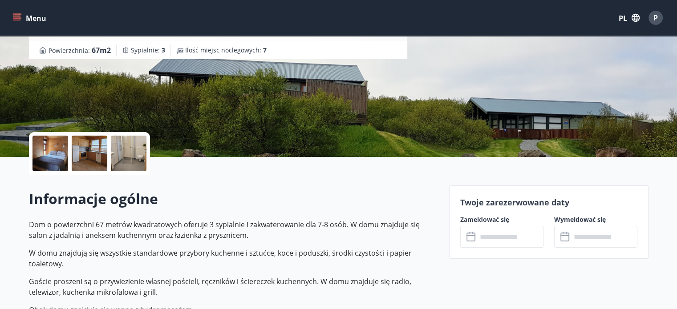
scroll to position [134, 0]
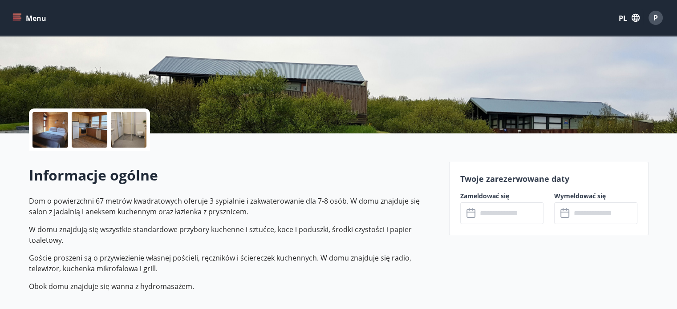
click at [484, 212] on input "text" at bounding box center [510, 214] width 66 height 22
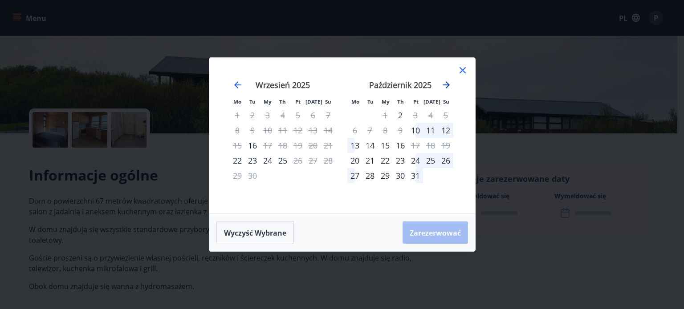
click at [448, 85] on icon "Przejdź dalej, aby przejść do następnego miesiąca." at bounding box center [446, 84] width 7 height 7
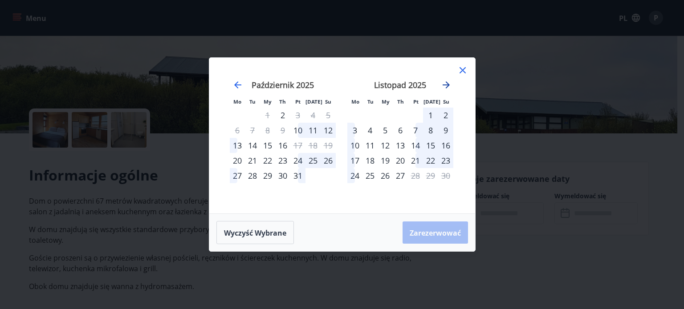
click at [448, 85] on icon "Przejdź dalej, aby przejść do następnego miesiąca." at bounding box center [446, 84] width 7 height 7
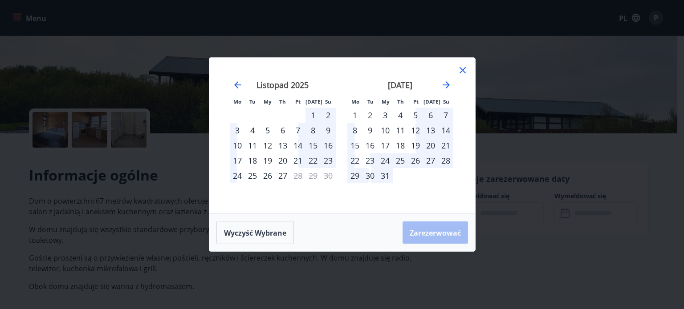
drag, startPoint x: 461, startPoint y: 72, endPoint x: 466, endPoint y: 84, distance: 13.0
click at [461, 71] on icon at bounding box center [463, 70] width 6 height 6
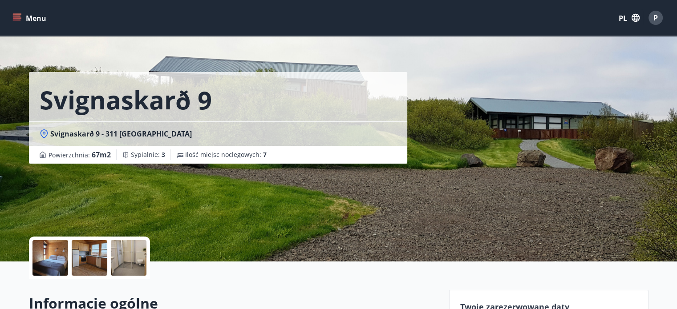
scroll to position [0, 0]
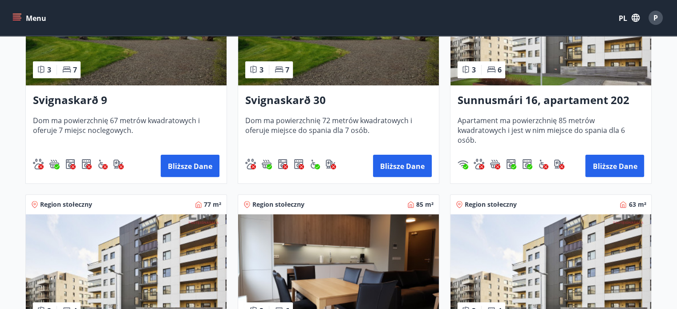
scroll to position [89, 0]
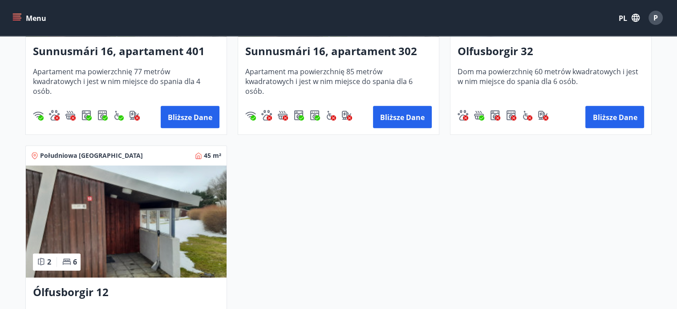
click at [157, 196] on img at bounding box center [126, 222] width 201 height 112
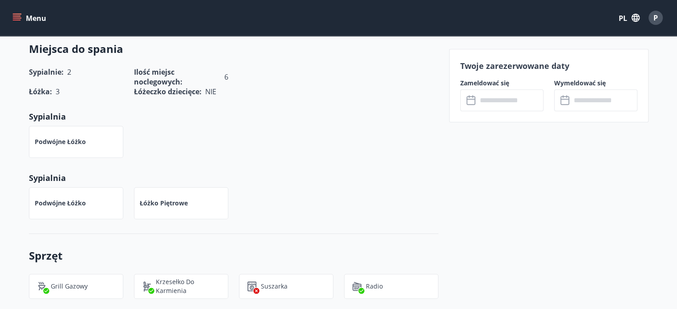
scroll to position [401, 0]
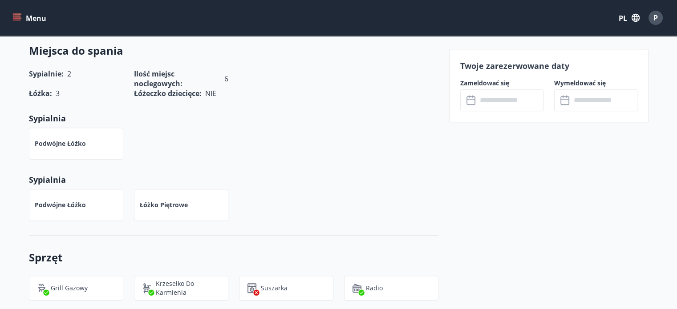
click at [475, 98] on icon at bounding box center [472, 100] width 11 height 11
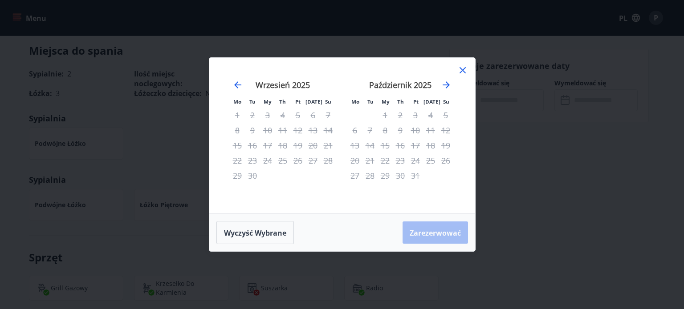
click at [439, 82] on div "Październik 2025" at bounding box center [400, 88] width 106 height 39
click at [448, 84] on icon "Przejdź dalej, aby przejść do następnego miesiąca." at bounding box center [446, 84] width 7 height 7
click at [447, 84] on icon "Przejdź dalej, aby przejść do następnego miesiąca." at bounding box center [446, 85] width 11 height 11
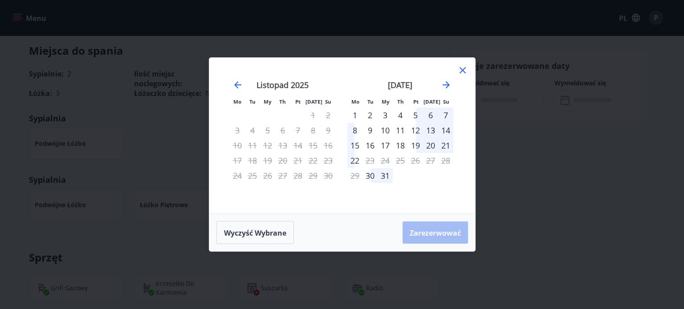
click at [370, 115] on div "2" at bounding box center [369, 115] width 15 height 15
click at [354, 129] on div "8" at bounding box center [354, 130] width 15 height 15
click at [369, 115] on div "2" at bounding box center [369, 115] width 15 height 15
click at [447, 112] on div "7" at bounding box center [445, 115] width 15 height 15
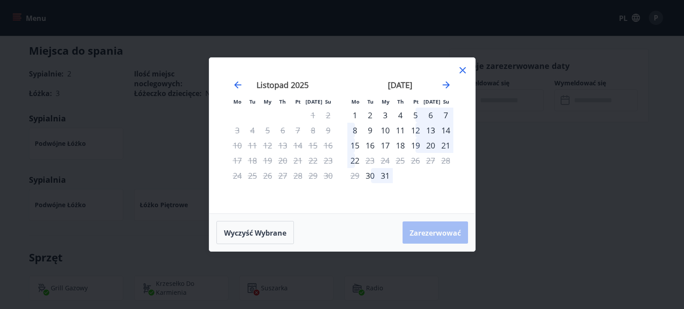
click at [353, 114] on div "1" at bounding box center [354, 115] width 15 height 15
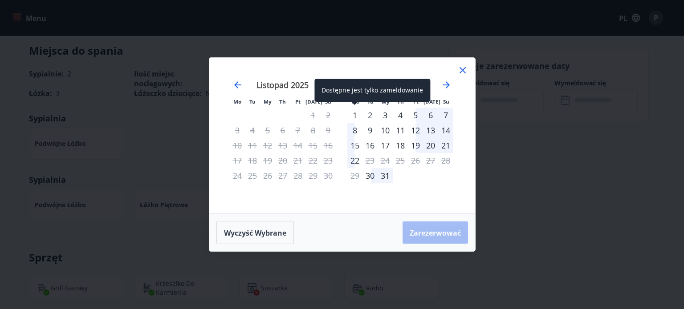
click at [354, 114] on div "1" at bounding box center [354, 115] width 15 height 15
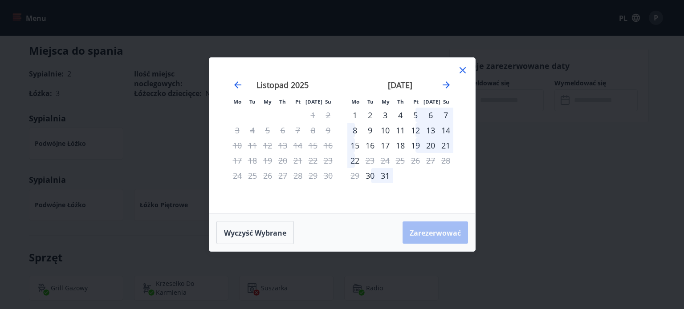
click at [451, 112] on div "7" at bounding box center [445, 115] width 15 height 15
click at [272, 236] on font "Wyczyść wybrane" at bounding box center [255, 233] width 62 height 10
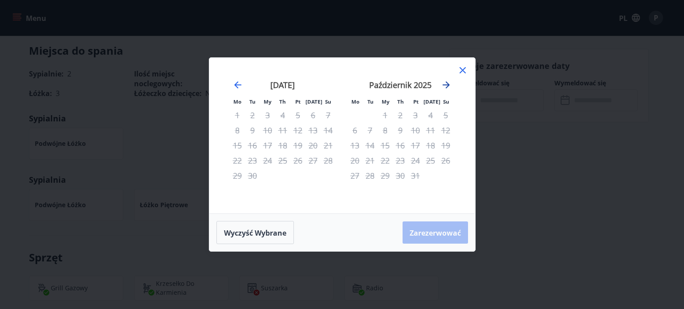
click at [444, 85] on icon "Przejdź dalej, aby przejść do następnego miesiąca." at bounding box center [446, 84] width 7 height 7
click at [444, 86] on icon "Przejdź dalej, aby przejść do następnego miesiąca." at bounding box center [446, 85] width 11 height 11
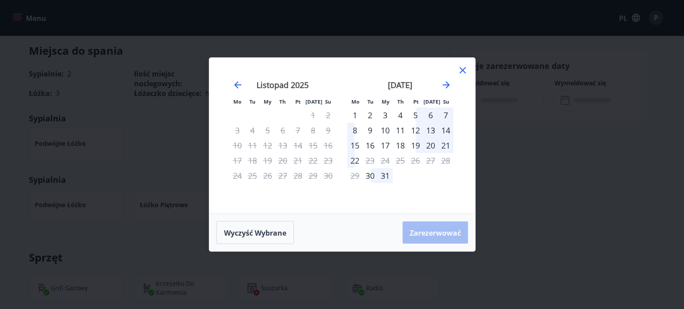
click at [368, 116] on div "2" at bounding box center [369, 115] width 15 height 15
click at [447, 115] on div "7" at bounding box center [445, 115] width 15 height 15
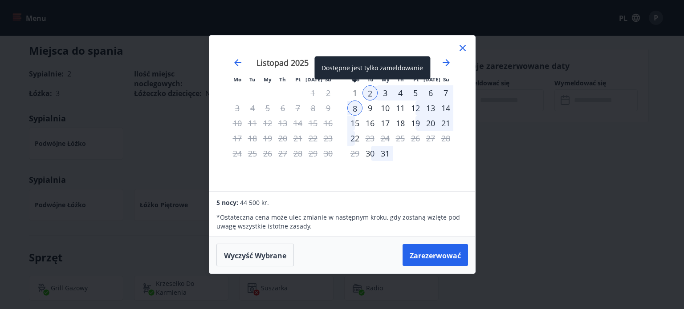
click at [356, 90] on div "1" at bounding box center [354, 92] width 15 height 15
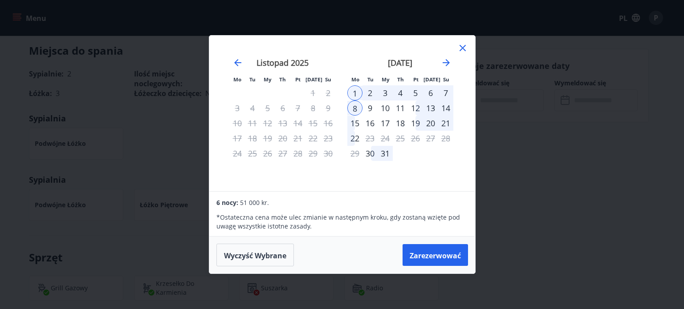
click at [373, 93] on div "2" at bounding box center [369, 92] width 15 height 15
click at [369, 99] on div "2" at bounding box center [369, 92] width 15 height 15
click at [369, 85] on div "[DATE]" at bounding box center [400, 65] width 106 height 39
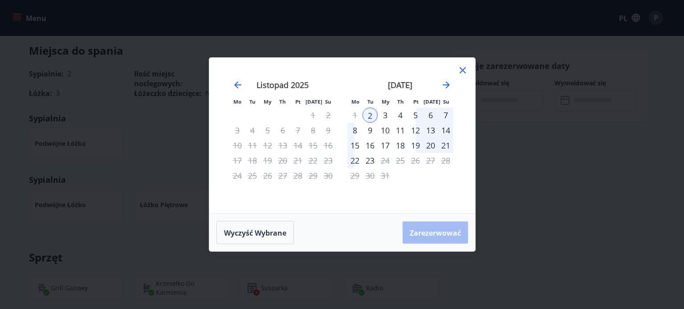
drag, startPoint x: 354, startPoint y: 127, endPoint x: 361, endPoint y: 135, distance: 9.8
click at [354, 127] on div "8" at bounding box center [354, 130] width 15 height 15
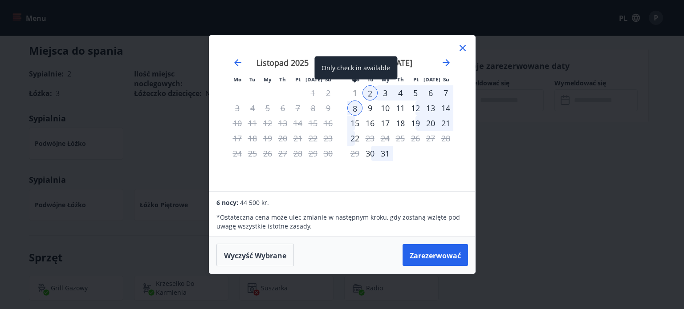
click at [353, 94] on div "1" at bounding box center [354, 92] width 15 height 15
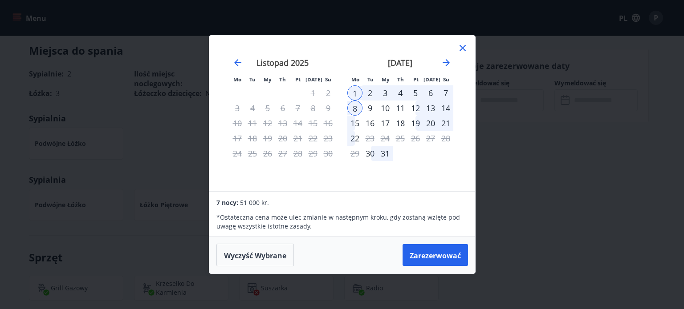
click at [369, 90] on div "2" at bounding box center [369, 92] width 15 height 15
click at [368, 90] on div "2" at bounding box center [369, 92] width 15 height 15
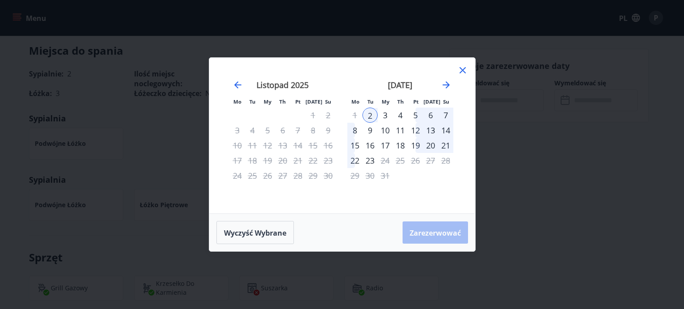
click at [354, 130] on div "8" at bounding box center [354, 130] width 15 height 15
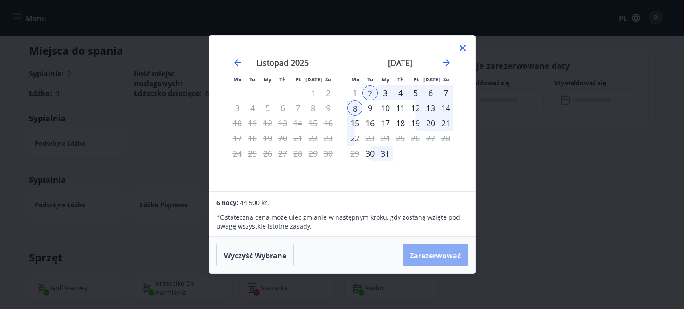
click at [431, 261] on button "Zarezerwować" at bounding box center [435, 255] width 65 height 22
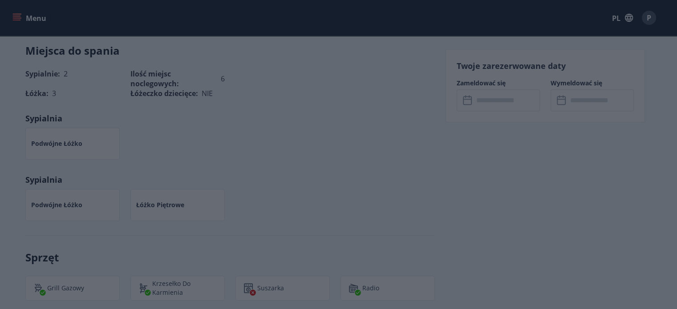
type input "******"
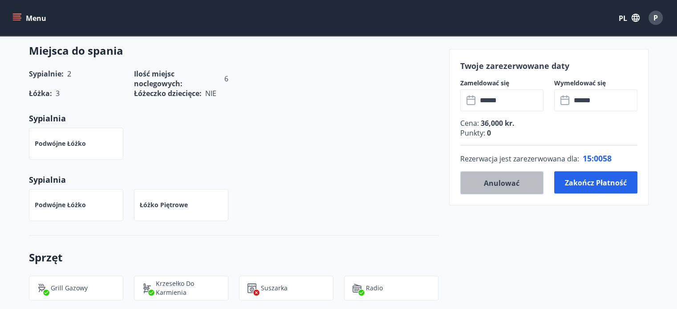
click at [508, 187] on font "Anulować" at bounding box center [502, 184] width 36 height 10
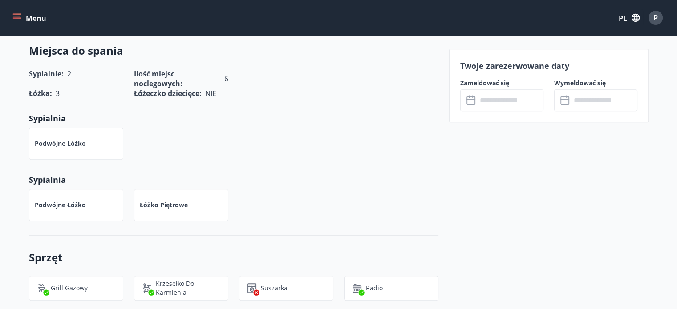
click at [480, 110] on input "text" at bounding box center [510, 101] width 66 height 22
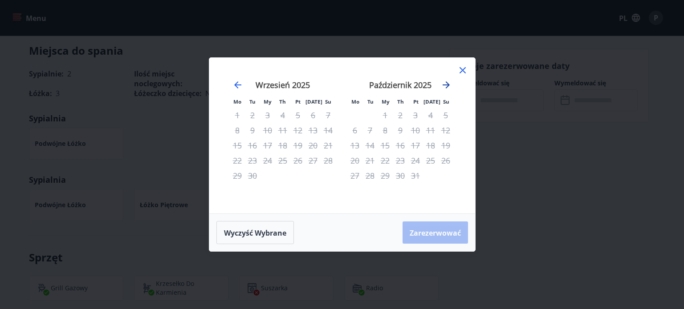
click at [447, 84] on icon "Przejdź dalej, aby przejść do następnego miesiąca." at bounding box center [446, 85] width 11 height 11
click at [447, 83] on icon "Przejdź dalej, aby przejść do następnego miesiąca." at bounding box center [446, 85] width 11 height 11
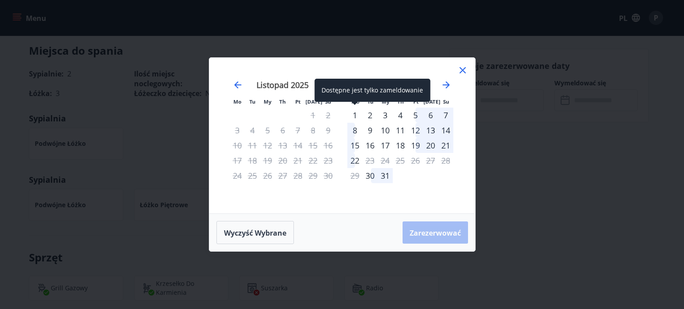
click at [351, 114] on div "1" at bounding box center [354, 115] width 15 height 15
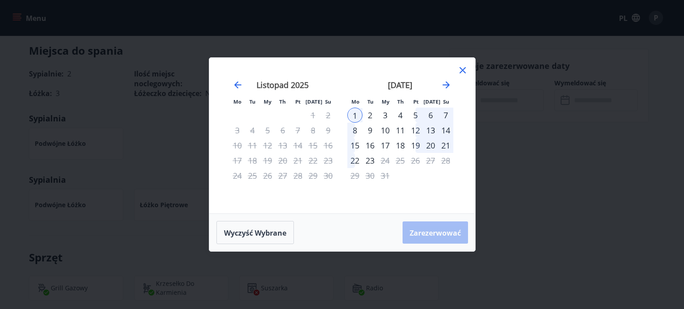
click at [351, 130] on div "8" at bounding box center [354, 130] width 15 height 15
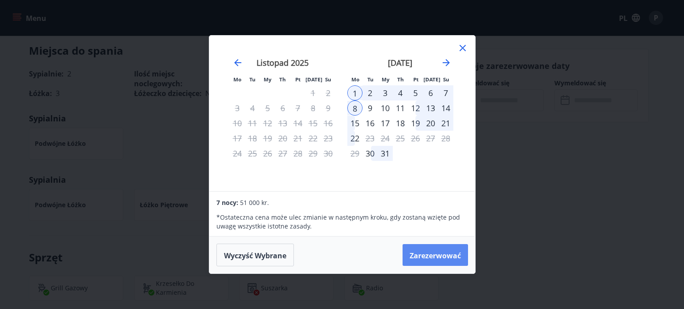
click at [420, 249] on button "Zarezerwować" at bounding box center [435, 255] width 65 height 22
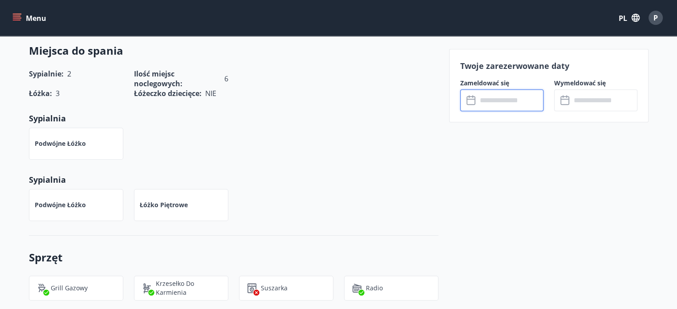
type input "******"
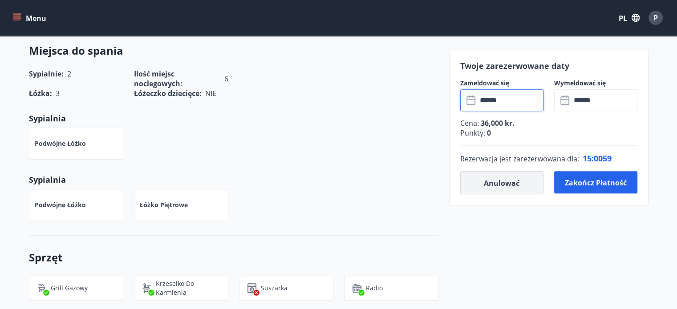
click at [523, 183] on button "Anulować" at bounding box center [501, 182] width 83 height 23
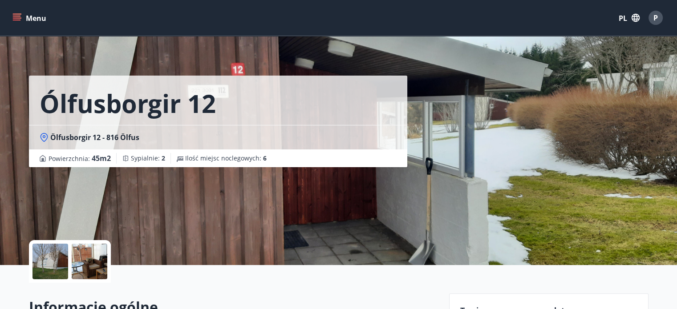
scroll to position [0, 0]
